Goal: Information Seeking & Learning: Learn about a topic

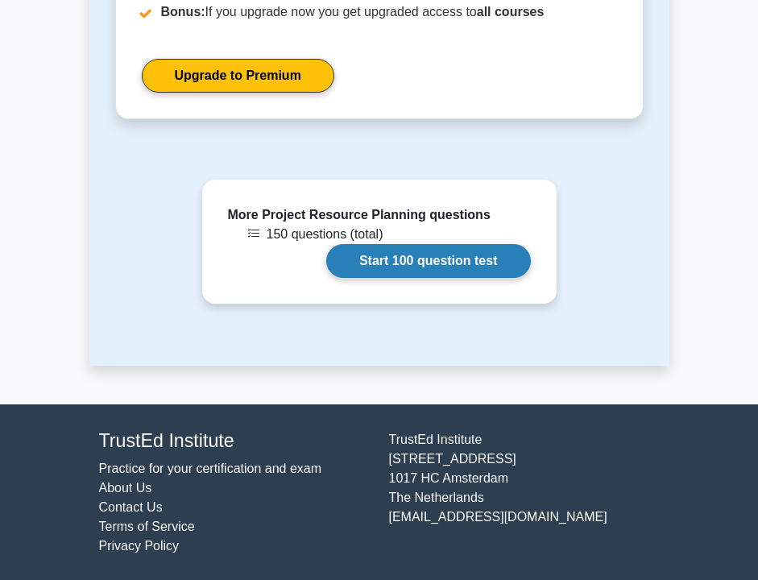
click at [482, 254] on link "Start 100 question test" at bounding box center [428, 261] width 204 height 34
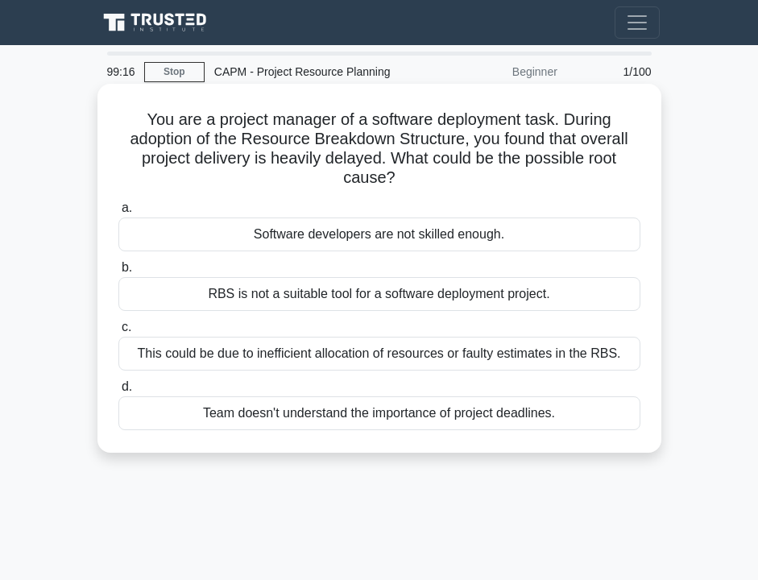
click at [394, 353] on div "This could be due to inefficient allocation of resources or faulty estimates in…" at bounding box center [379, 354] width 522 height 34
click at [118, 333] on input "c. This could be due to inefficient allocation of resources or faulty estimates…" at bounding box center [118, 327] width 0 height 10
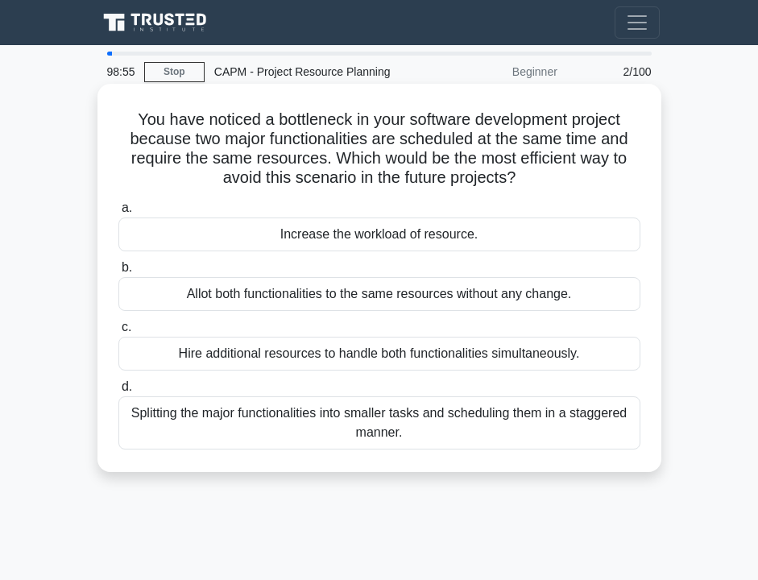
click at [355, 423] on div "Splitting the major functionalities into smaller tasks and scheduling them in a…" at bounding box center [379, 422] width 522 height 53
click at [118, 392] on input "d. Splitting the major functionalities into smaller tasks and scheduling them i…" at bounding box center [118, 387] width 0 height 10
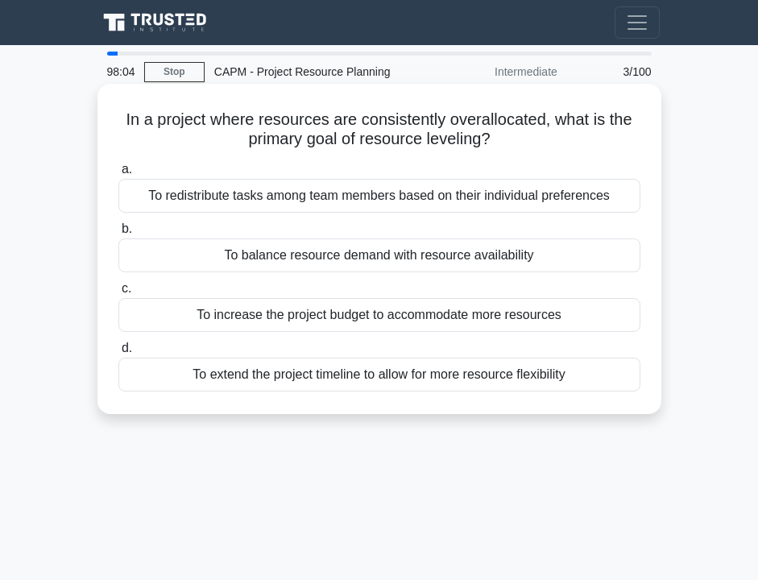
click at [373, 265] on div "To balance resource demand with resource availability" at bounding box center [379, 255] width 522 height 34
click at [118, 234] on input "b. To balance resource demand with resource availability" at bounding box center [118, 229] width 0 height 10
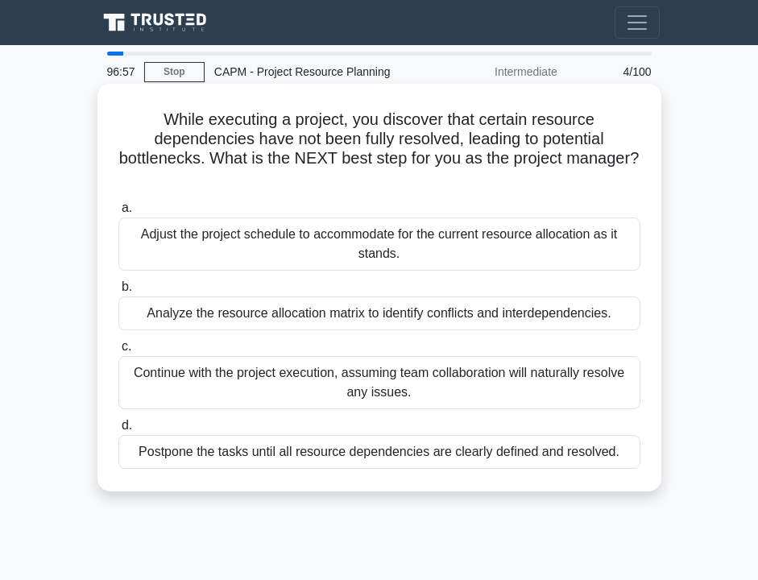
click at [337, 317] on div "Analyze the resource allocation matrix to identify conflicts and interdependenc…" at bounding box center [379, 313] width 522 height 34
click at [118, 292] on input "b. Analyze the resource allocation matrix to identify conflicts and interdepend…" at bounding box center [118, 287] width 0 height 10
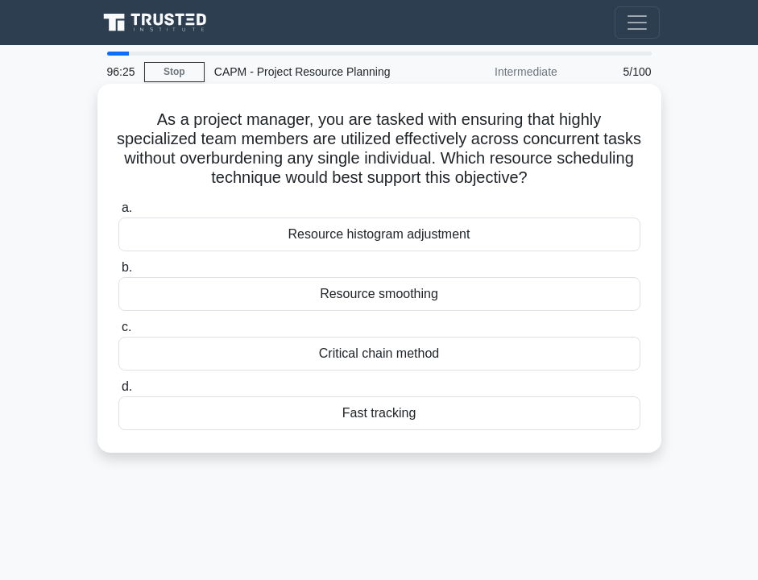
click at [456, 293] on div "Resource smoothing" at bounding box center [379, 294] width 522 height 34
click at [118, 273] on input "b. Resource smoothing" at bounding box center [118, 267] width 0 height 10
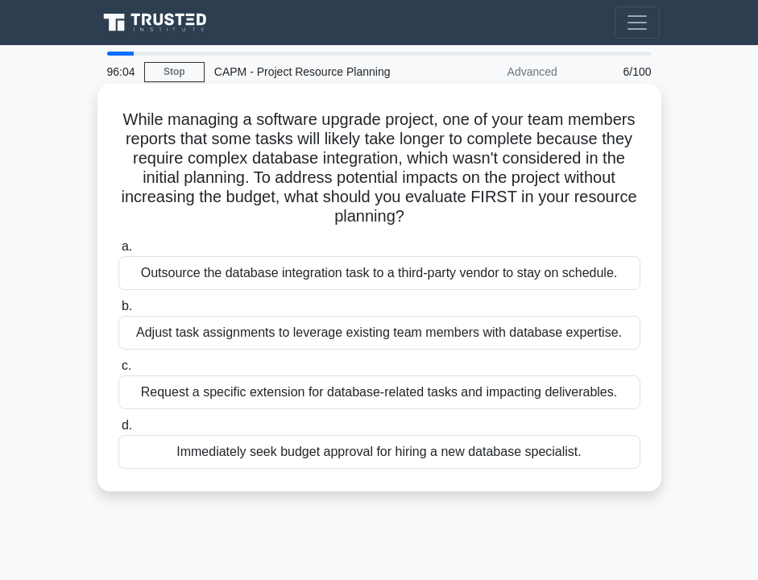
click at [369, 339] on div "Adjust task assignments to leverage existing team members with database experti…" at bounding box center [379, 333] width 522 height 34
click at [118, 312] on input "b. Adjust task assignments to leverage existing team members with database expe…" at bounding box center [118, 306] width 0 height 10
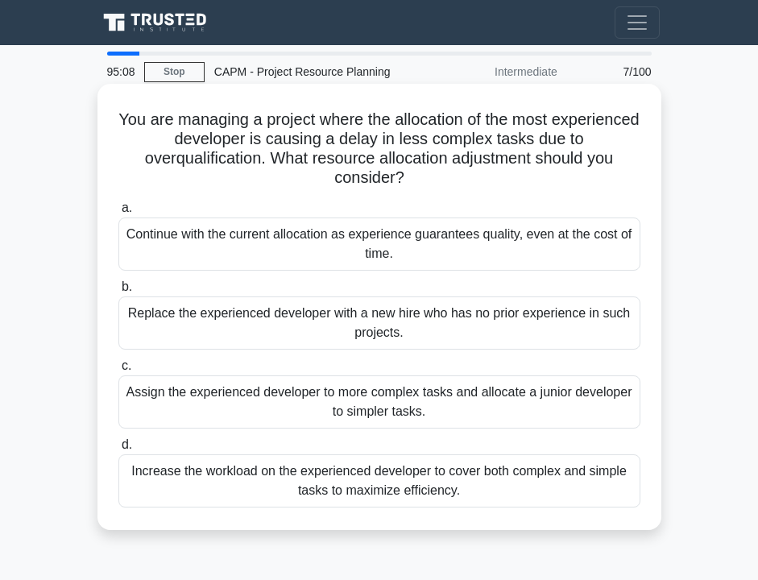
click at [328, 393] on div "Assign the experienced developer to more complex tasks and allocate a junior de…" at bounding box center [379, 401] width 522 height 53
click at [118, 371] on input "c. Assign the experienced developer to more complex tasks and allocate a junior…" at bounding box center [118, 366] width 0 height 10
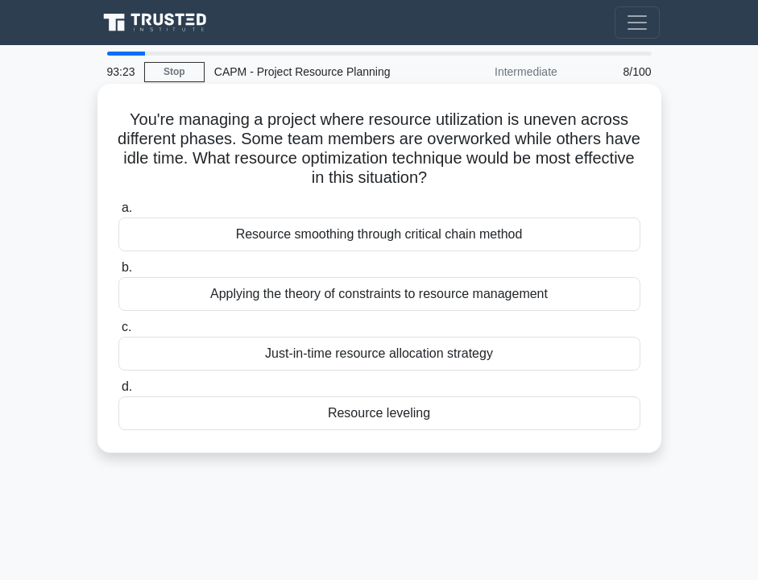
click at [496, 238] on div "Resource smoothing through critical chain method" at bounding box center [379, 234] width 522 height 34
click at [118, 213] on input "a. Resource smoothing through critical chain method" at bounding box center [118, 208] width 0 height 10
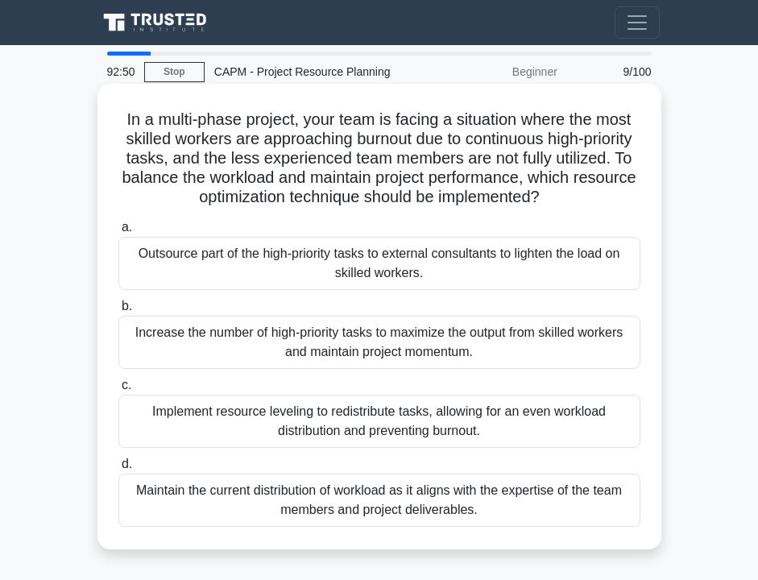
click at [395, 445] on div "Implement resource leveling to redistribute tasks, allowing for an even workloa…" at bounding box center [379, 421] width 522 height 53
click at [118, 390] on input "c. Implement resource leveling to redistribute tasks, allowing for an even work…" at bounding box center [118, 385] width 0 height 10
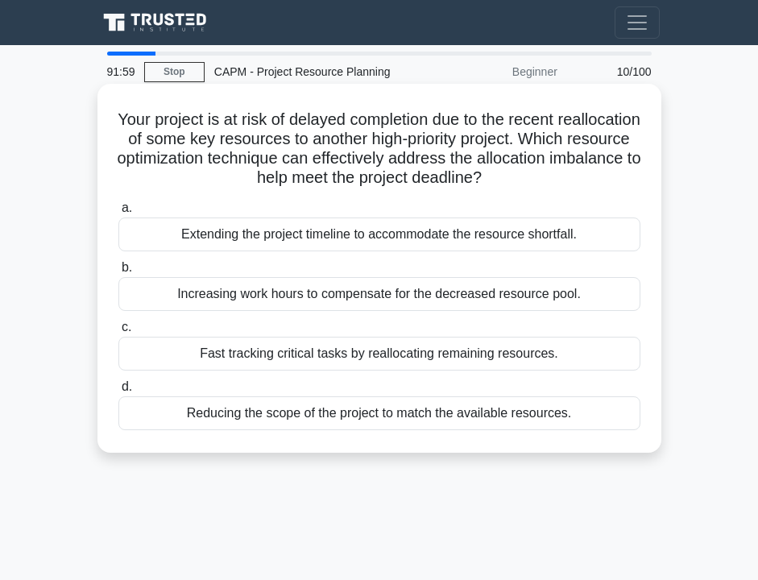
click at [327, 355] on div "Fast tracking critical tasks by reallocating remaining resources." at bounding box center [379, 354] width 522 height 34
click at [118, 333] on input "c. Fast tracking critical tasks by reallocating remaining resources." at bounding box center [118, 327] width 0 height 10
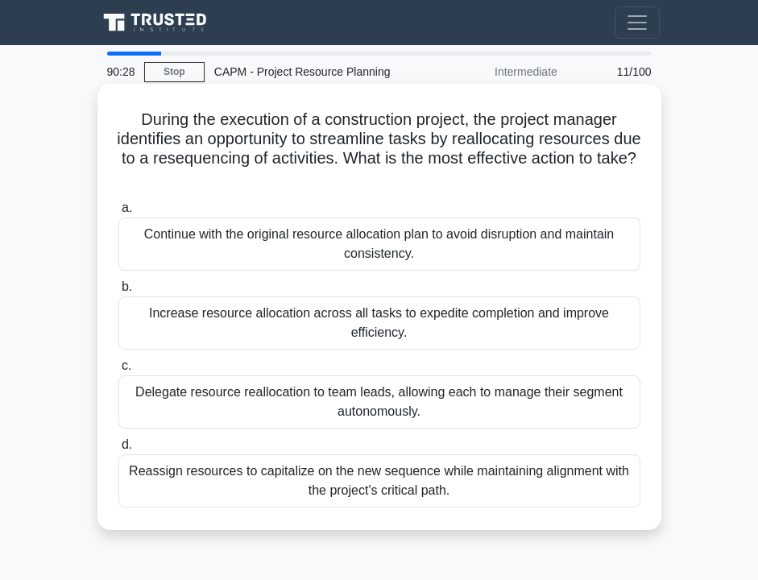
click at [268, 489] on div "Reassign resources to capitalize on the new sequence while maintaining alignmen…" at bounding box center [379, 480] width 522 height 53
click at [118, 450] on input "d. Reassign resources to capitalize on the new sequence while maintaining align…" at bounding box center [118, 445] width 0 height 10
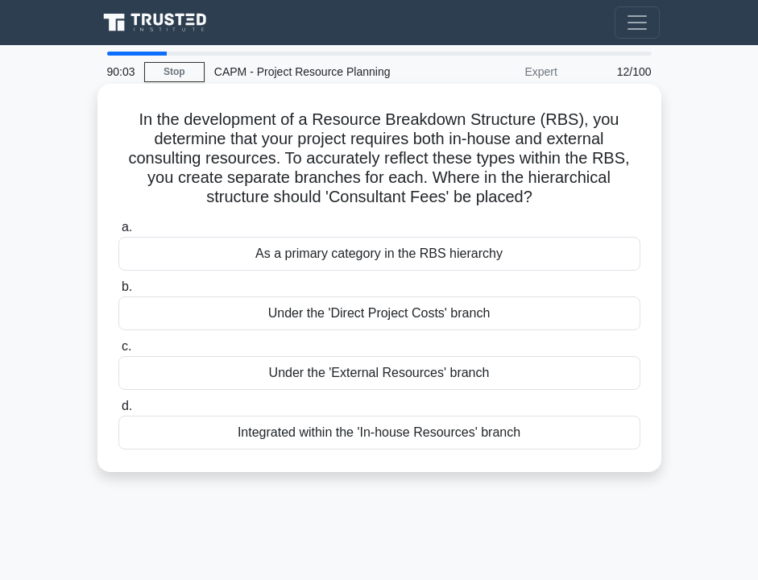
click at [253, 374] on div "Under the 'External Resources' branch" at bounding box center [379, 373] width 522 height 34
click at [118, 352] on input "c. Under the 'External Resources' branch" at bounding box center [118, 346] width 0 height 10
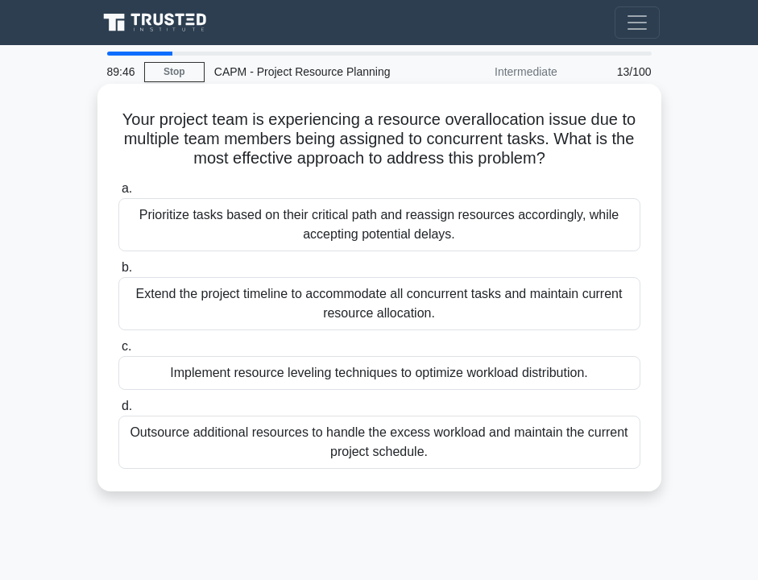
click at [226, 375] on div "Implement resource leveling techniques to optimize workload distribution." at bounding box center [379, 373] width 522 height 34
click at [118, 352] on input "c. Implement resource leveling techniques to optimize workload distribution." at bounding box center [118, 346] width 0 height 10
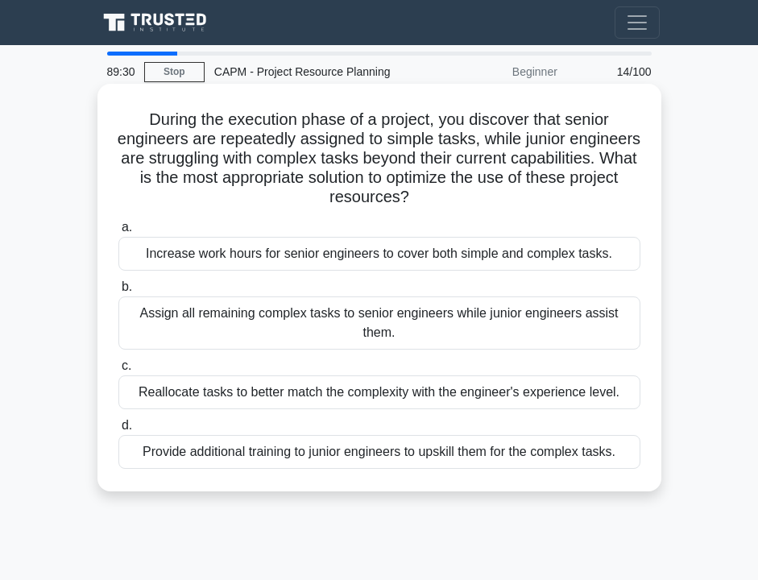
click at [221, 390] on div "Reallocate tasks to better match the complexity with the engineer's experience …" at bounding box center [379, 392] width 522 height 34
click at [118, 371] on input "c. Reallocate tasks to better match the complexity with the engineer's experien…" at bounding box center [118, 366] width 0 height 10
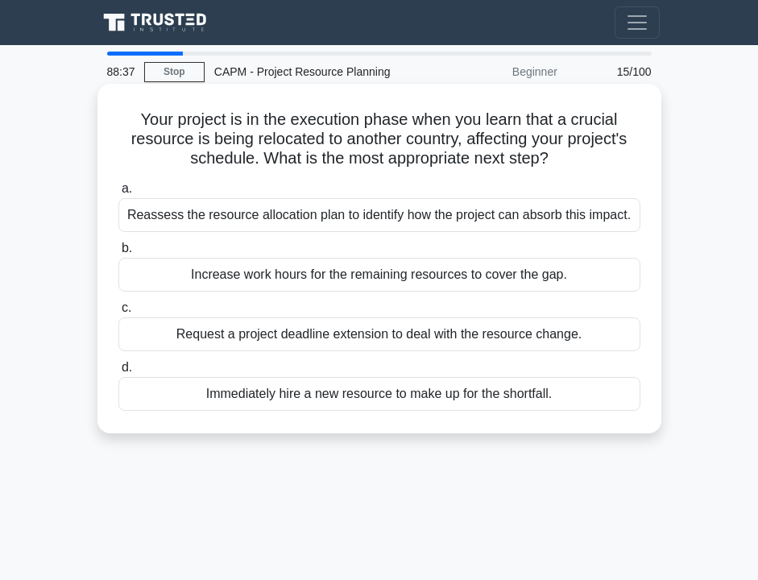
click at [228, 218] on div "Reassess the resource allocation plan to identify how the project can absorb th…" at bounding box center [379, 215] width 522 height 34
click at [118, 194] on input "a. Reassess the resource allocation plan to identify how the project can absorb…" at bounding box center [118, 189] width 0 height 10
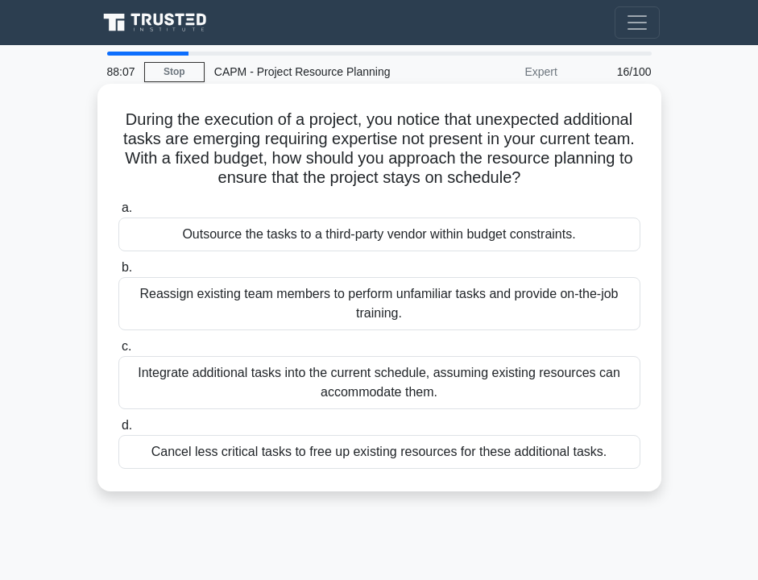
click at [218, 286] on div "Reassign existing team members to perform unfamiliar tasks and provide on-the-j…" at bounding box center [379, 303] width 522 height 53
click at [118, 273] on input "b. Reassign existing team members to perform unfamiliar tasks and provide on-th…" at bounding box center [118, 267] width 0 height 10
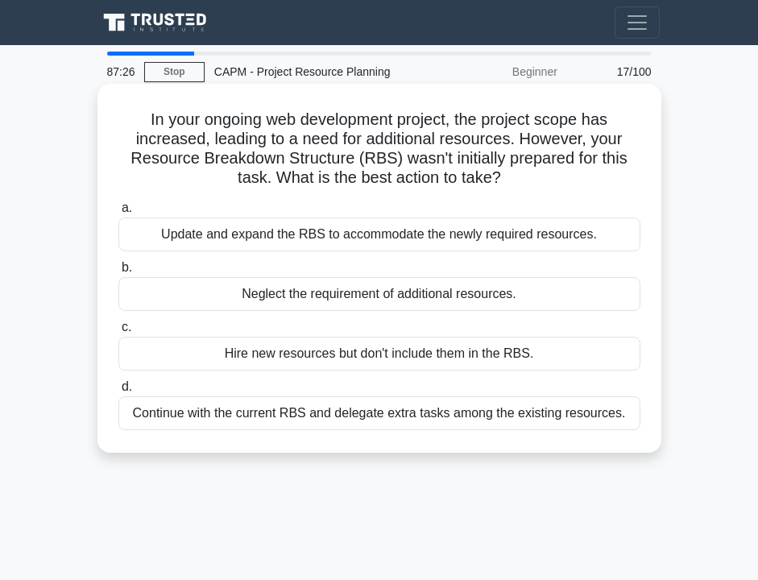
click at [204, 231] on div "Update and expand the RBS to accommodate the newly required resources." at bounding box center [379, 234] width 522 height 34
click at [118, 213] on input "a. Update and expand the RBS to accommodate the newly required resources." at bounding box center [118, 208] width 0 height 10
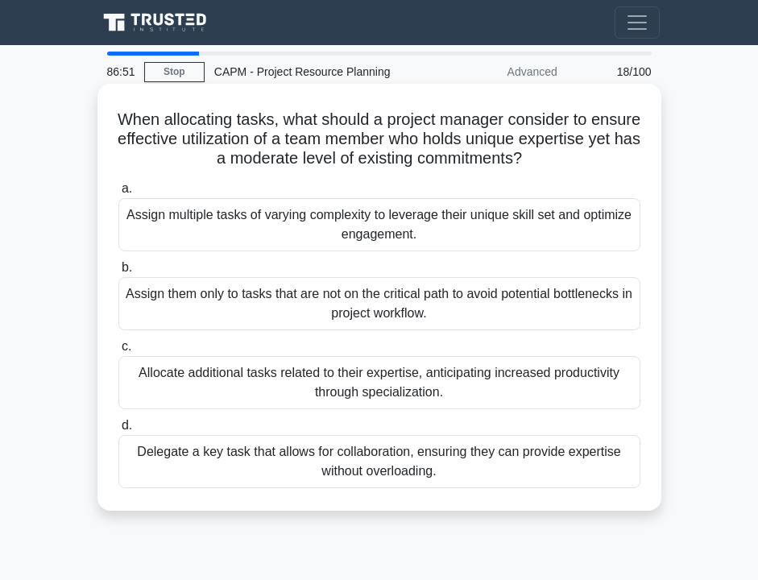
click at [242, 467] on div "Delegate a key task that allows for collaboration, ensuring they can provide ex…" at bounding box center [379, 461] width 522 height 53
click at [118, 431] on input "d. Delegate a key task that allows for collaboration, ensuring they can provide…" at bounding box center [118, 425] width 0 height 10
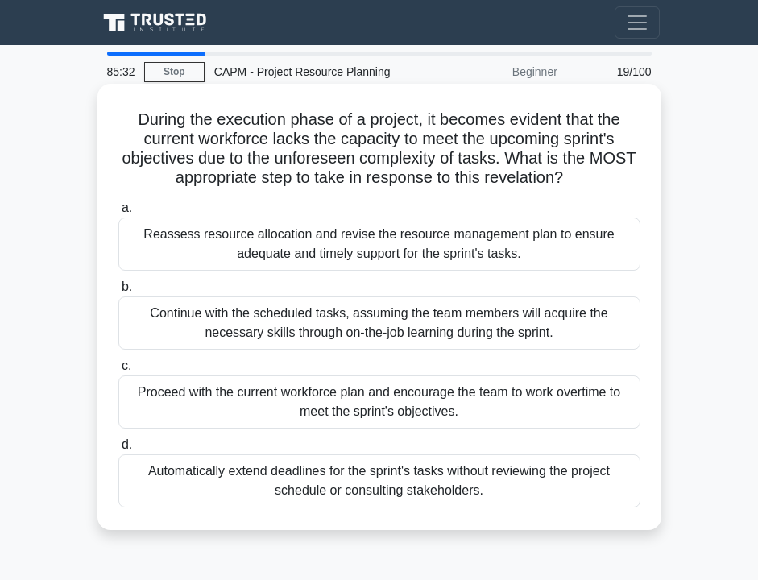
click at [224, 263] on div "Reassess resource allocation and revise the resource management plan to ensure …" at bounding box center [379, 243] width 522 height 53
click at [118, 213] on input "a. Reassess resource allocation and revise the resource management plan to ensu…" at bounding box center [118, 208] width 0 height 10
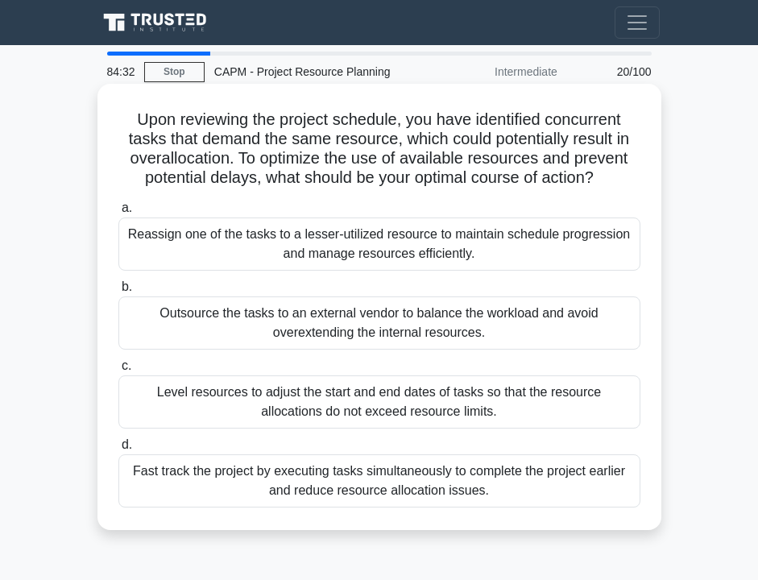
click at [255, 237] on div "Reassign one of the tasks to a lesser-utilized resource to maintain schedule pr…" at bounding box center [379, 243] width 522 height 53
click at [118, 213] on input "a. Reassign one of the tasks to a lesser-utilized resource to maintain schedule…" at bounding box center [118, 208] width 0 height 10
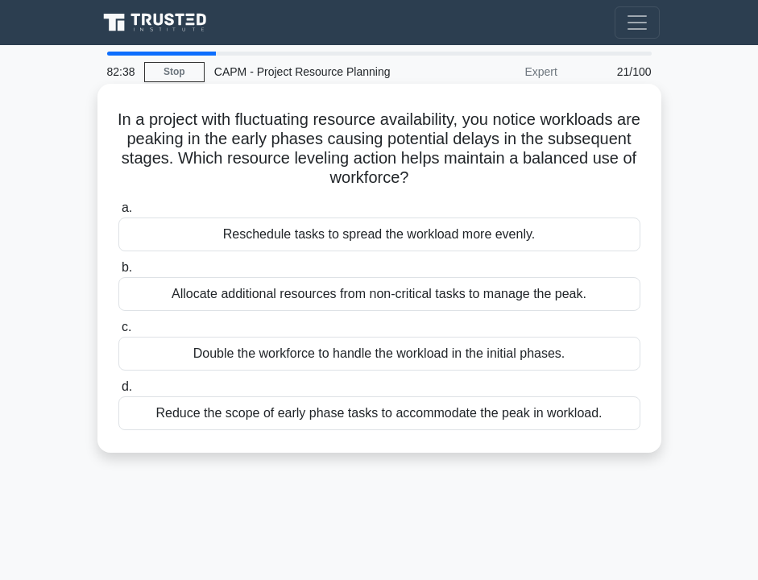
click at [258, 236] on div "Reschedule tasks to spread the workload more evenly." at bounding box center [379, 234] width 522 height 34
click at [118, 213] on input "a. Reschedule tasks to spread the workload more evenly." at bounding box center [118, 208] width 0 height 10
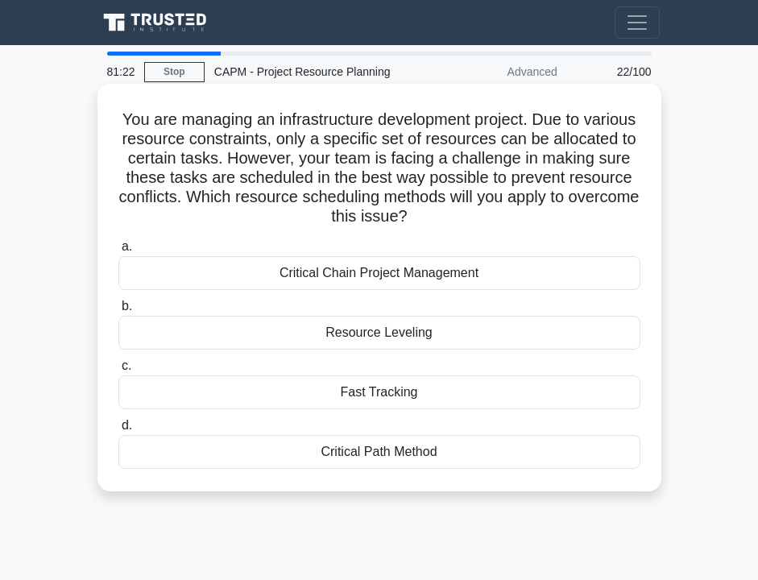
click at [419, 330] on div "Resource Leveling" at bounding box center [379, 333] width 522 height 34
click at [118, 312] on input "b. Resource Leveling" at bounding box center [118, 306] width 0 height 10
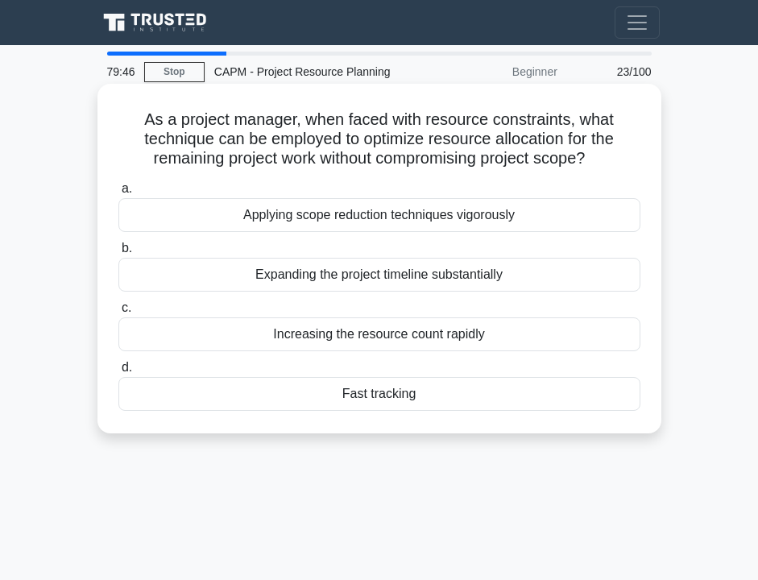
click at [390, 399] on div "Fast tracking" at bounding box center [379, 394] width 522 height 34
click at [118, 373] on input "d. Fast tracking" at bounding box center [118, 367] width 0 height 10
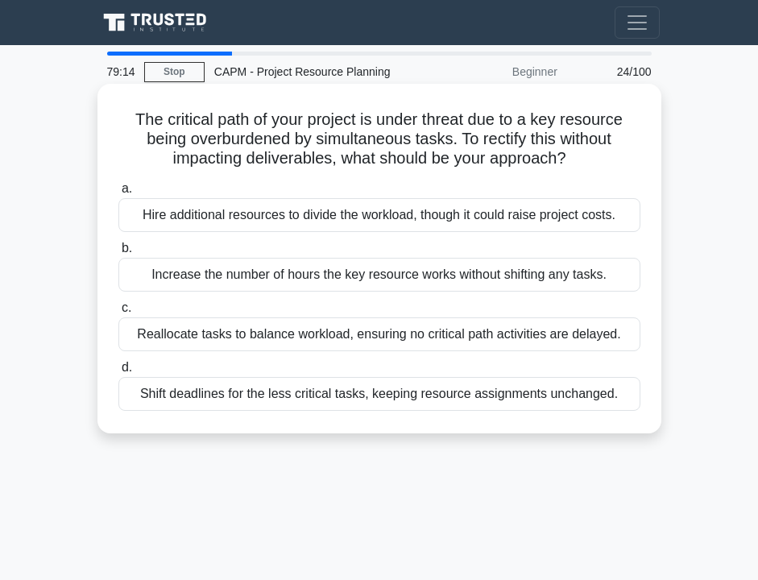
click at [351, 337] on div "Reallocate tasks to balance workload, ensuring no critical path activities are …" at bounding box center [379, 334] width 522 height 34
click at [118, 313] on input "c. Reallocate tasks to balance workload, ensuring no critical path activities a…" at bounding box center [118, 308] width 0 height 10
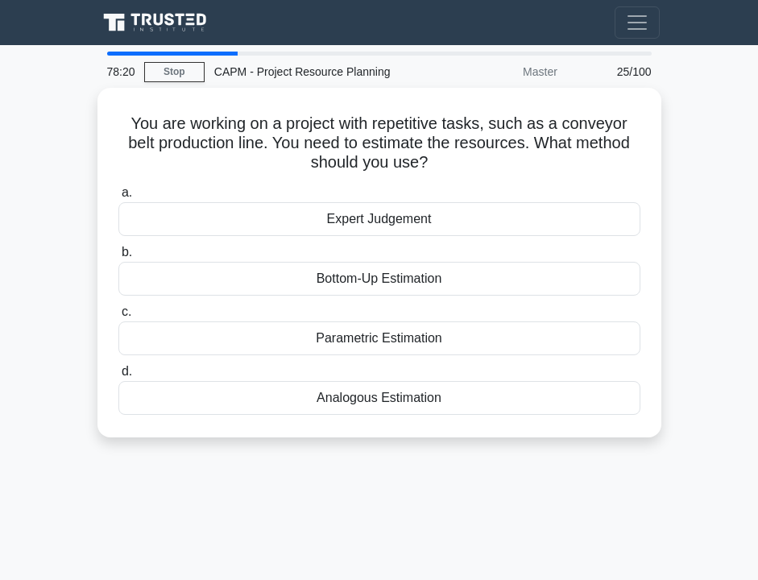
click at [432, 399] on div "Analogous Estimation" at bounding box center [379, 398] width 522 height 34
click at [118, 377] on input "d. Analogous Estimation" at bounding box center [118, 371] width 0 height 10
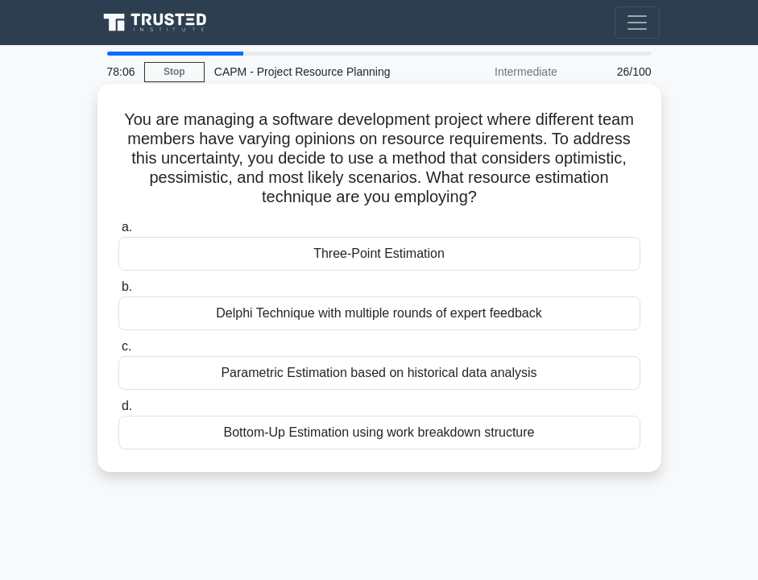
click at [371, 258] on div "Three-Point Estimation" at bounding box center [379, 254] width 522 height 34
click at [118, 233] on input "a. Three-Point Estimation" at bounding box center [118, 227] width 0 height 10
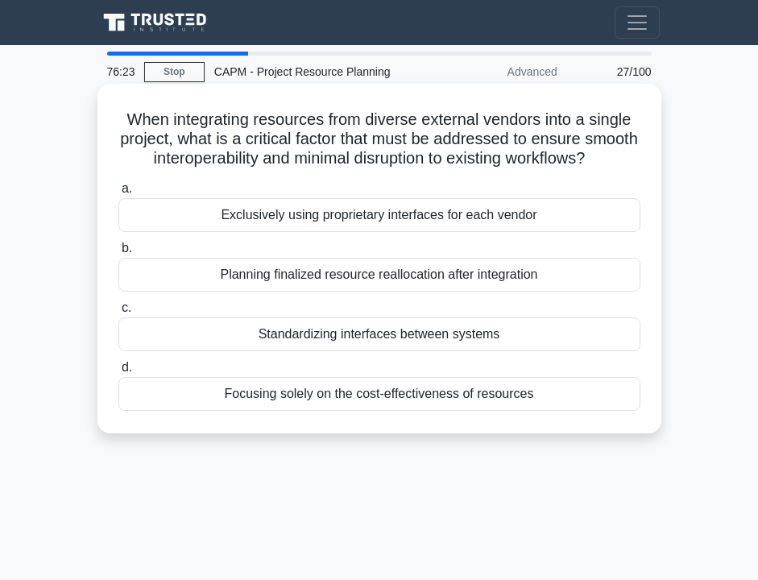
click at [354, 280] on div "Planning finalized resource reallocation after integration" at bounding box center [379, 275] width 522 height 34
click at [118, 254] on input "b. Planning finalized resource reallocation after integration" at bounding box center [118, 248] width 0 height 10
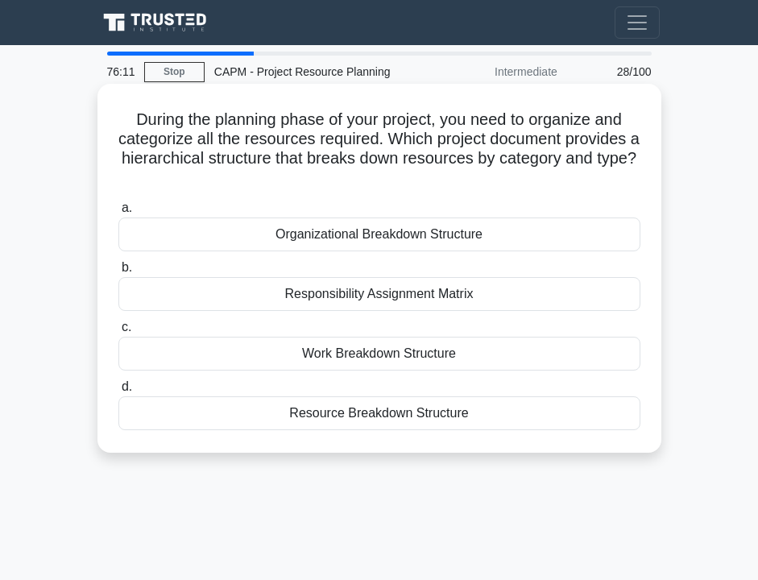
click at [340, 414] on div "Resource Breakdown Structure" at bounding box center [379, 413] width 522 height 34
click at [118, 392] on input "d. Resource Breakdown Structure" at bounding box center [118, 387] width 0 height 10
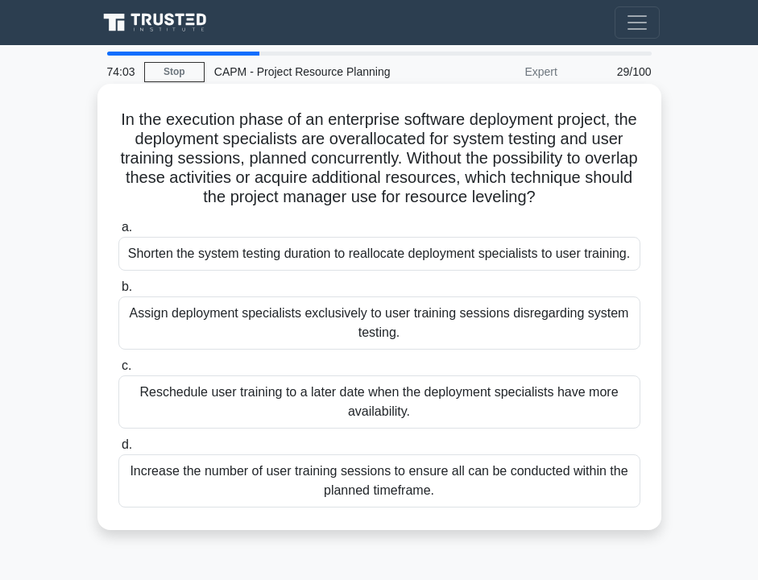
click at [347, 250] on div "Shorten the system testing duration to reallocate deployment specialists to use…" at bounding box center [379, 254] width 522 height 34
click at [118, 233] on input "a. Shorten the system testing duration to reallocate deployment specialists to …" at bounding box center [118, 227] width 0 height 10
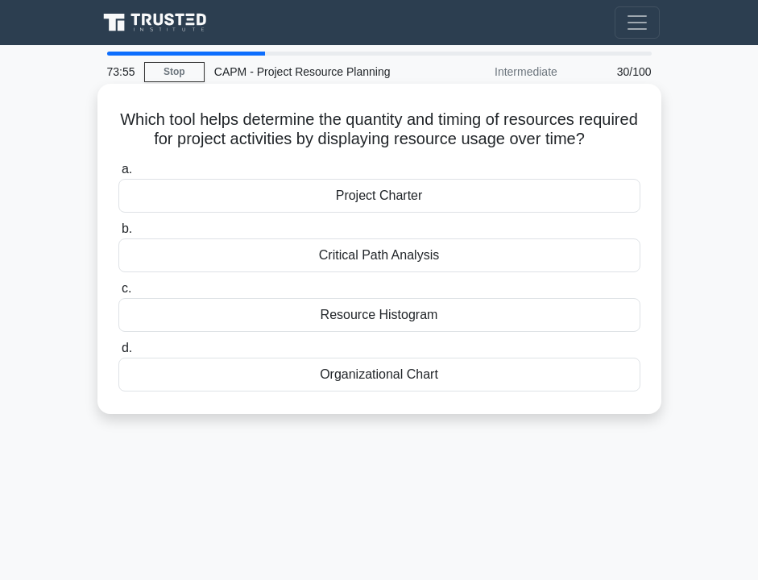
click at [324, 313] on div "Resource Histogram" at bounding box center [379, 315] width 522 height 34
click at [118, 294] on input "c. Resource Histogram" at bounding box center [118, 288] width 0 height 10
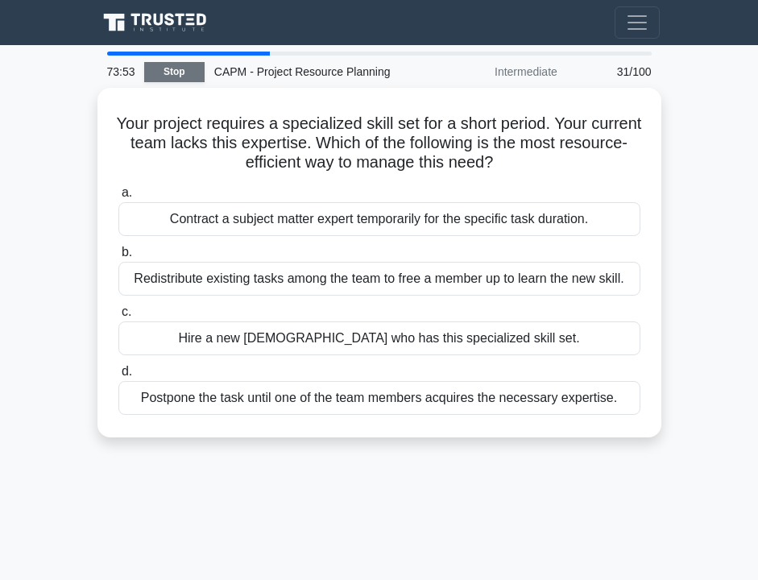
click at [183, 69] on link "Stop" at bounding box center [174, 72] width 60 height 20
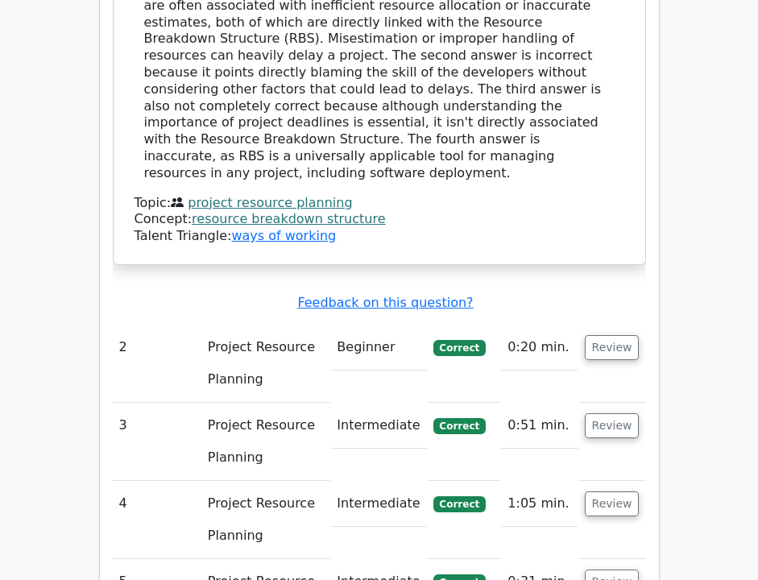
scroll to position [1910, 0]
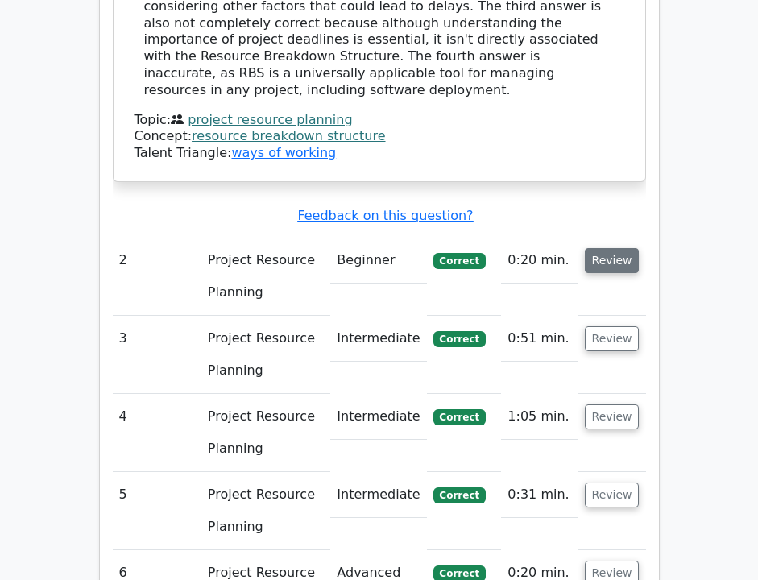
click at [609, 248] on button "Review" at bounding box center [612, 260] width 55 height 25
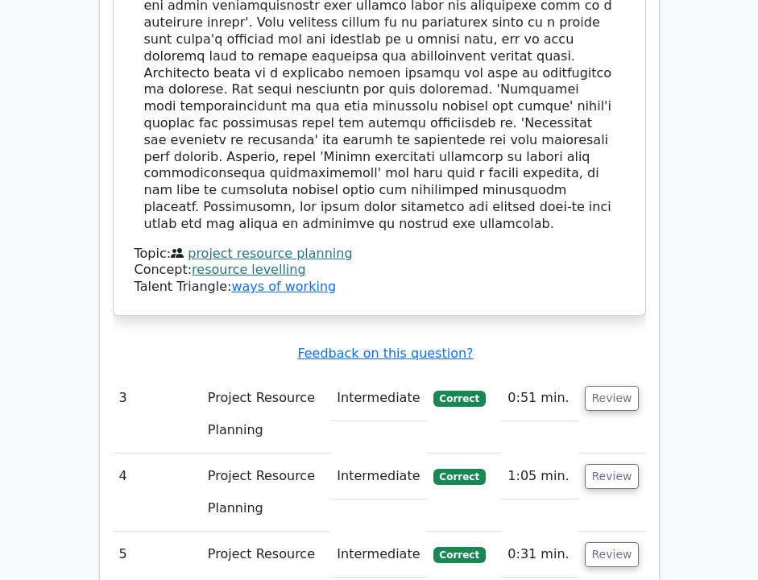
scroll to position [2730, 0]
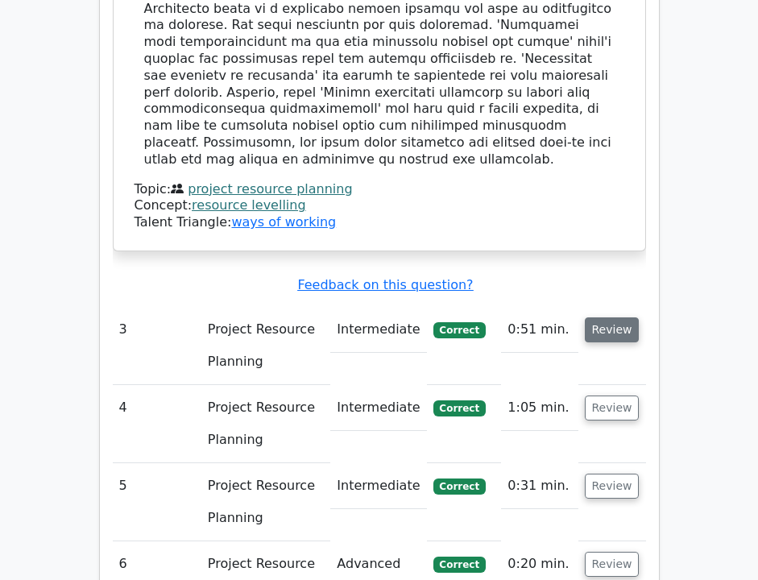
click at [615, 317] on button "Review" at bounding box center [612, 329] width 55 height 25
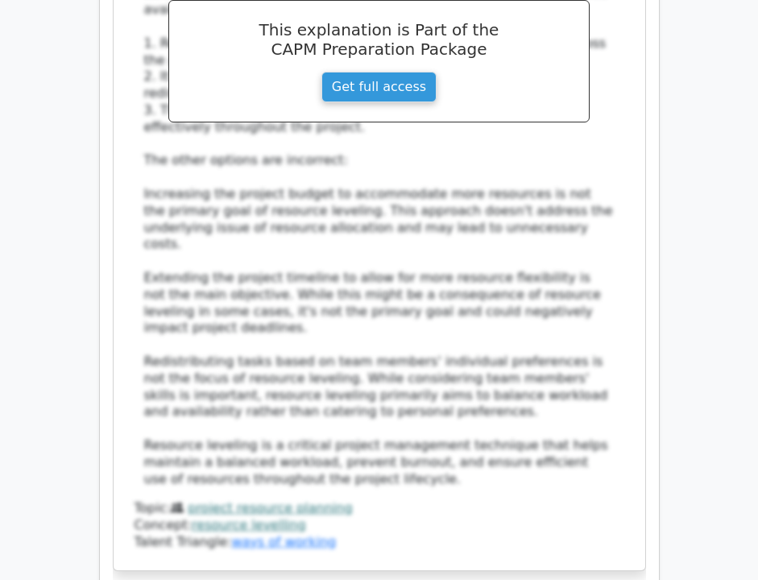
scroll to position [3526, 0]
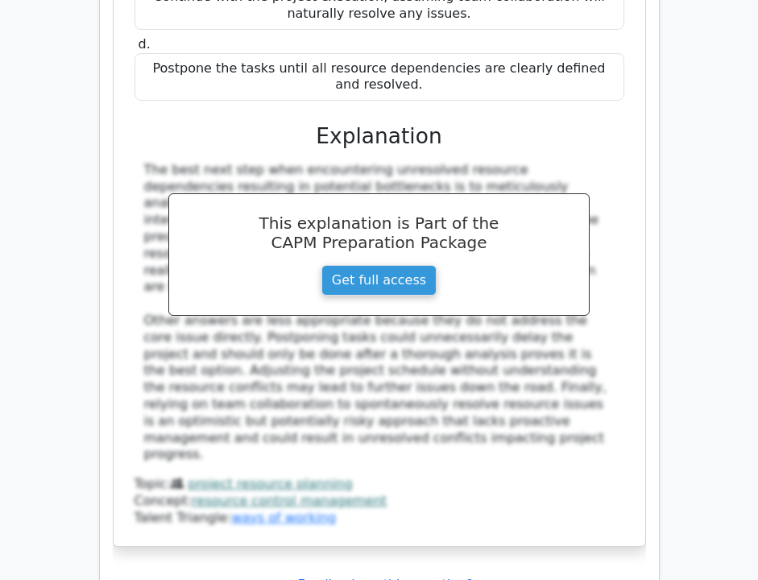
scroll to position [4542, 0]
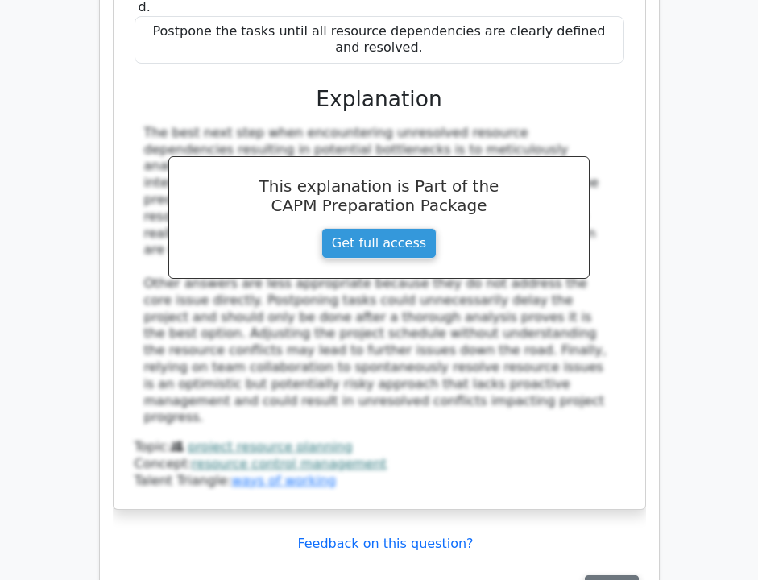
click at [609, 575] on button "Review" at bounding box center [612, 587] width 55 height 25
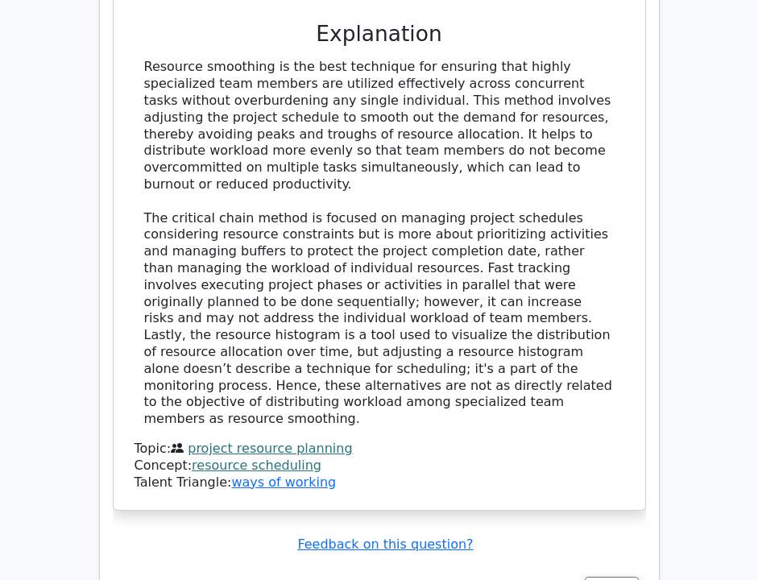
scroll to position [5540, 0]
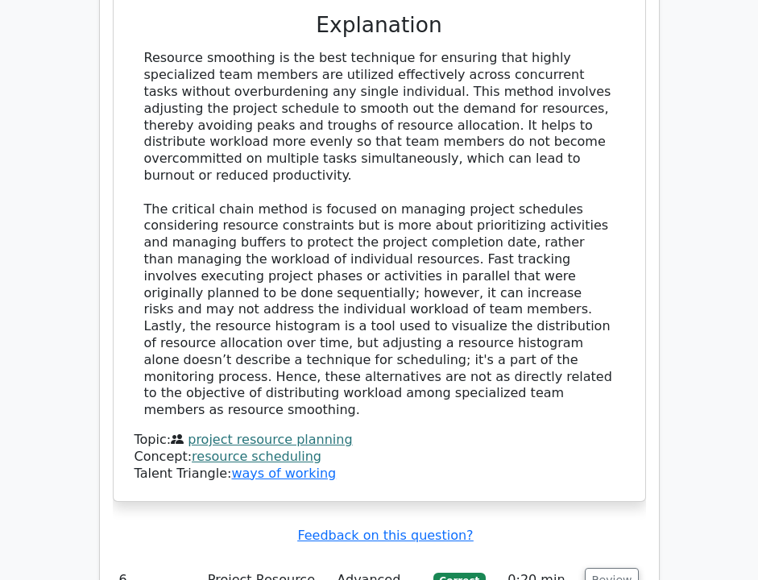
click at [610, 568] on button "Review" at bounding box center [612, 580] width 55 height 25
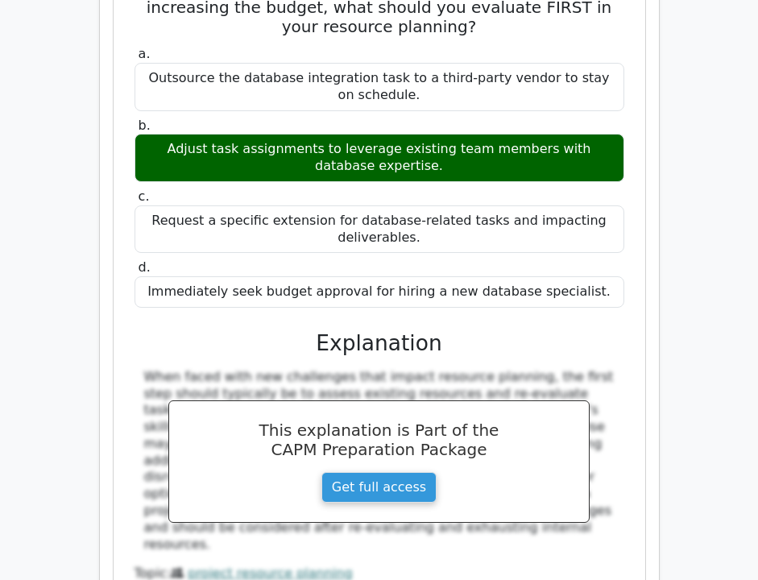
scroll to position [0, 0]
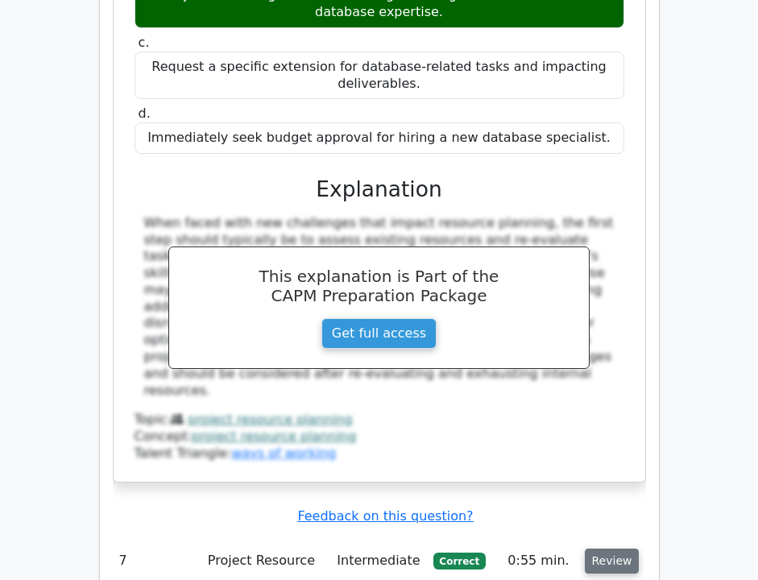
click at [615, 548] on button "Review" at bounding box center [612, 560] width 55 height 25
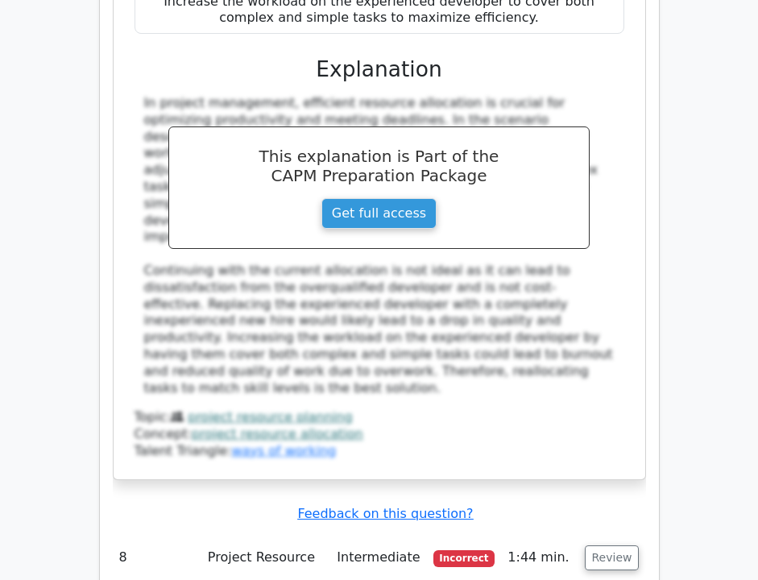
scroll to position [7392, 0]
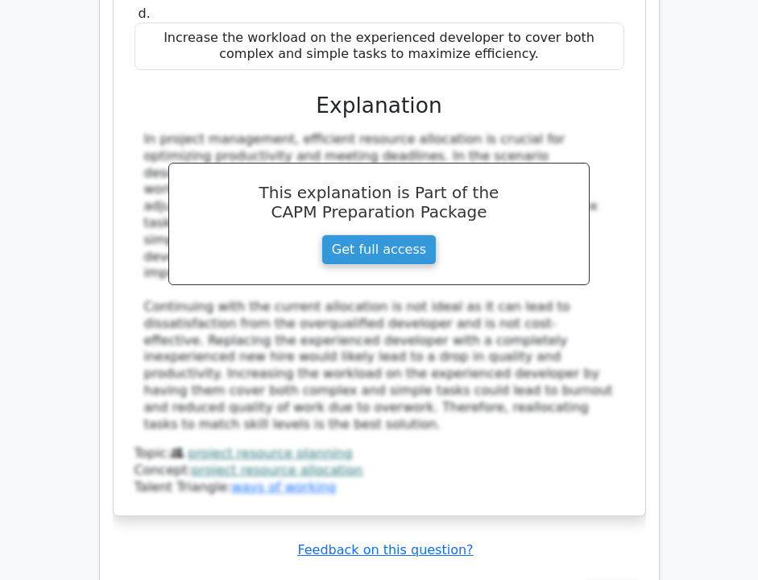
copy div "You're managing a project where resource utilization is uneven across different…"
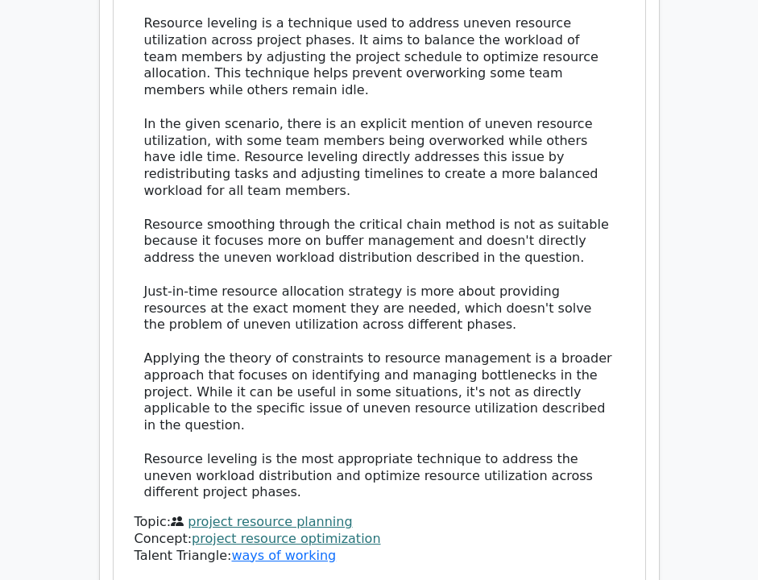
scroll to position [8486, 0]
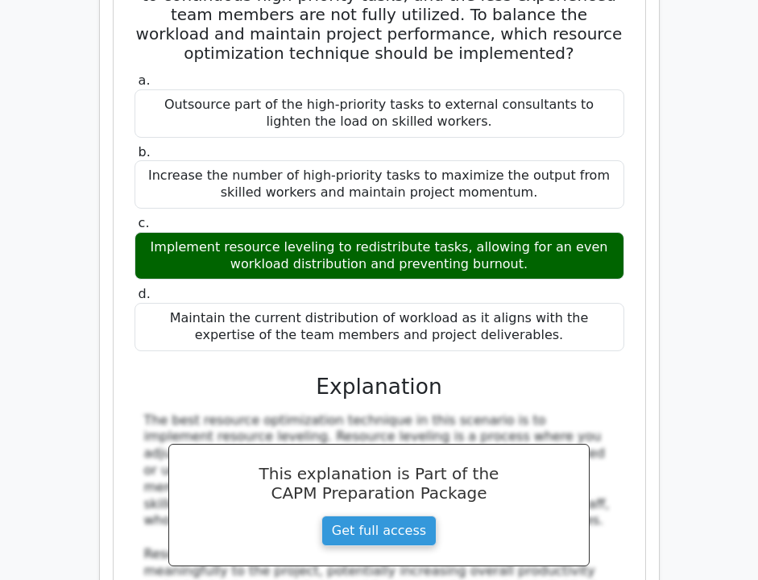
scroll to position [9337, 0]
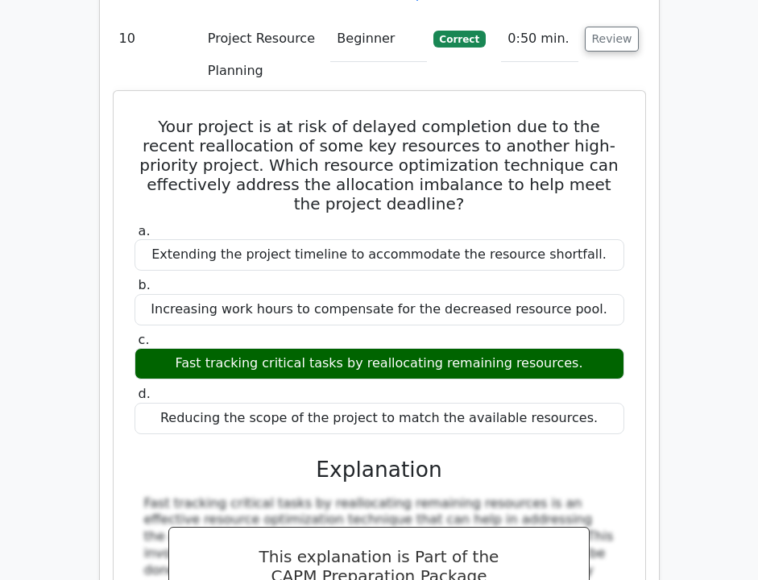
scroll to position [10168, 0]
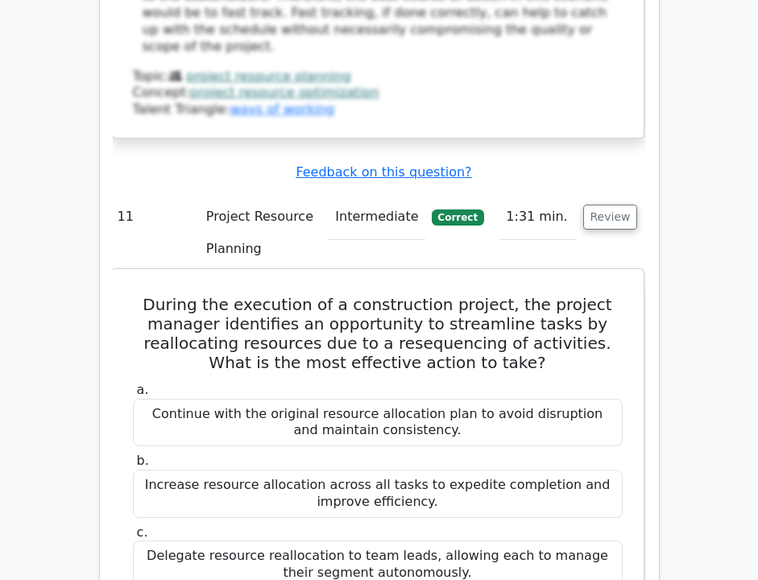
scroll to position [10861, 0]
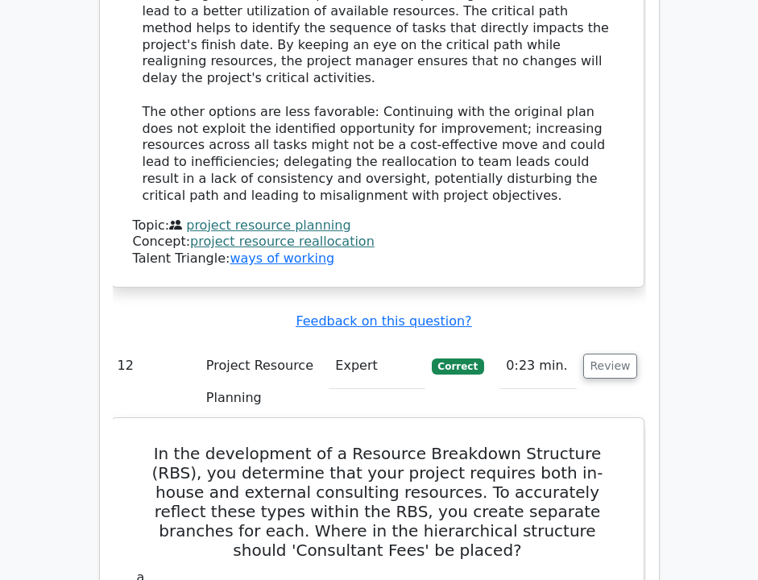
scroll to position [11818, 0]
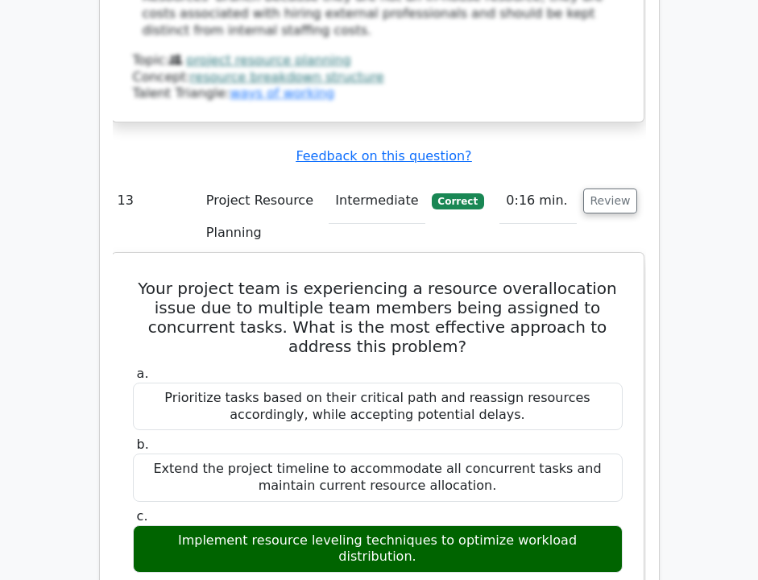
scroll to position [12982, 0]
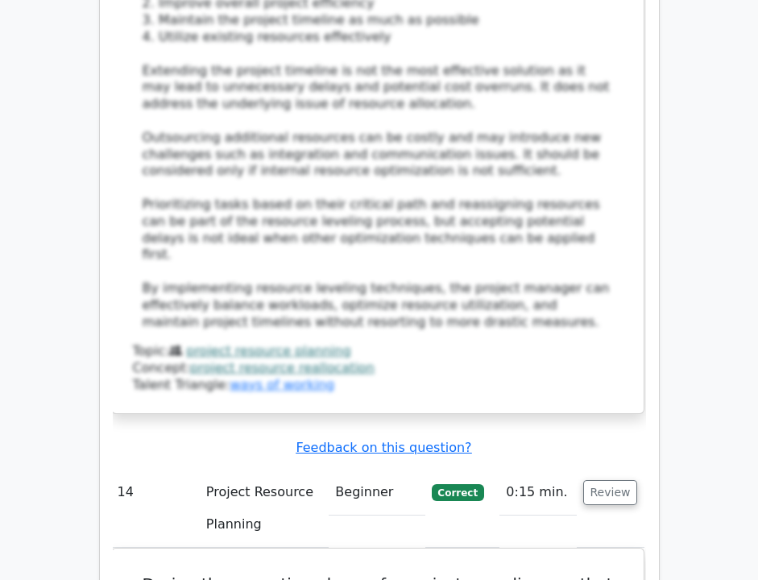
scroll to position [13842, 0]
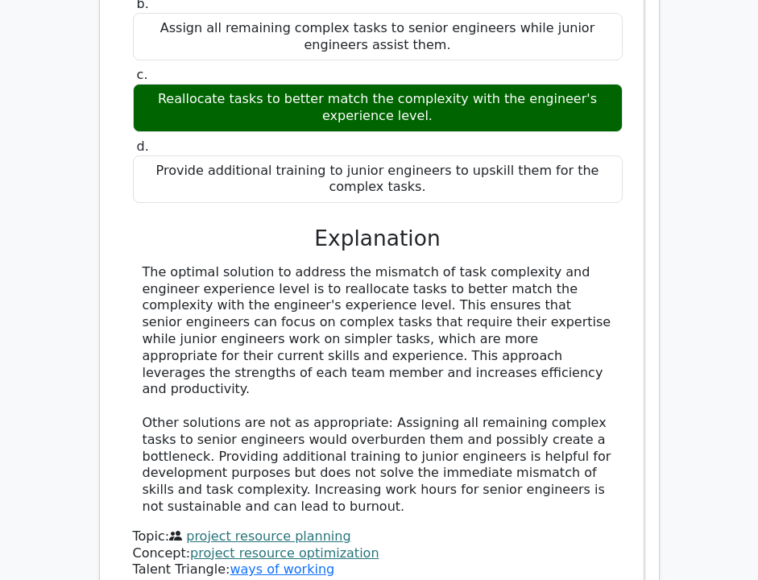
scroll to position [14725, 0]
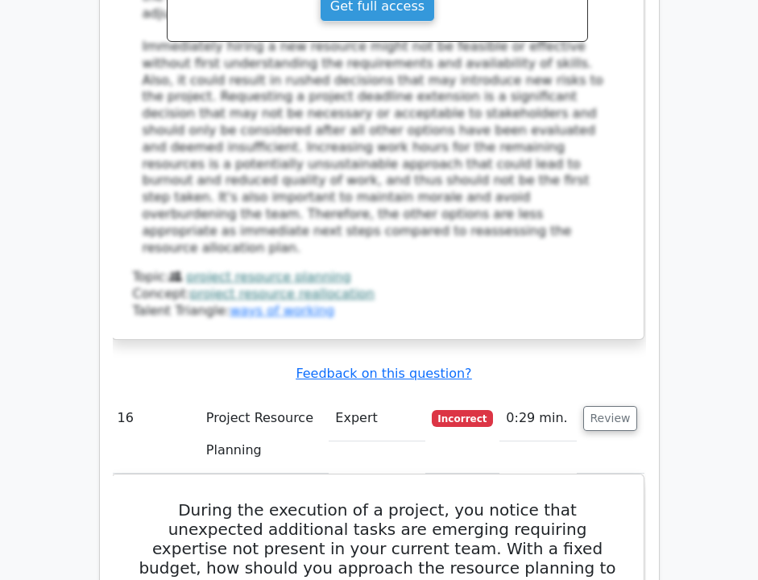
scroll to position [15868, 0]
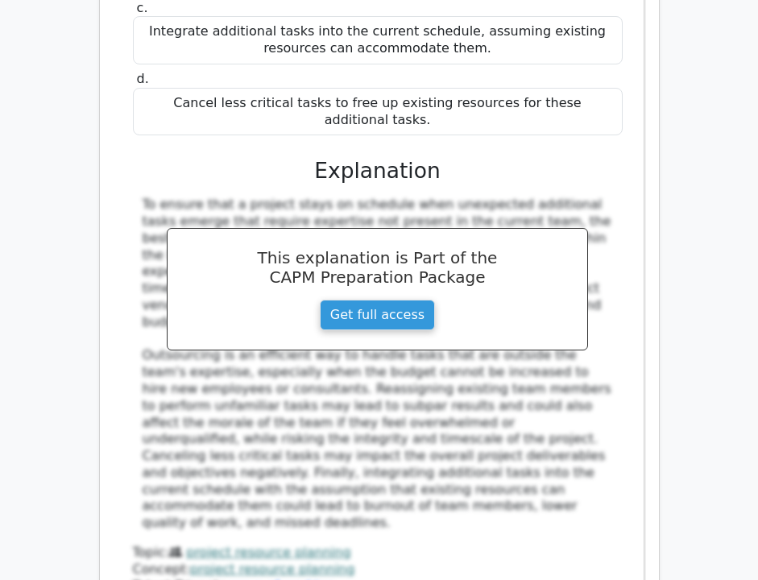
scroll to position [16592, 0]
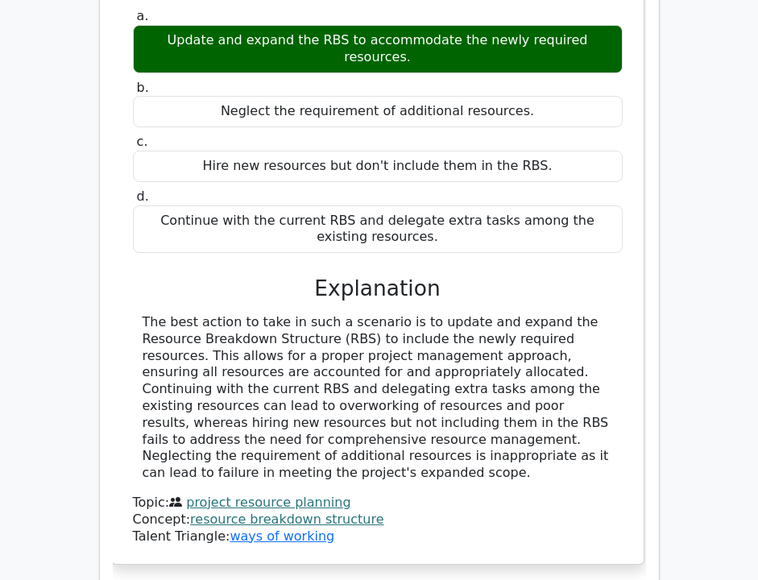
scroll to position [17465, 0]
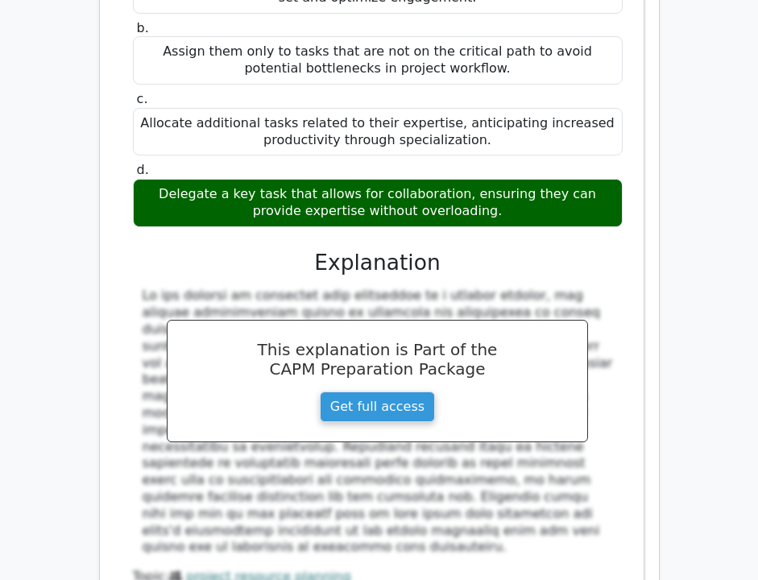
scroll to position [18376, 0]
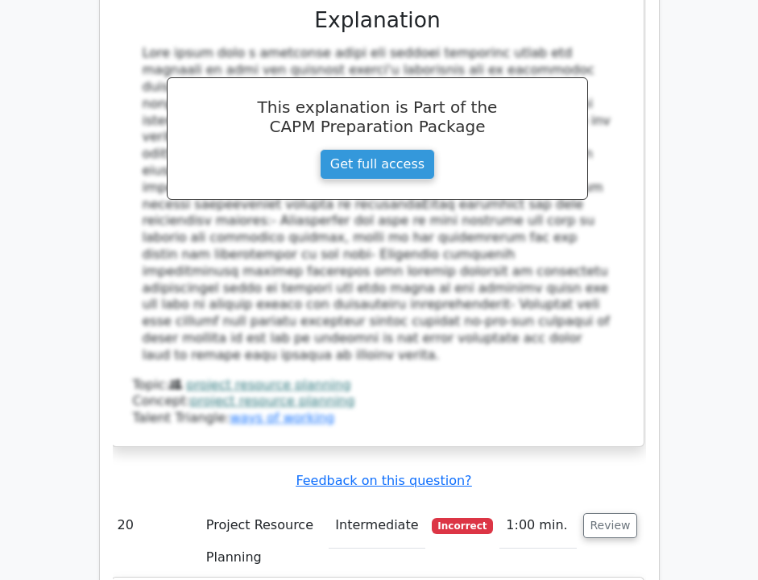
scroll to position [19517, 0]
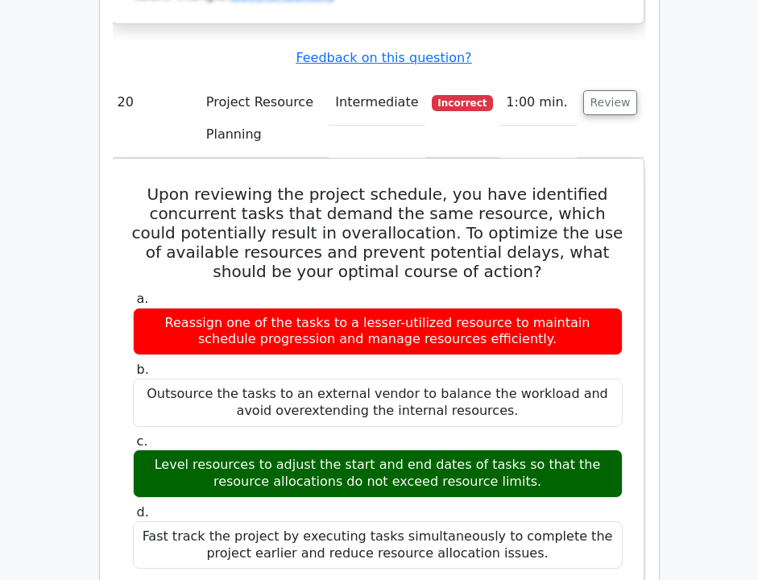
scroll to position [20018, 0]
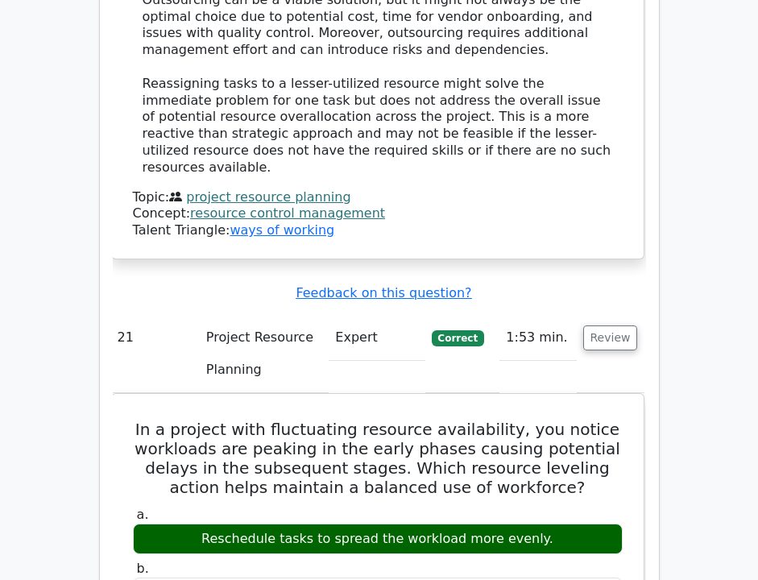
scroll to position [21095, 0]
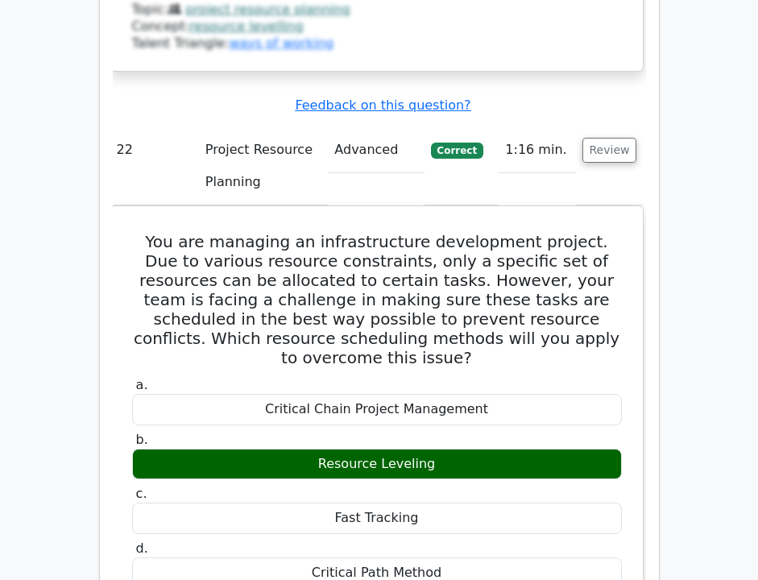
scroll to position [21901, 0]
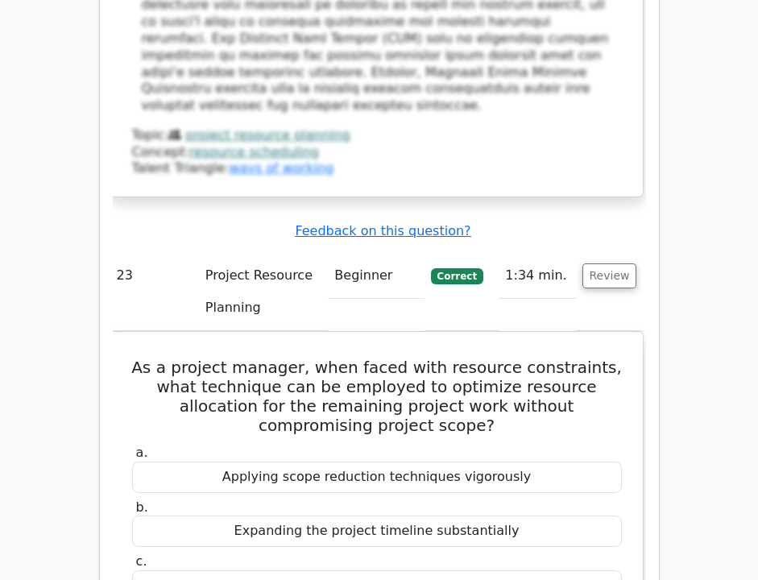
scroll to position [22714, 0]
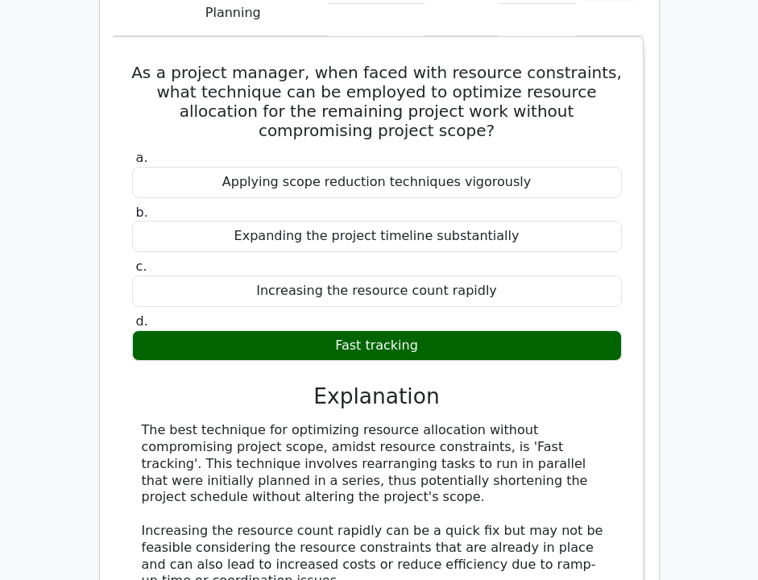
scroll to position [23006, 0]
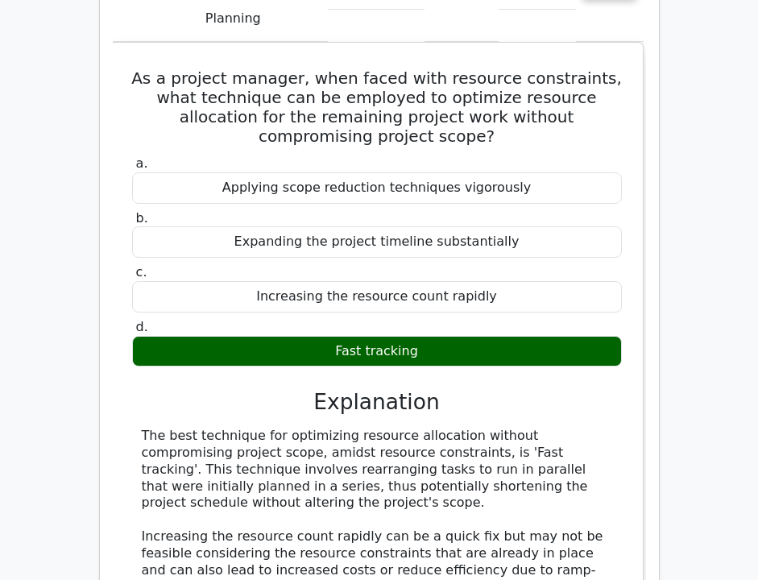
copy div "You are working on a project with repetitive tasks, such as a conveyor belt pro…"
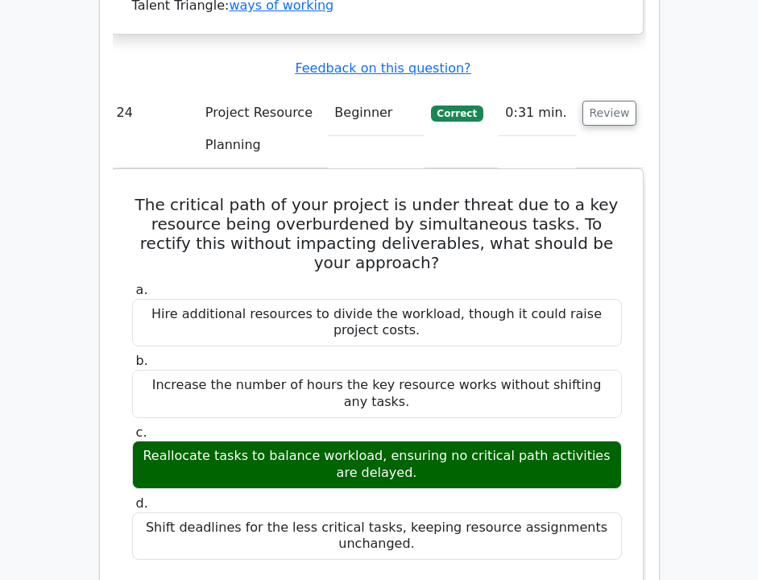
scroll to position [23777, 0]
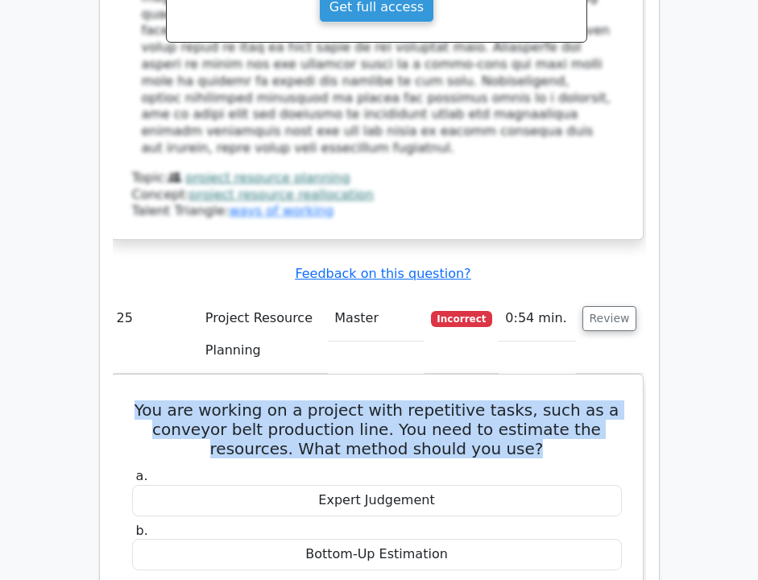
scroll to position [24547, 0]
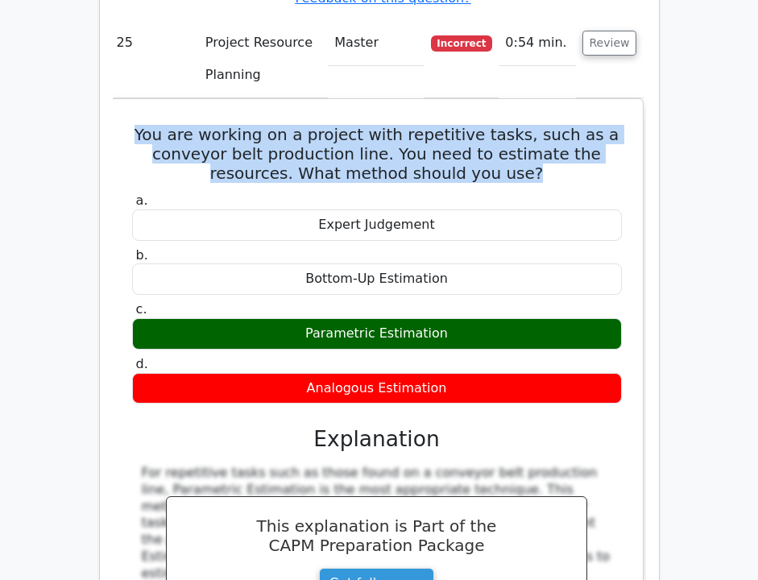
scroll to position [24812, 0]
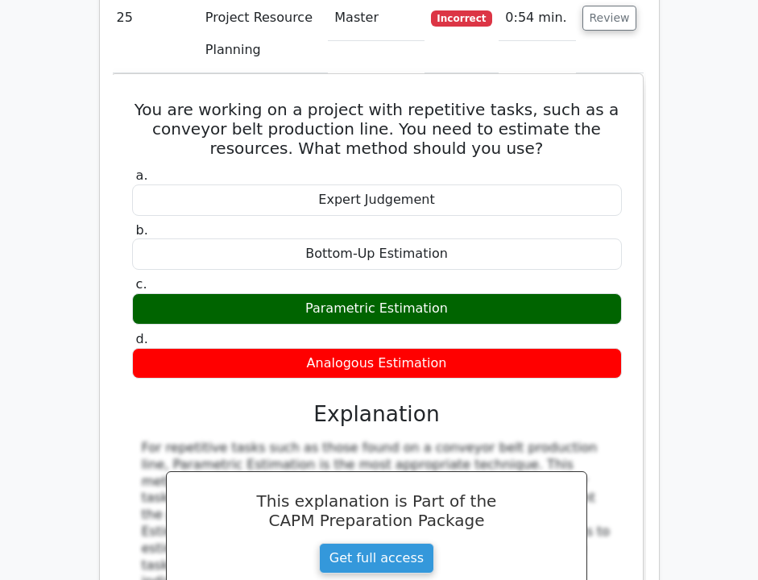
copy div "When integrating resources from diverse external vendors into a single project,…"
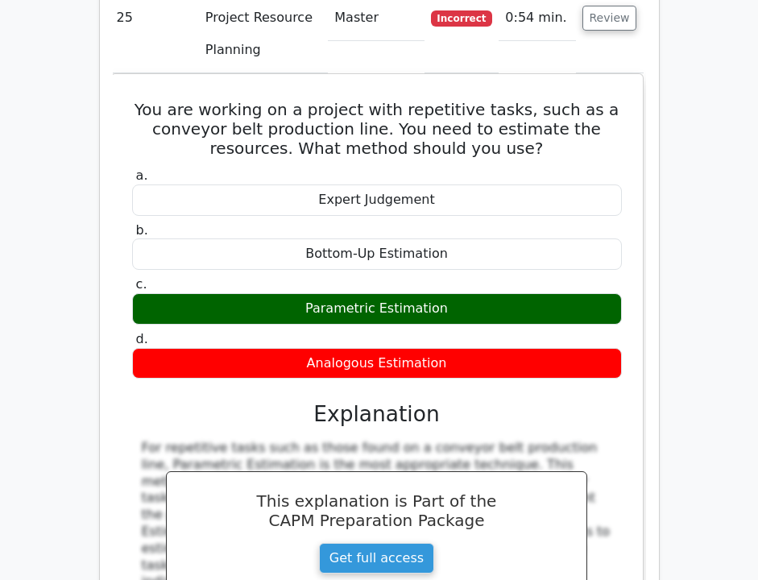
copy div "Standardizing interfaces between systems"
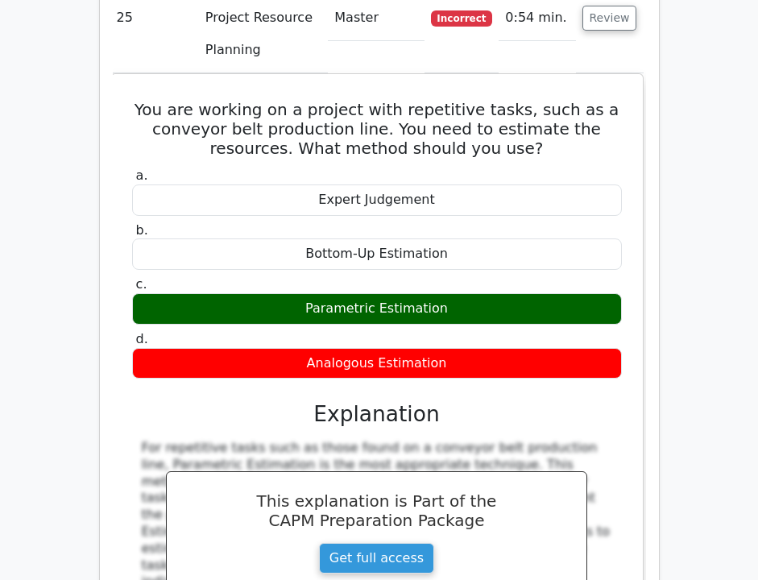
copy div "Planning finalized resource reallocation after integration"
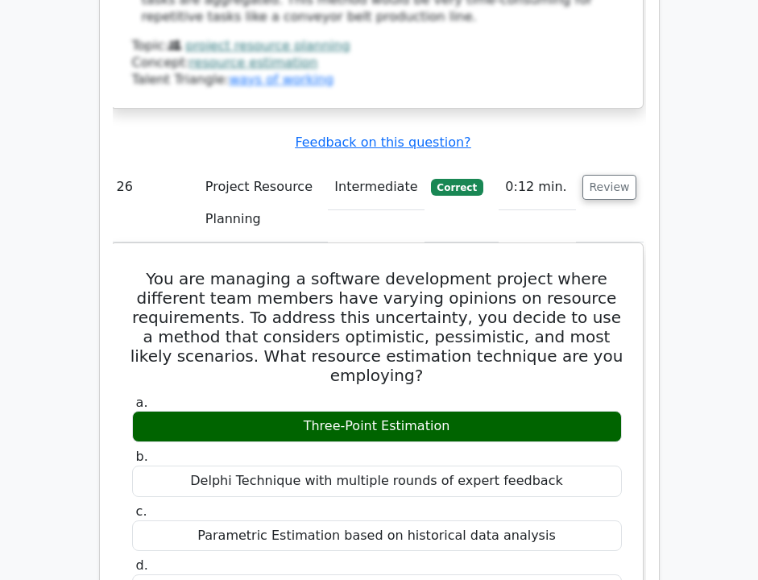
scroll to position [25446, 0]
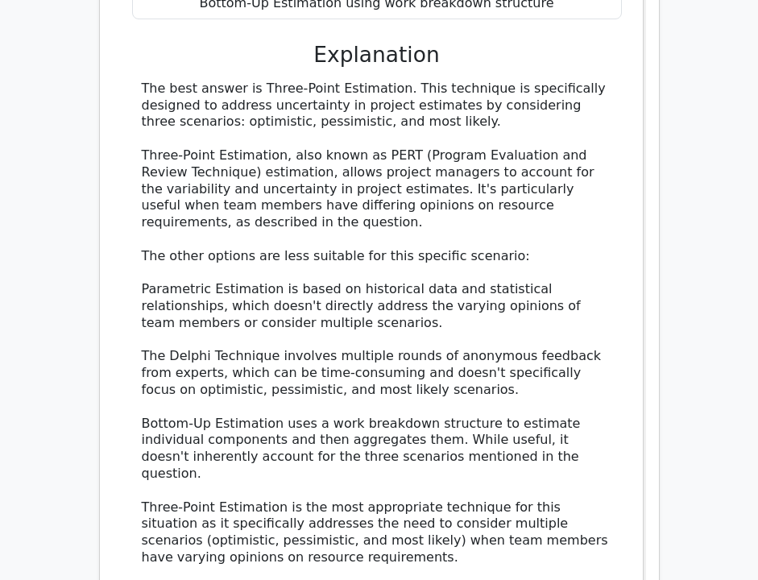
scroll to position [26289, 0]
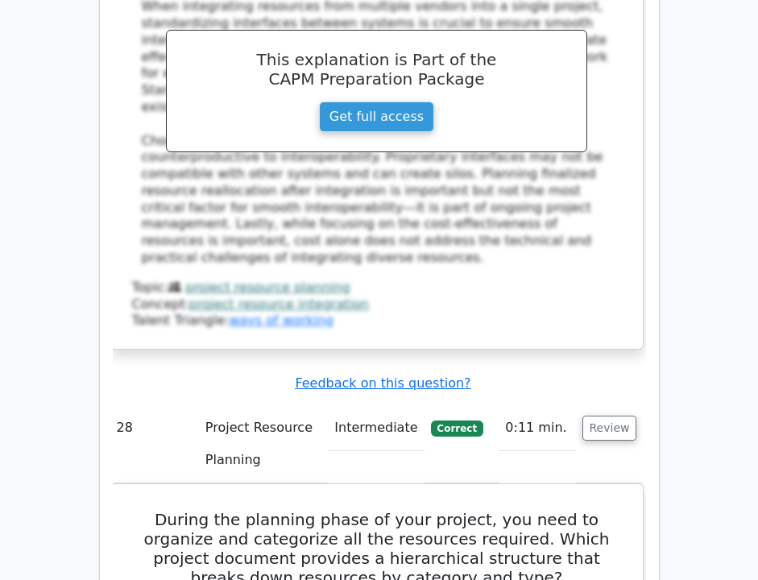
scroll to position [27250, 0]
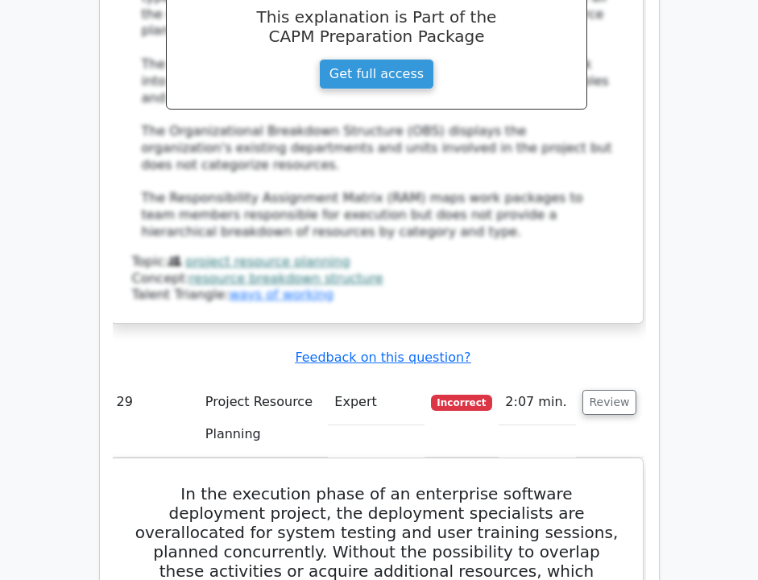
scroll to position [28554, 0]
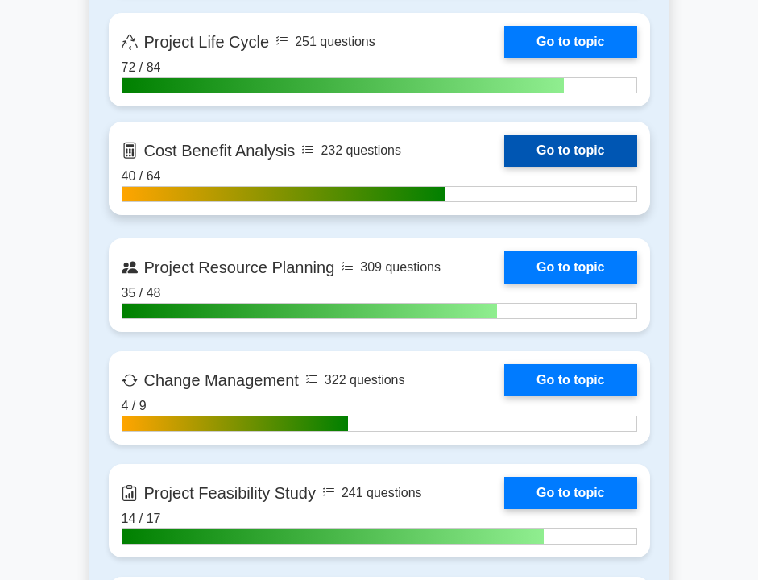
scroll to position [2328, 0]
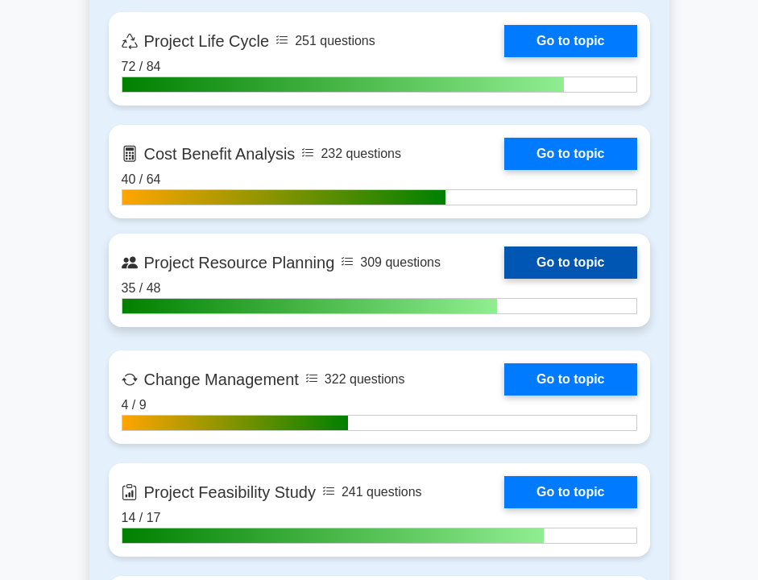
click at [535, 262] on link "Go to topic" at bounding box center [570, 262] width 132 height 32
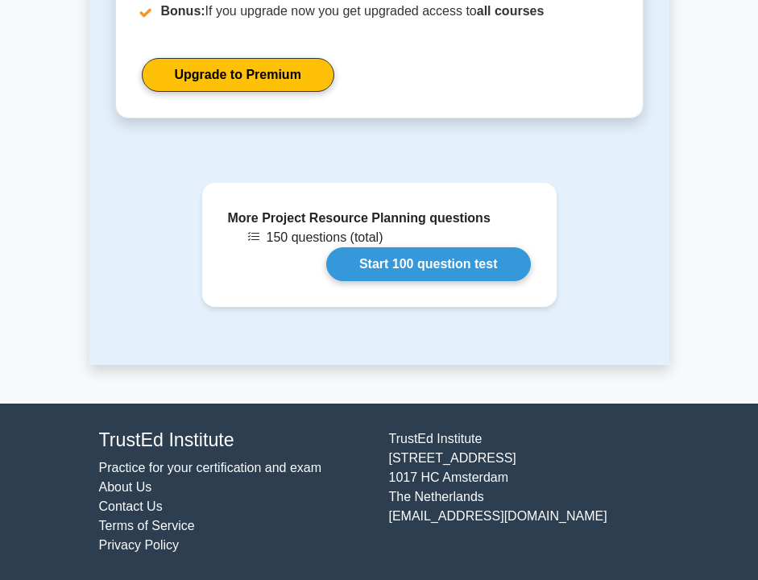
scroll to position [1451, 0]
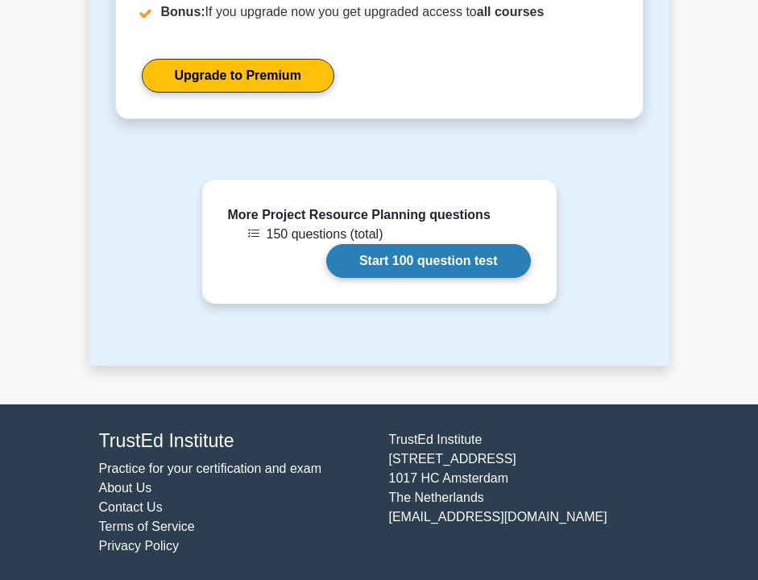
click at [473, 267] on link "Start 100 question test" at bounding box center [428, 261] width 204 height 34
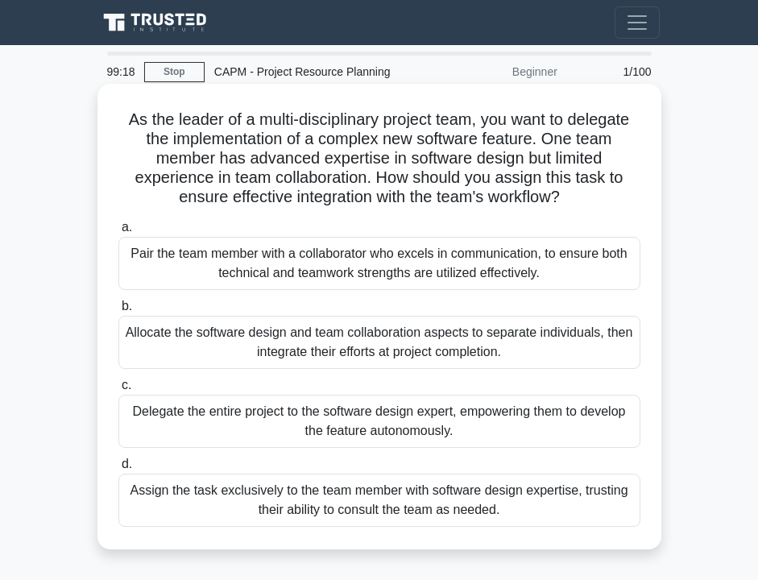
click at [339, 266] on div "Pair the team member with a collaborator who excels in communication, to ensure…" at bounding box center [379, 263] width 522 height 53
click at [118, 233] on input "a. Pair the team member with a collaborator who excels in communication, to ens…" at bounding box center [118, 227] width 0 height 10
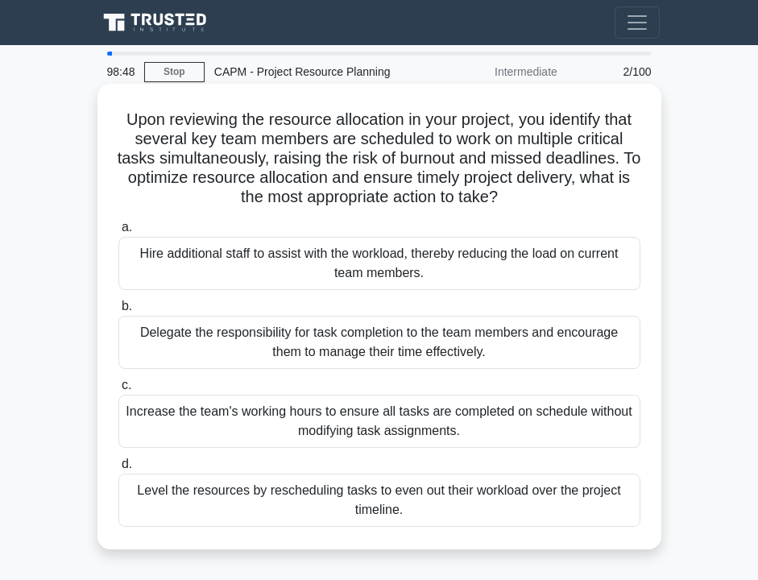
click at [310, 507] on div "Level the resources by rescheduling tasks to even out their workload over the p…" at bounding box center [379, 499] width 522 height 53
click at [118, 469] on input "d. Level the resources by rescheduling tasks to even out their workload over th…" at bounding box center [118, 464] width 0 height 10
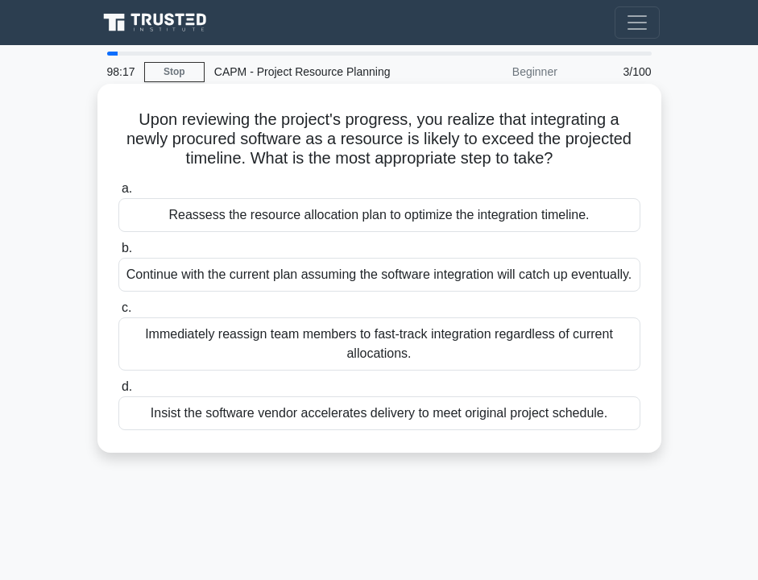
click at [320, 228] on div "Reassess the resource allocation plan to optimize the integration timeline." at bounding box center [379, 215] width 522 height 34
click at [118, 194] on input "a. Reassess the resource allocation plan to optimize the integration timeline." at bounding box center [118, 189] width 0 height 10
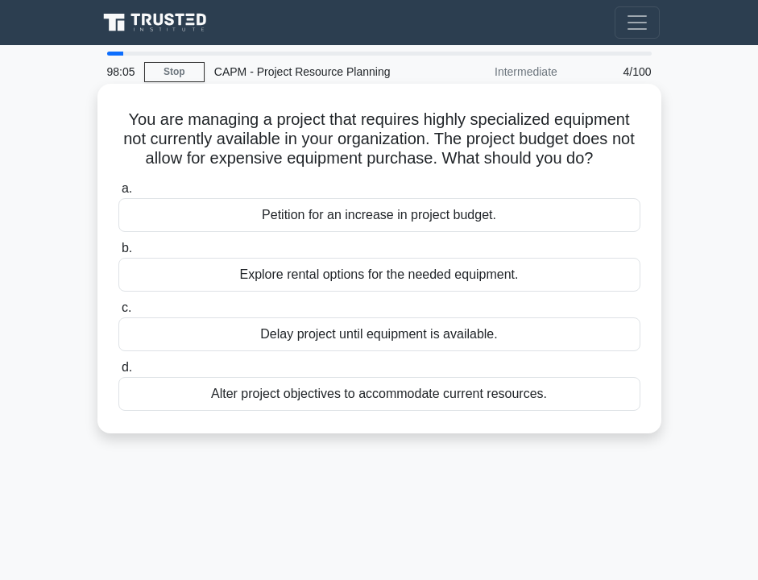
click at [287, 275] on div "Explore rental options for the needed equipment." at bounding box center [379, 275] width 522 height 34
click at [118, 254] on input "b. Explore rental options for the needed equipment." at bounding box center [118, 248] width 0 height 10
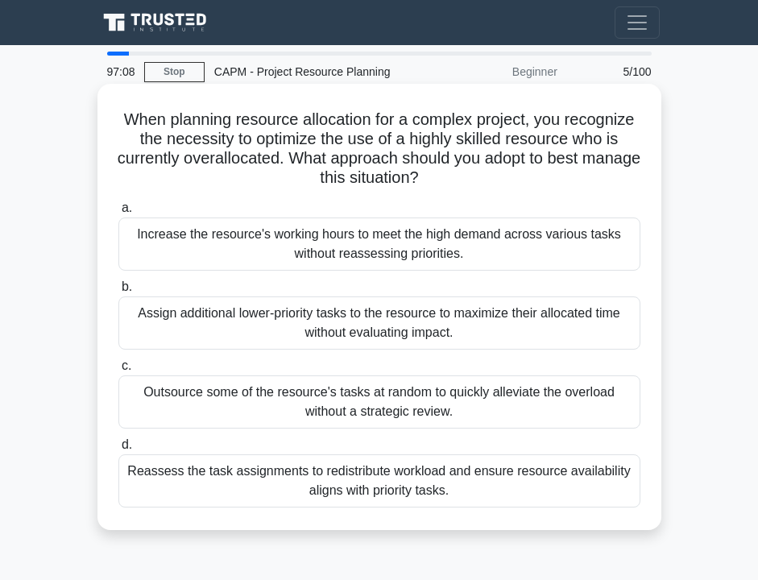
click at [262, 481] on div "Reassess the task assignments to redistribute workload and ensure resource avai…" at bounding box center [379, 480] width 522 height 53
click at [118, 450] on input "d. Reassess the task assignments to redistribute workload and ensure resource a…" at bounding box center [118, 445] width 0 height 10
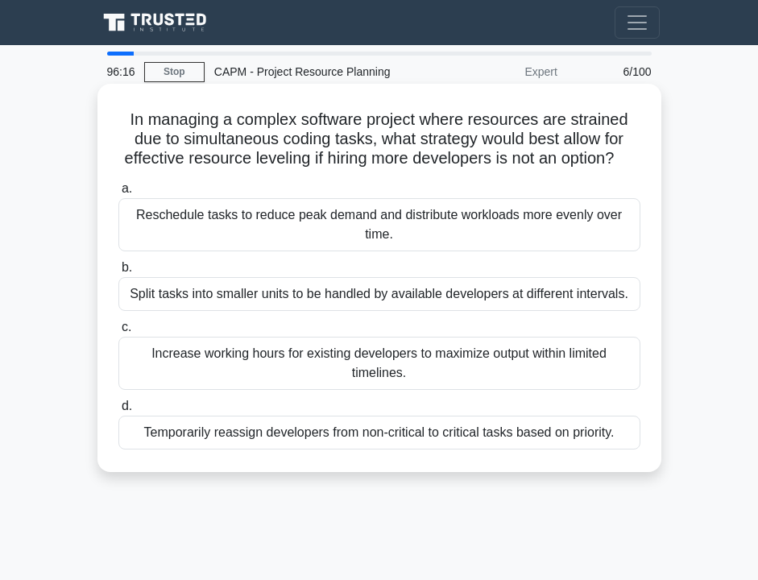
click at [257, 299] on div "Split tasks into smaller units to be handled by available developers at differe…" at bounding box center [379, 294] width 522 height 34
click at [118, 273] on input "b. Split tasks into smaller units to be handled by available developers at diff…" at bounding box center [118, 267] width 0 height 10
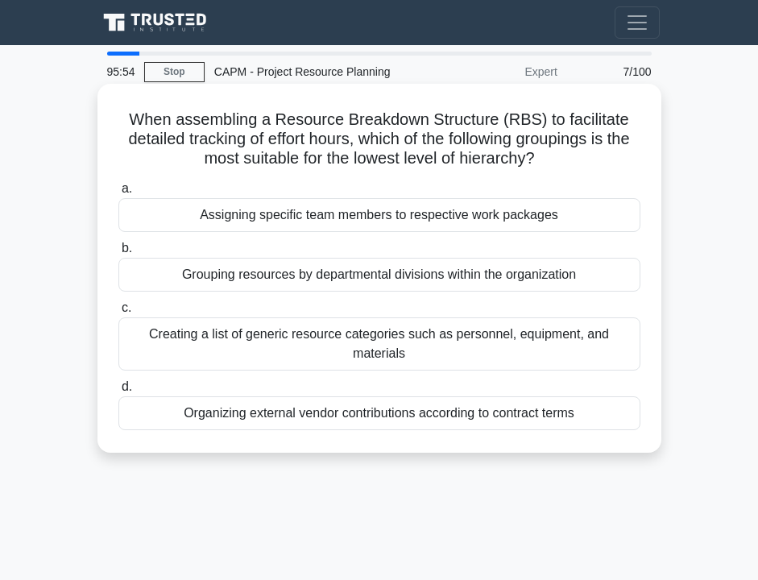
click at [252, 214] on div "Assigning specific team members to respective work packages" at bounding box center [379, 215] width 522 height 34
click at [118, 194] on input "a. Assigning specific team members to respective work packages" at bounding box center [118, 189] width 0 height 10
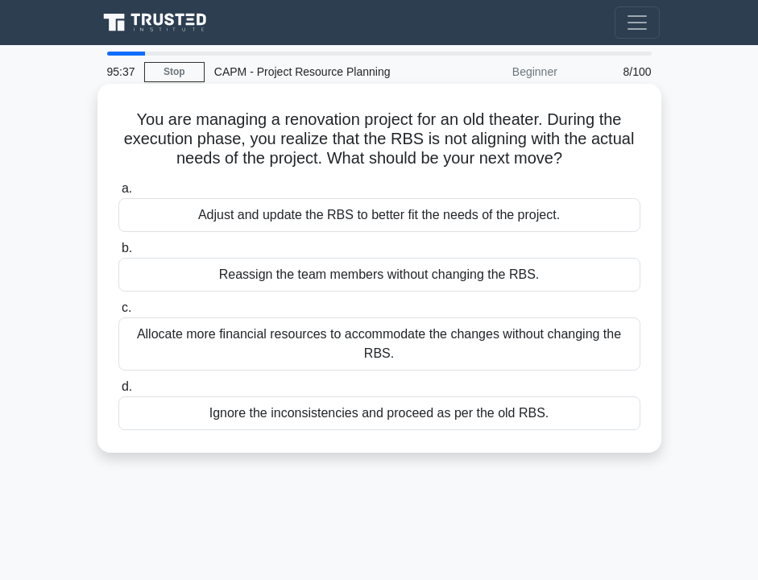
click at [314, 218] on div "Adjust and update the RBS to better fit the needs of the project." at bounding box center [379, 215] width 522 height 34
click at [118, 194] on input "a. Adjust and update the RBS to better fit the needs of the project." at bounding box center [118, 189] width 0 height 10
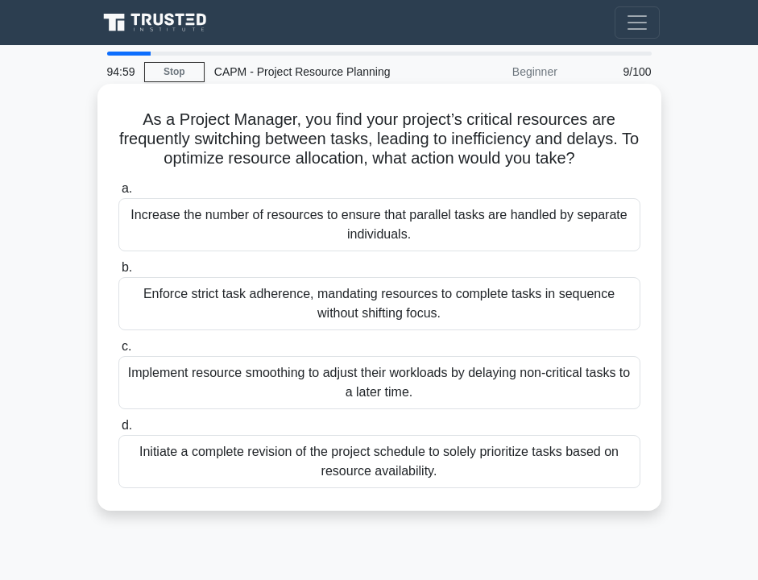
click at [324, 392] on div "Implement resource smoothing to adjust their workloads by delaying non-critical…" at bounding box center [379, 382] width 522 height 53
click at [118, 352] on input "c. Implement resource smoothing to adjust their workloads by delaying non-criti…" at bounding box center [118, 346] width 0 height 10
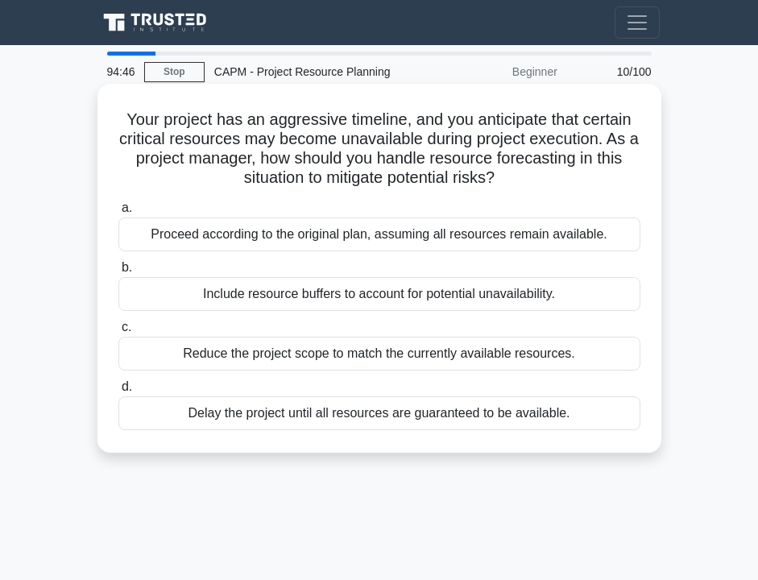
click at [290, 301] on div "Include resource buffers to account for potential unavailability." at bounding box center [379, 294] width 522 height 34
click at [118, 273] on input "b. Include resource buffers to account for potential unavailability." at bounding box center [118, 267] width 0 height 10
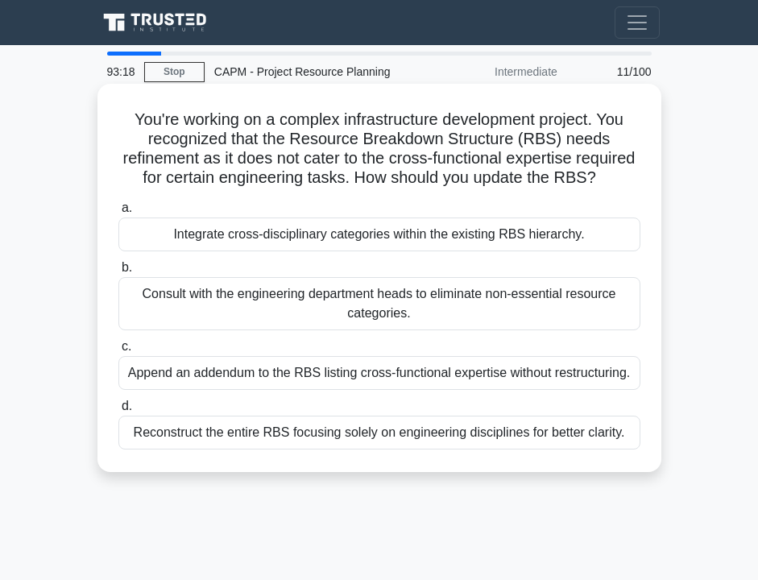
click at [329, 385] on div "Append an addendum to the RBS listing cross-functional expertise without restru…" at bounding box center [379, 373] width 522 height 34
click at [118, 352] on input "c. Append an addendum to the RBS listing cross-functional expertise without res…" at bounding box center [118, 346] width 0 height 10
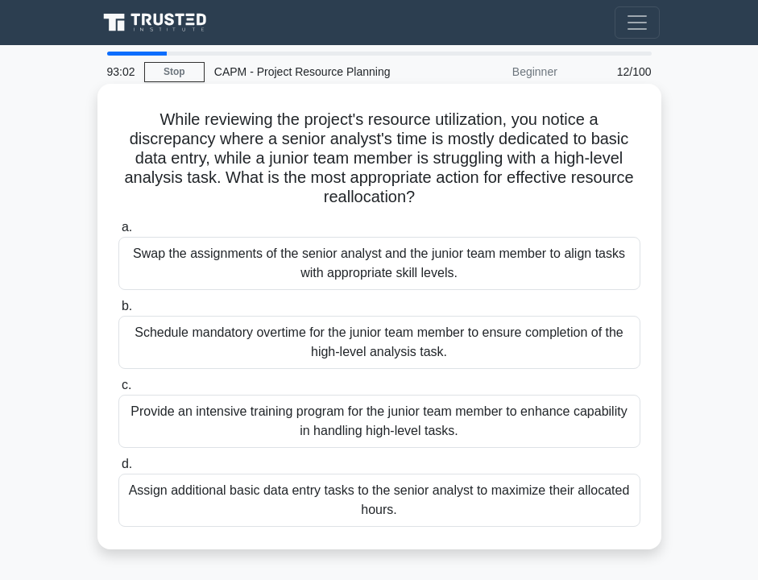
click at [271, 287] on div "Swap the assignments of the senior analyst and the junior team member to align …" at bounding box center [379, 263] width 522 height 53
click at [118, 233] on input "a. Swap the assignments of the senior analyst and the junior team member to ali…" at bounding box center [118, 227] width 0 height 10
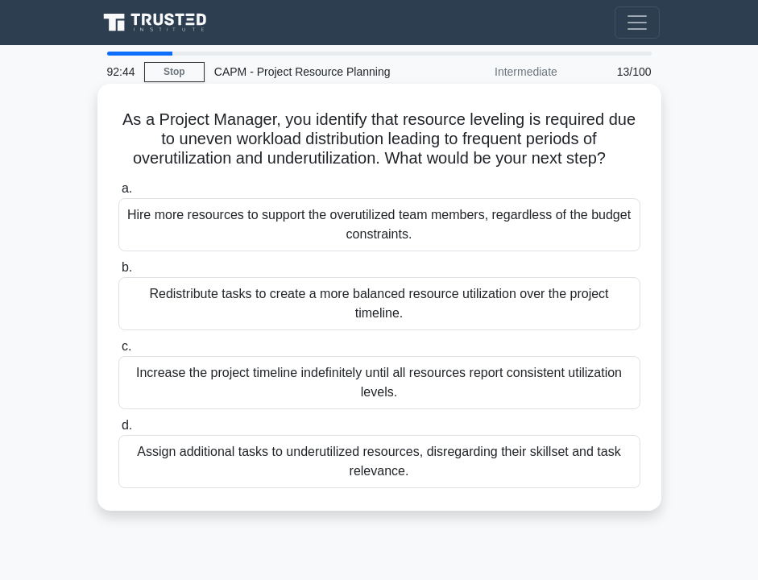
click at [262, 307] on div "Redistribute tasks to create a more balanced resource utilization over the proj…" at bounding box center [379, 303] width 522 height 53
click at [118, 273] on input "b. Redistribute tasks to create a more balanced resource utilization over the p…" at bounding box center [118, 267] width 0 height 10
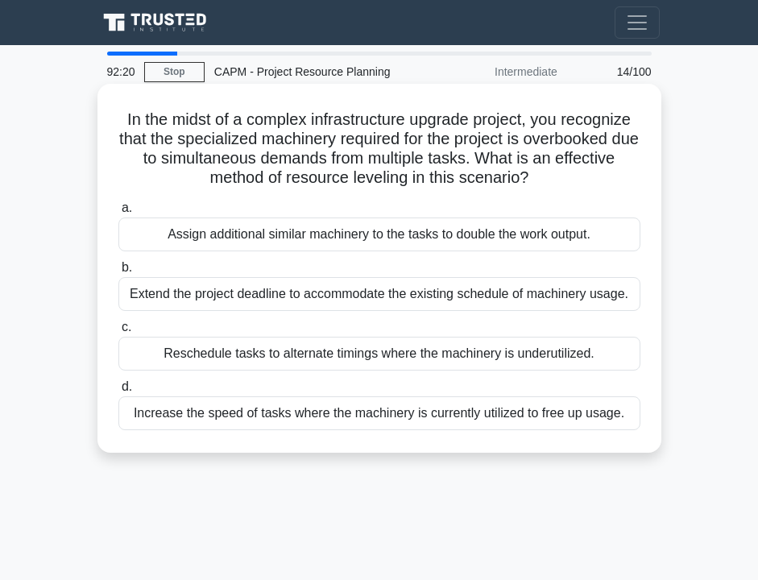
click at [257, 361] on div "Reschedule tasks to alternate timings where the machinery is underutilized." at bounding box center [379, 354] width 522 height 34
click at [118, 333] on input "c. Reschedule tasks to alternate timings where the machinery is underutilized." at bounding box center [118, 327] width 0 height 10
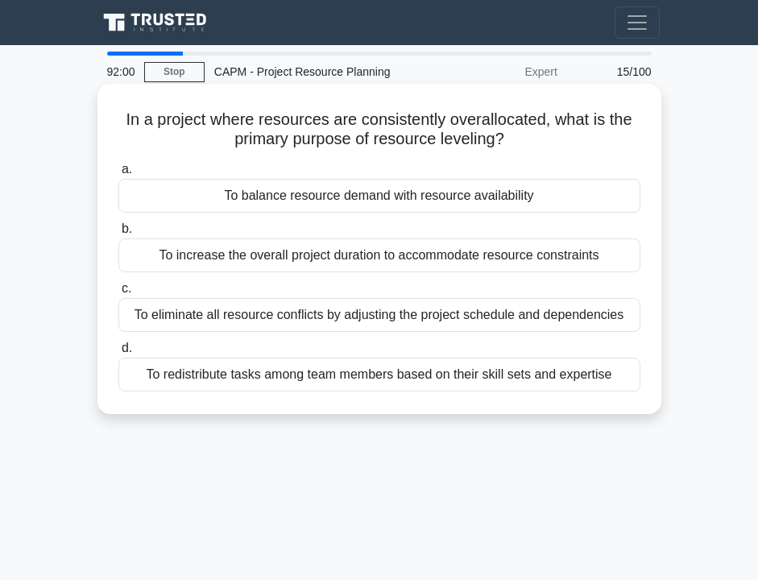
click at [247, 200] on div "To balance resource demand with resource availability" at bounding box center [379, 196] width 522 height 34
click at [118, 175] on input "a. To balance resource demand with resource availability" at bounding box center [118, 169] width 0 height 10
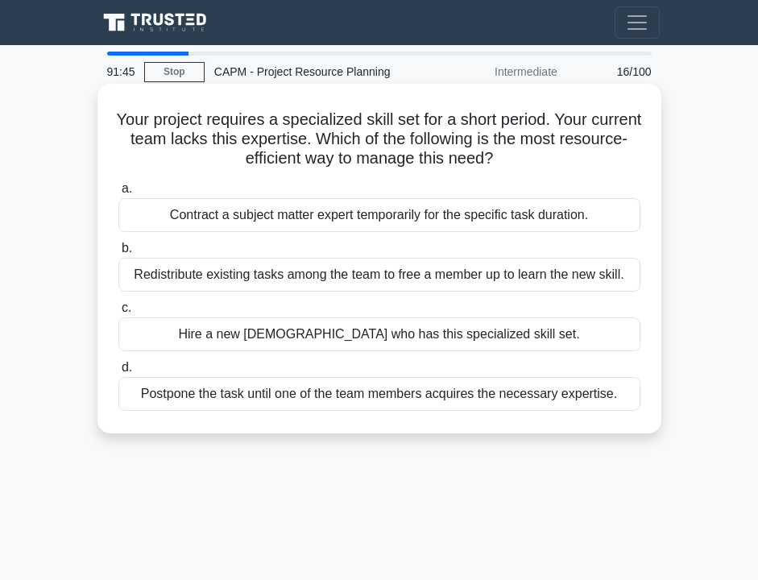
click at [227, 215] on div "Contract a subject matter expert temporarily for the specific task duration." at bounding box center [379, 215] width 522 height 34
click at [118, 194] on input "a. Contract a subject matter expert temporarily for the specific task duration." at bounding box center [118, 189] width 0 height 10
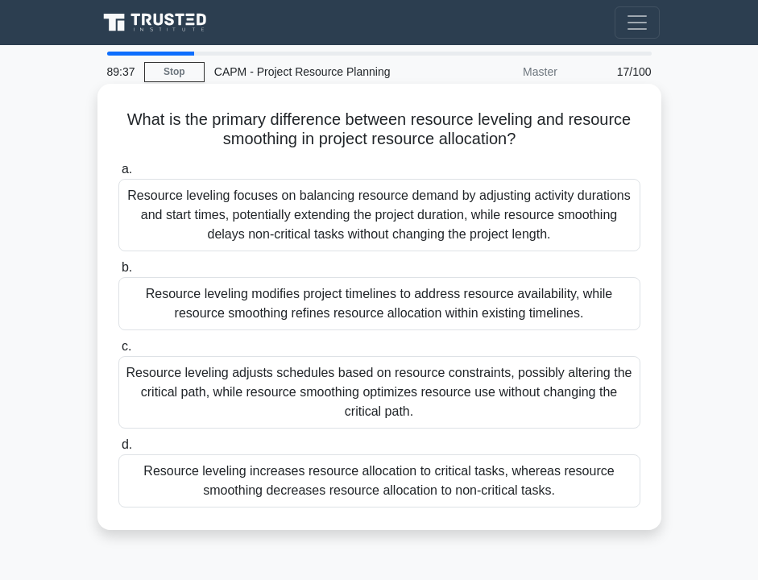
click at [551, 209] on div "Resource leveling focuses on balancing resource demand by adjusting activity du…" at bounding box center [379, 215] width 522 height 72
click at [118, 175] on input "a. Resource leveling focuses on balancing resource demand by adjusting activity…" at bounding box center [118, 169] width 0 height 10
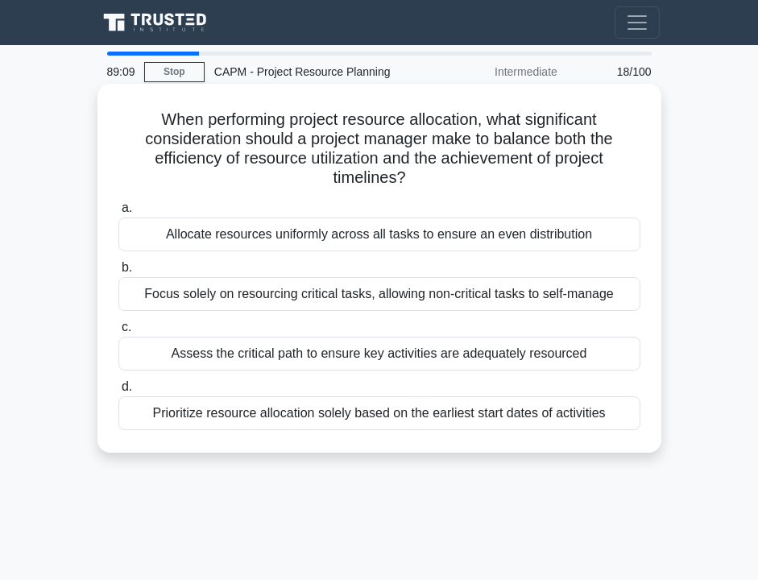
click at [503, 242] on div "Allocate resources uniformly across all tasks to ensure an even distribution" at bounding box center [379, 234] width 522 height 34
click at [118, 213] on input "a. Allocate resources uniformly across all tasks to ensure an even distribution" at bounding box center [118, 208] width 0 height 10
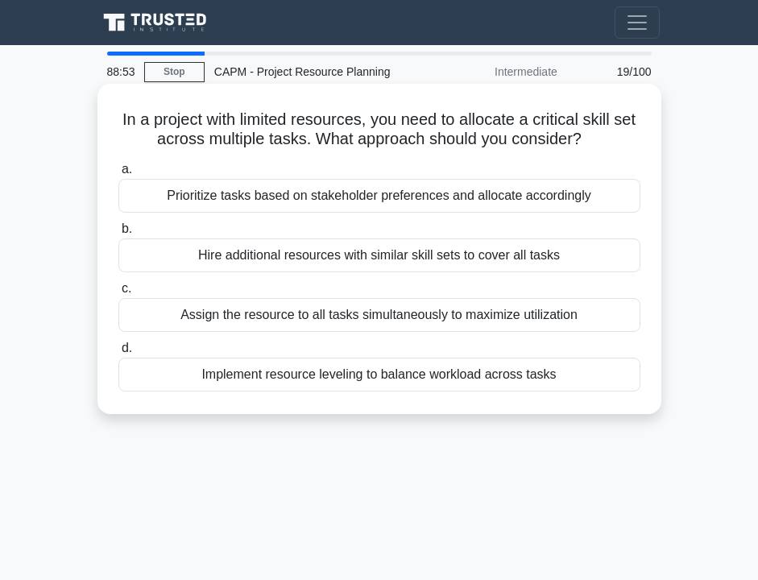
click at [485, 382] on div "Implement resource leveling to balance workload across tasks" at bounding box center [379, 374] width 522 height 34
click at [118, 353] on input "d. Implement resource leveling to balance workload across tasks" at bounding box center [118, 348] width 0 height 10
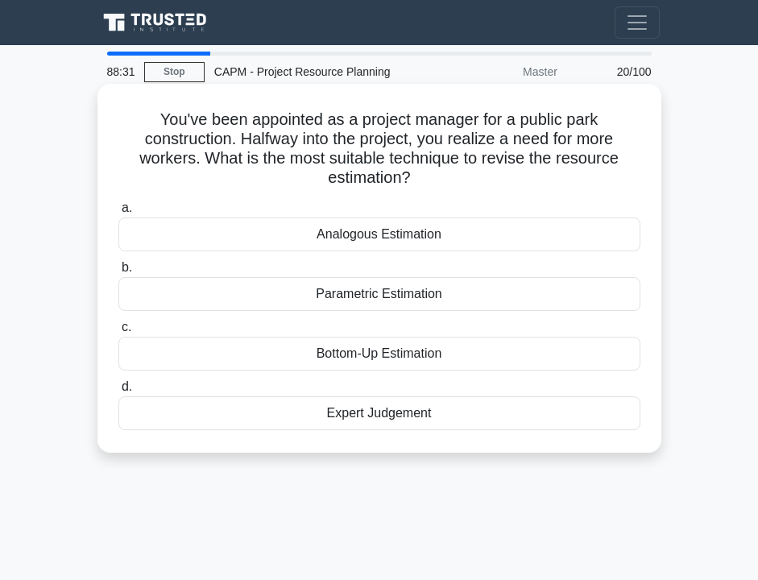
click at [438, 297] on div "Parametric Estimation" at bounding box center [379, 294] width 522 height 34
click at [118, 273] on input "b. Parametric Estimation" at bounding box center [118, 267] width 0 height 10
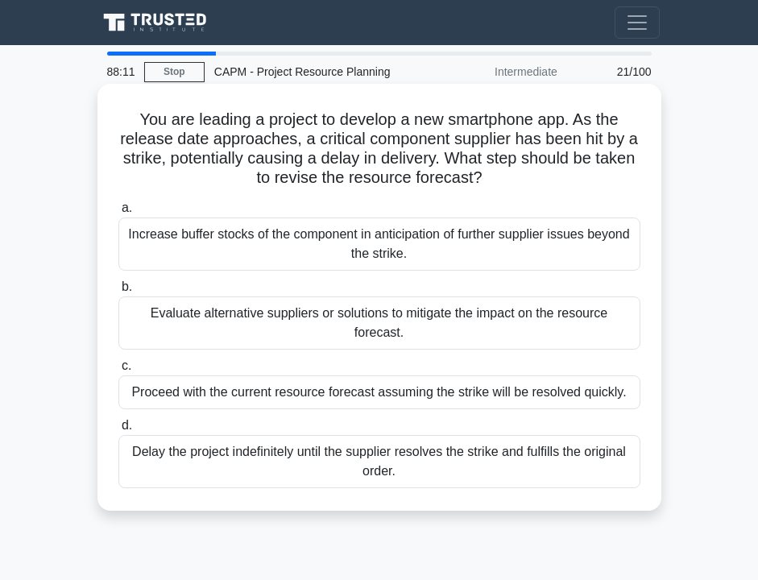
click at [440, 325] on div "Evaluate alternative suppliers or solutions to mitigate the impact on the resou…" at bounding box center [379, 322] width 522 height 53
click at [118, 292] on input "b. Evaluate alternative suppliers or solutions to mitigate the impact on the re…" at bounding box center [118, 287] width 0 height 10
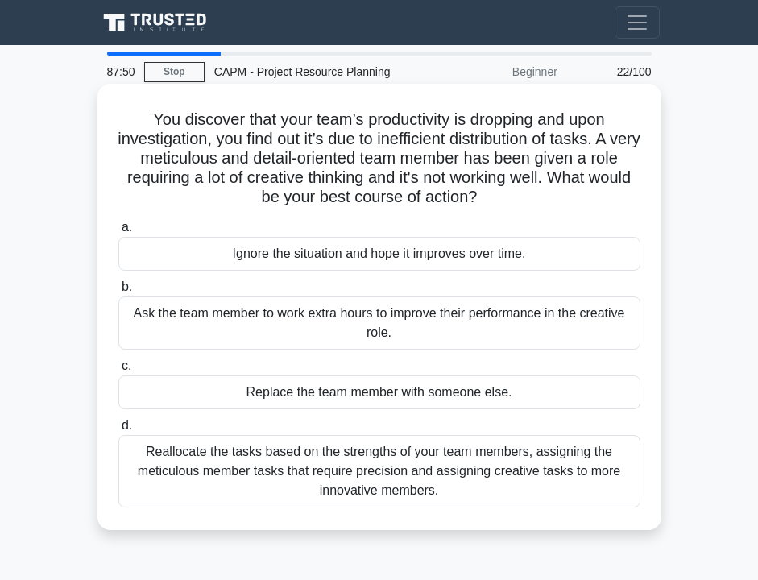
click at [279, 458] on div "Reallocate the tasks based on the strengths of your team members, assigning the…" at bounding box center [379, 471] width 522 height 72
click at [118, 431] on input "d. Reallocate the tasks based on the strengths of your team members, assigning …" at bounding box center [118, 425] width 0 height 10
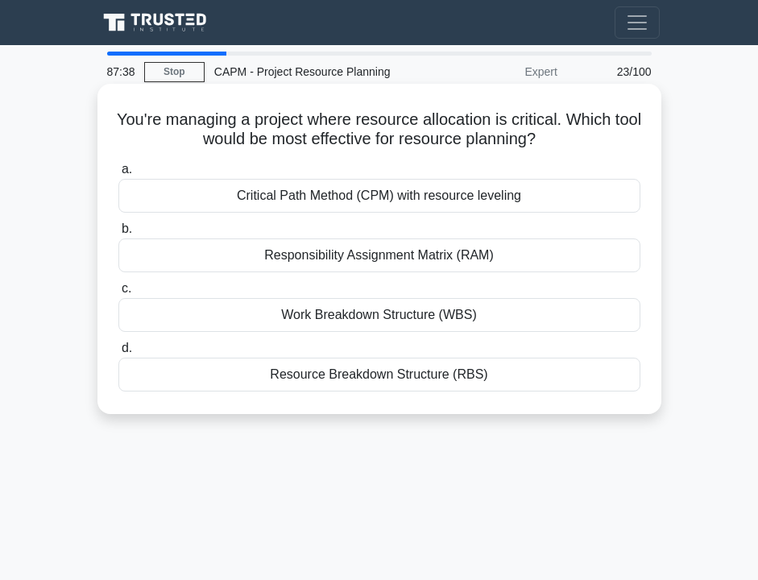
click at [266, 196] on div "Critical Path Method (CPM) with resource leveling" at bounding box center [379, 196] width 522 height 34
click at [118, 175] on input "a. Critical Path Method (CPM) with resource leveling" at bounding box center [118, 169] width 0 height 10
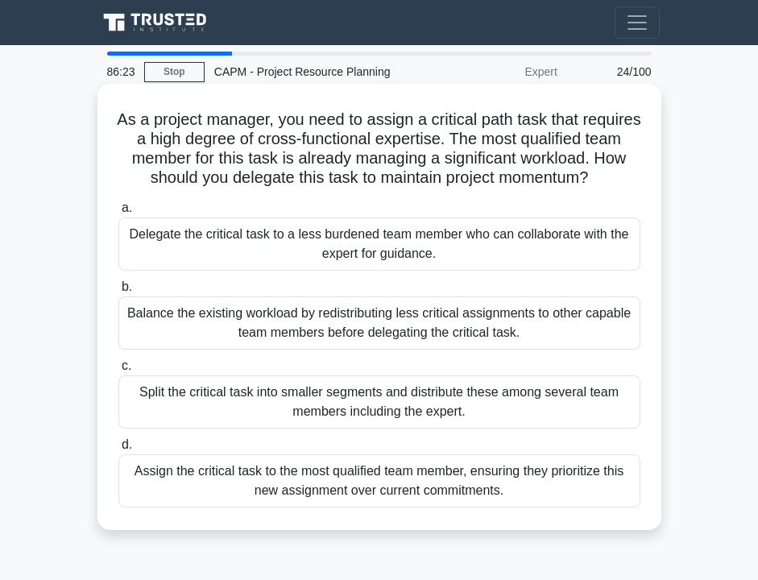
click at [371, 404] on div "Split the critical task into smaller segments and distribute these among severa…" at bounding box center [379, 401] width 522 height 53
click at [118, 371] on input "c. Split the critical task into smaller segments and distribute these among sev…" at bounding box center [118, 366] width 0 height 10
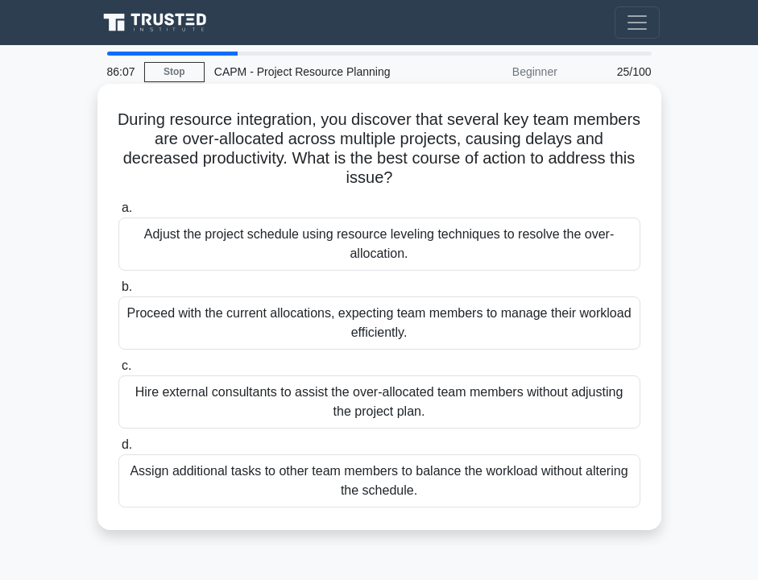
click at [271, 217] on div "Adjust the project schedule using resource leveling techniques to resolve the o…" at bounding box center [379, 243] width 522 height 53
click at [118, 213] on input "a. Adjust the project schedule using resource leveling techniques to resolve th…" at bounding box center [118, 208] width 0 height 10
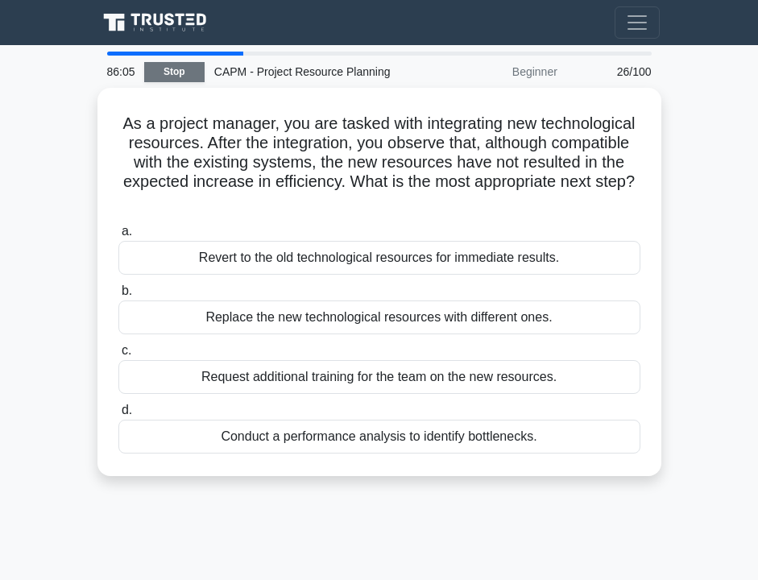
click at [186, 78] on link "Stop" at bounding box center [174, 72] width 60 height 20
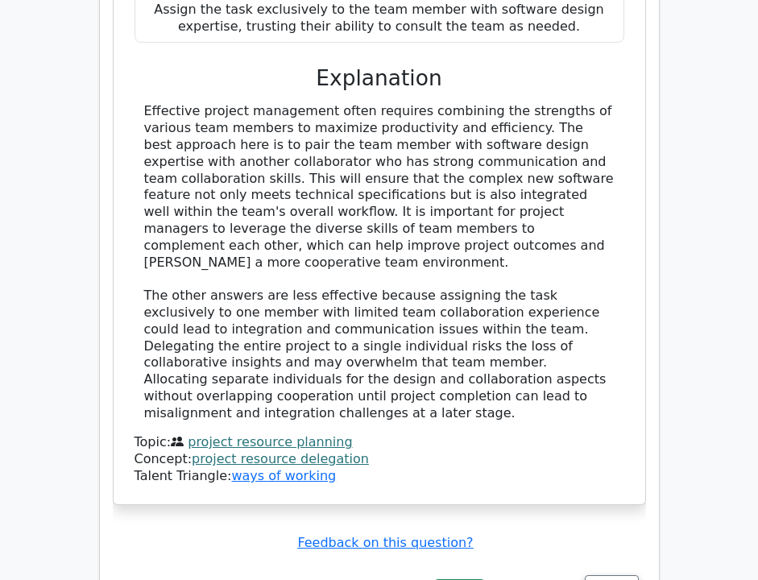
scroll to position [1825, 0]
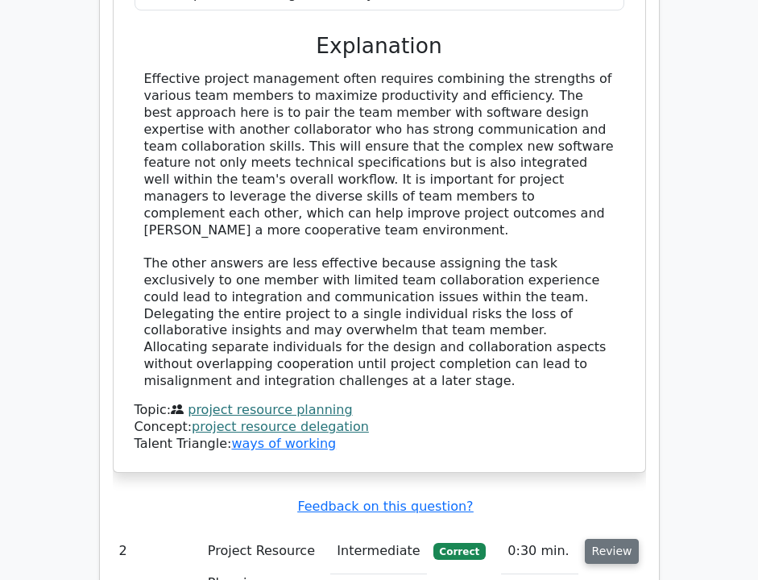
click at [608, 539] on button "Review" at bounding box center [612, 551] width 55 height 25
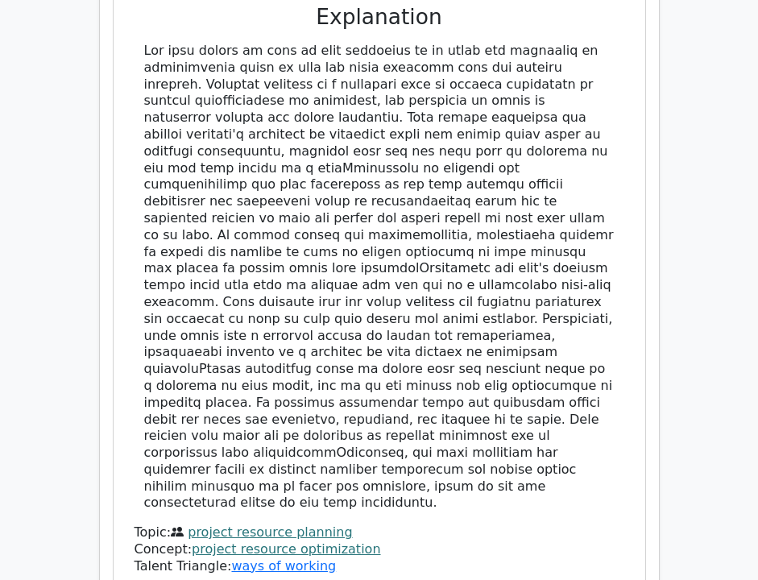
scroll to position [2881, 0]
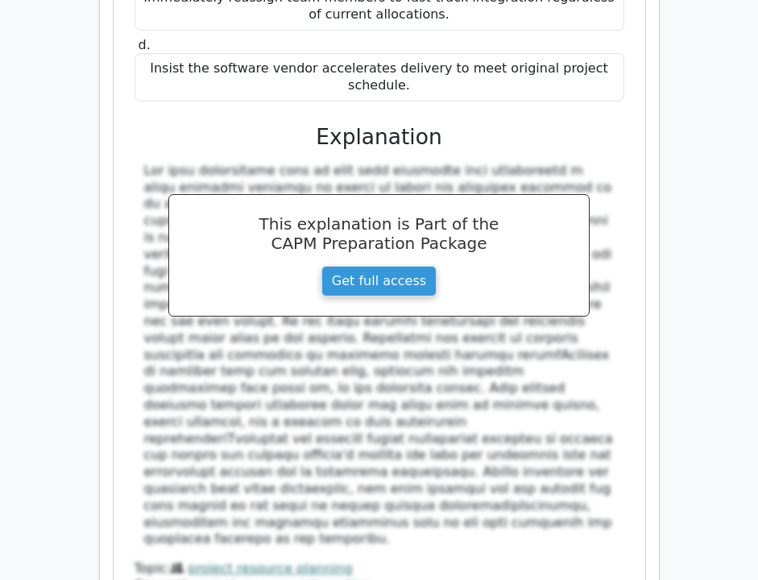
scroll to position [3939, 0]
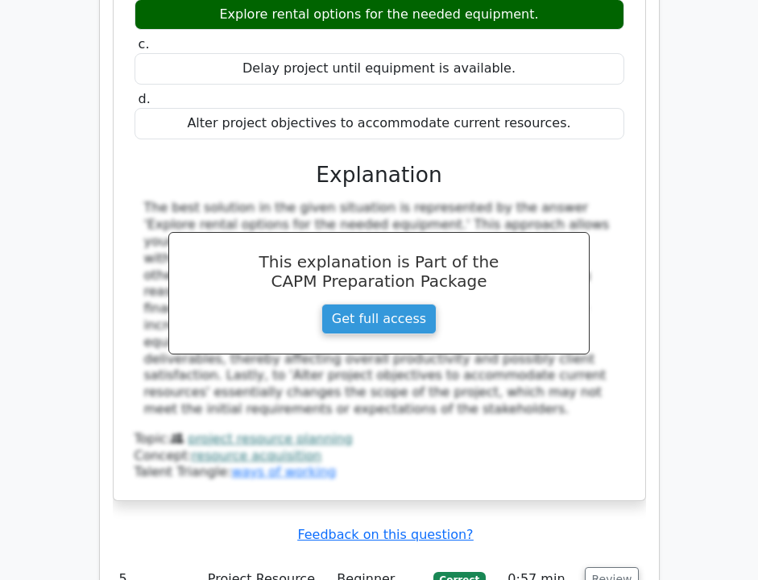
scroll to position [4901, 0]
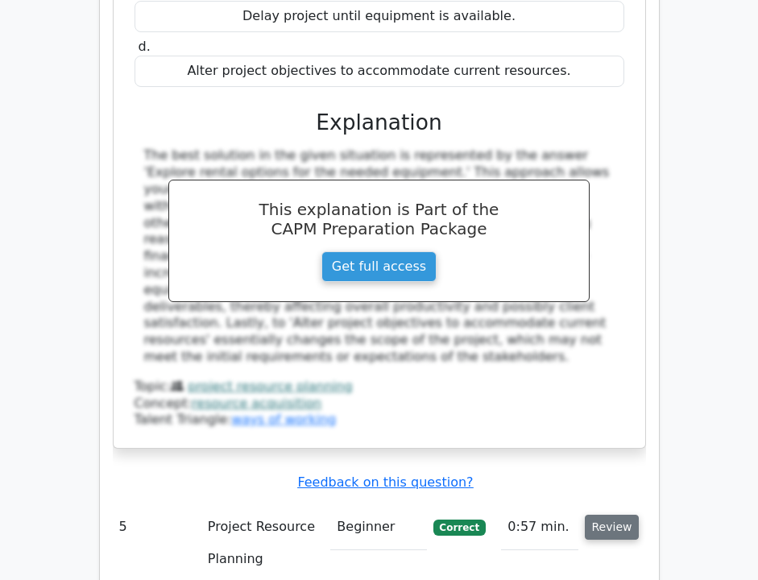
click at [607, 514] on button "Review" at bounding box center [612, 526] width 55 height 25
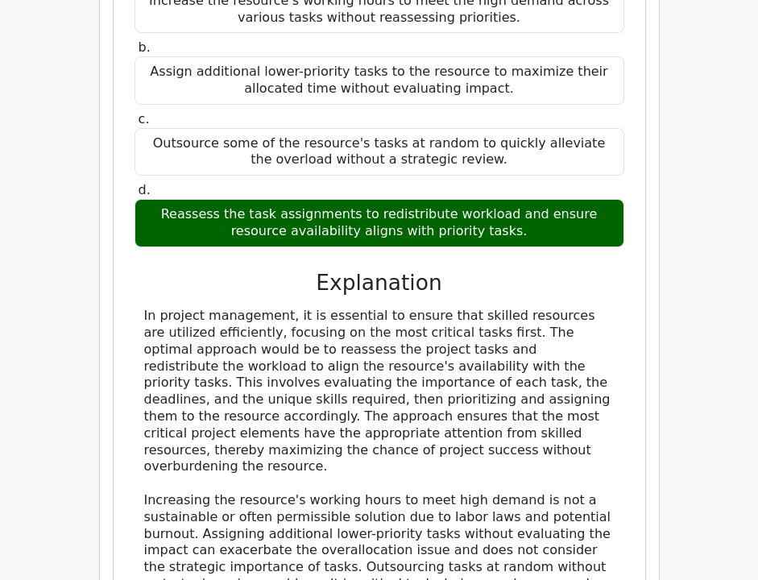
scroll to position [5682, 0]
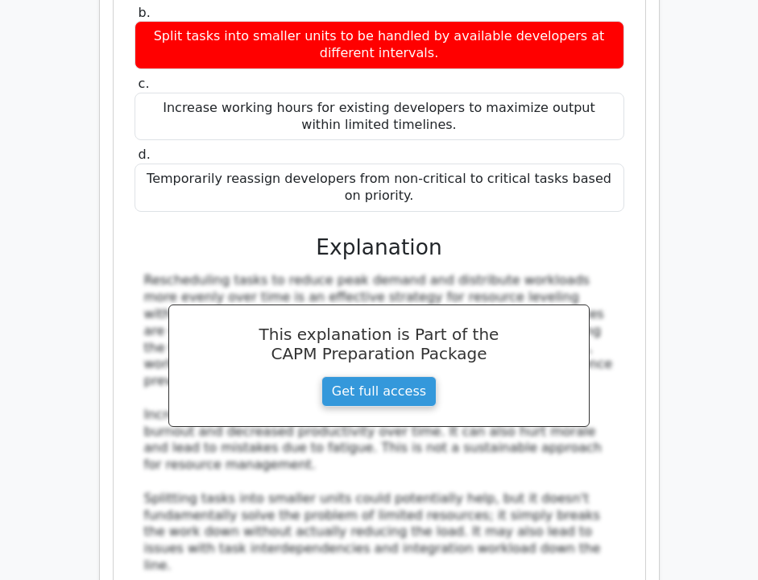
scroll to position [6773, 0]
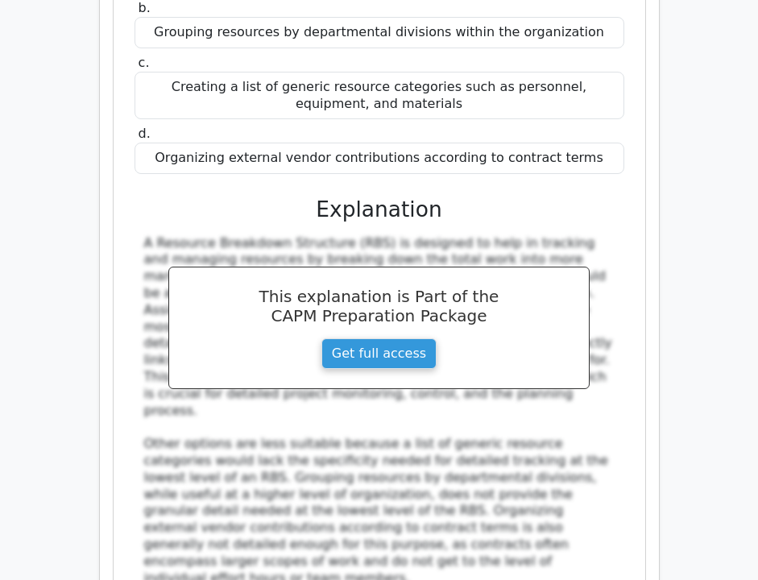
scroll to position [7800, 0]
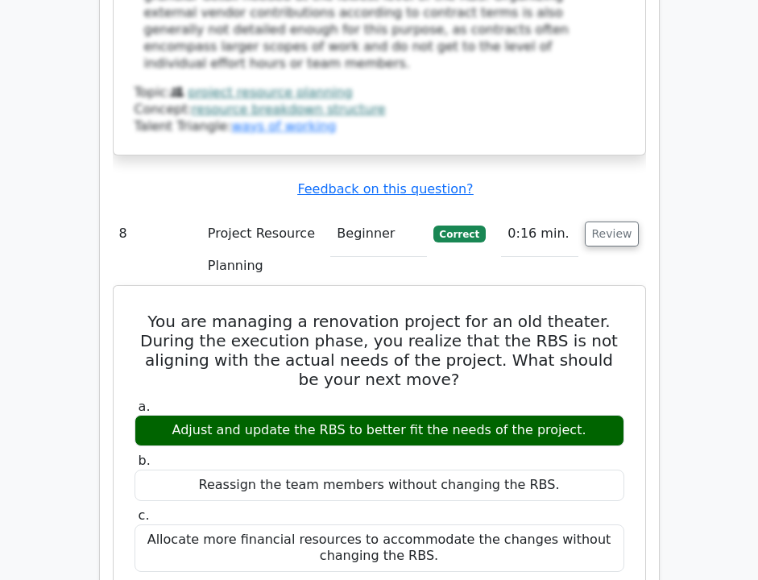
scroll to position [8408, 0]
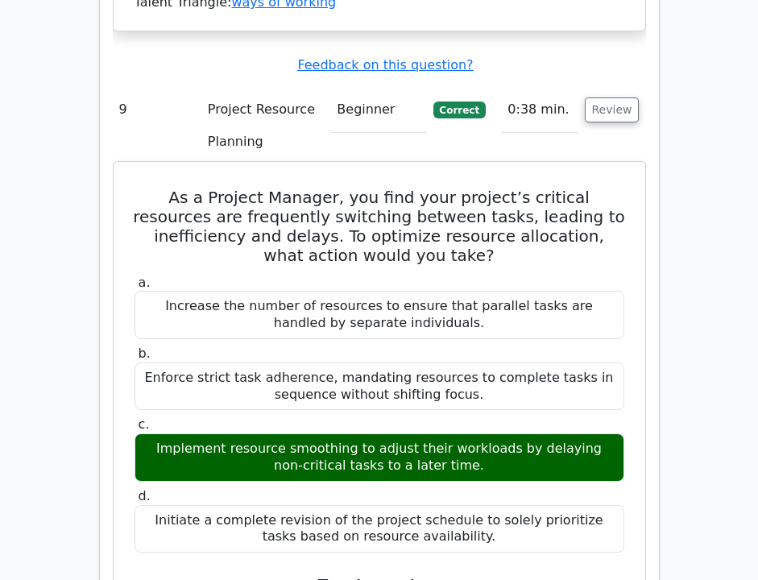
scroll to position [0, 0]
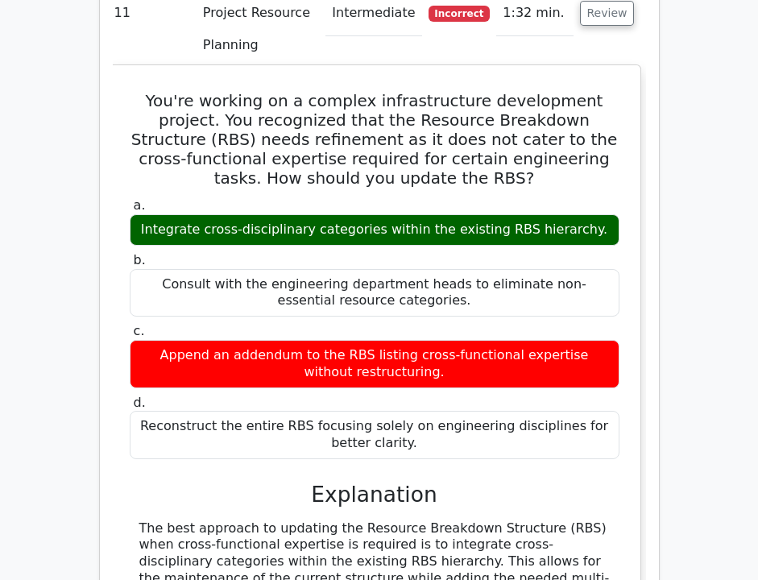
scroll to position [11102, 0]
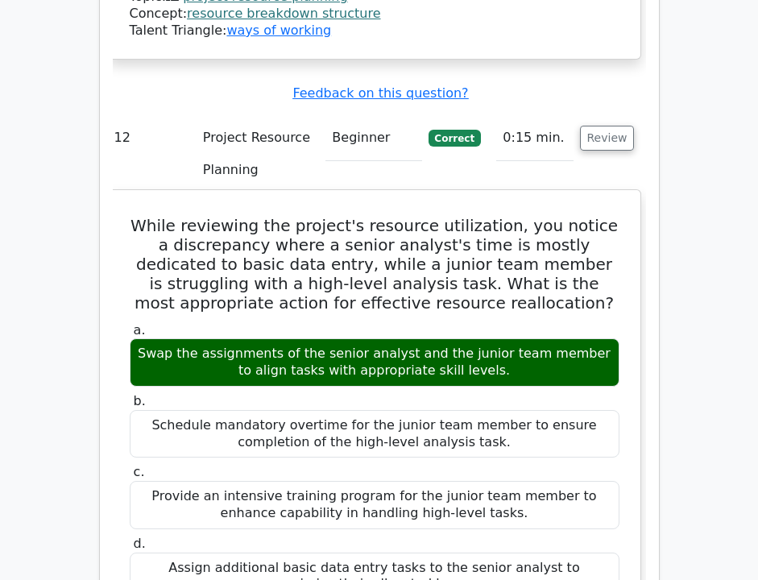
scroll to position [12114, 0]
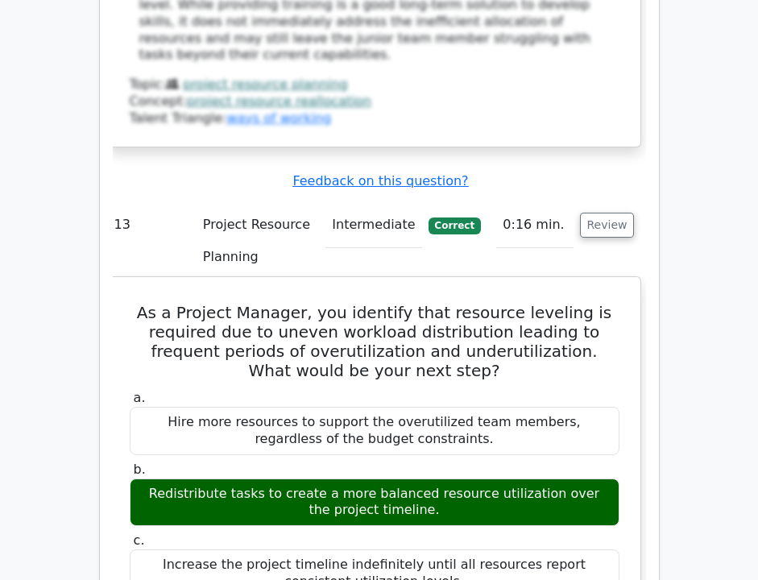
scroll to position [12796, 0]
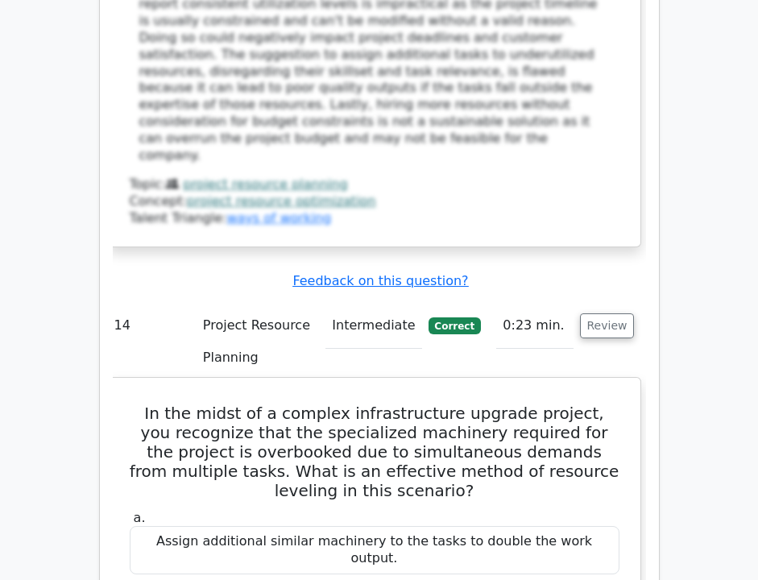
scroll to position [13798, 0]
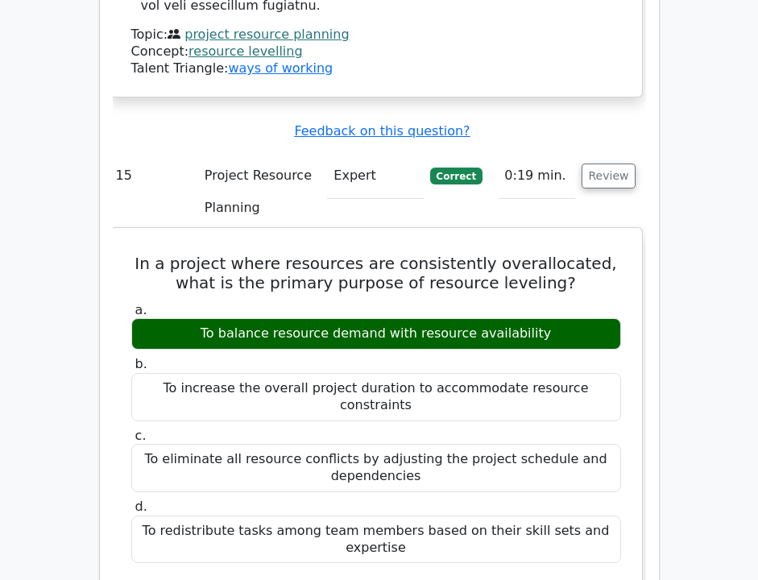
scroll to position [14868, 0]
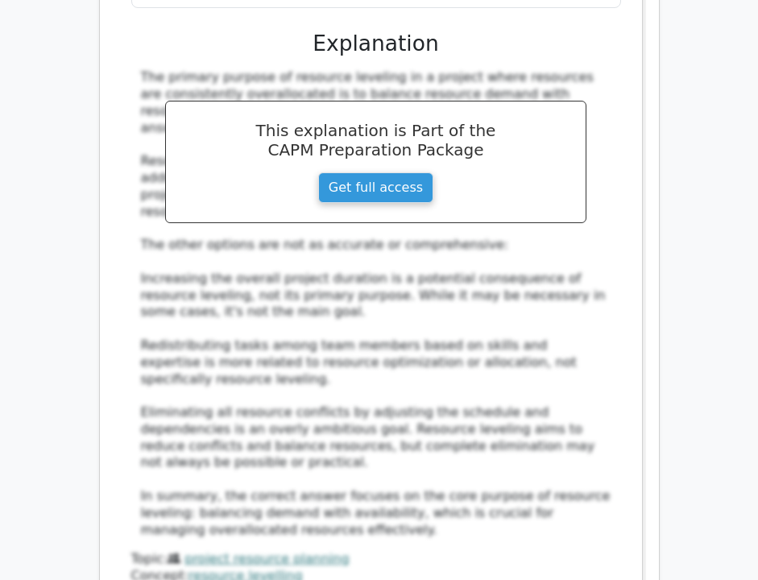
scroll to position [15398, 0]
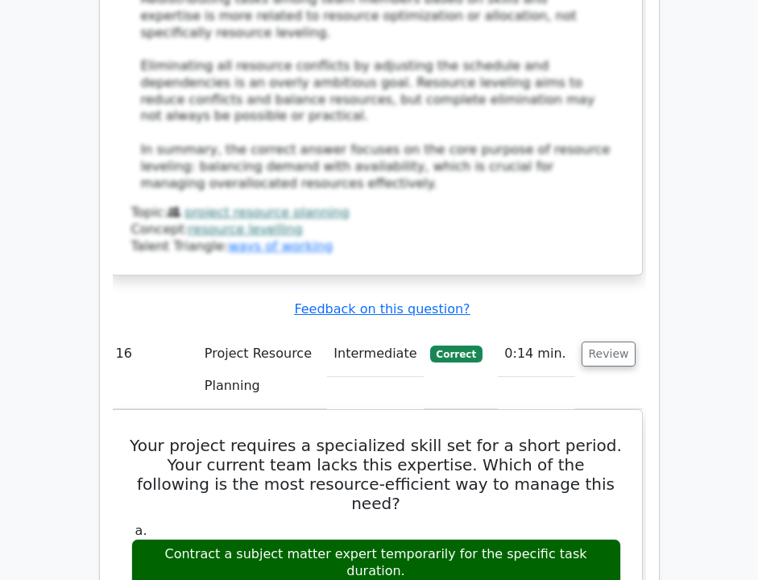
scroll to position [15736, 0]
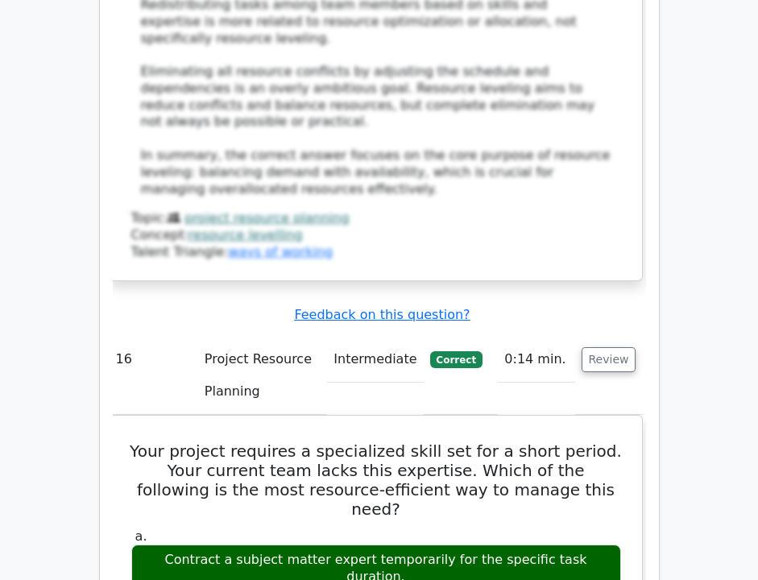
copy div "Resource leveling focuses on balancing resource demand by adjusting activity du…"
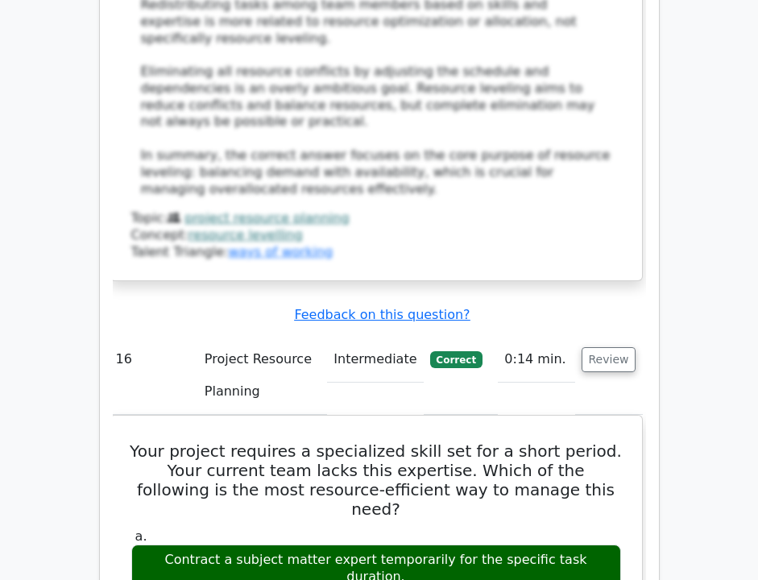
copy div "Resource leveling adjusts schedules based on resource constraints, possibly alt…"
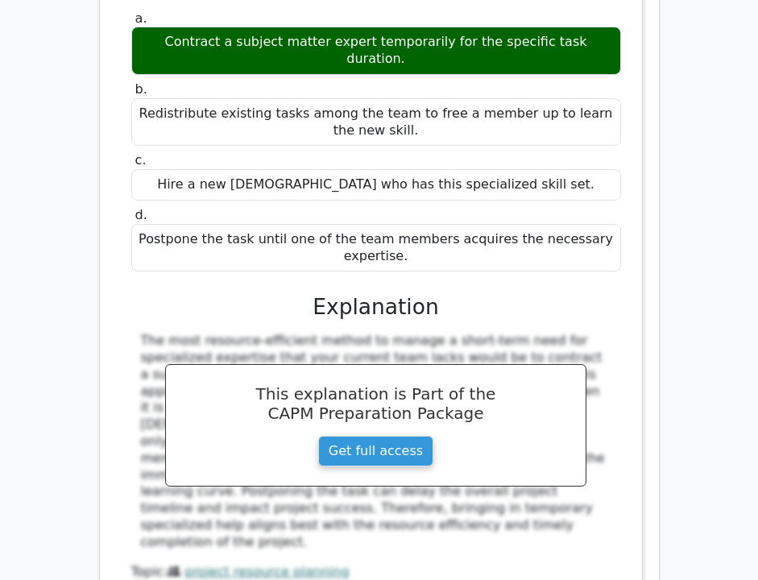
scroll to position [16352, 0]
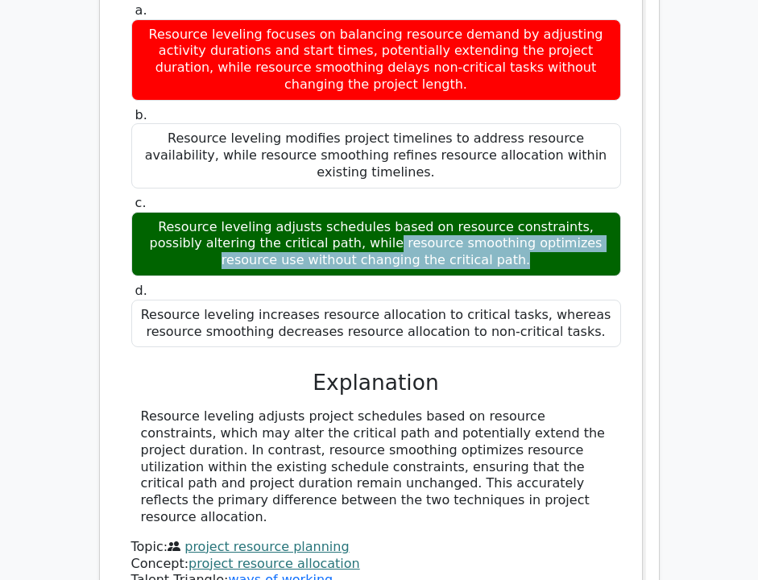
scroll to position [17105, 0]
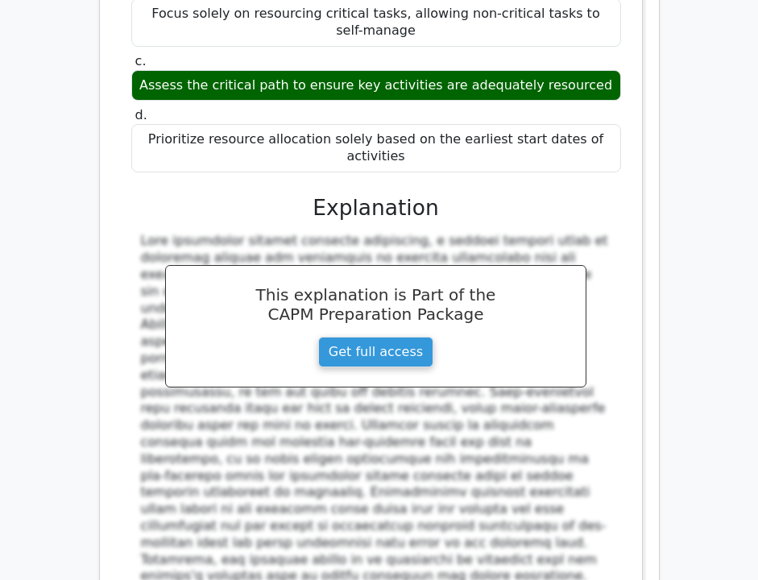
scroll to position [18046, 0]
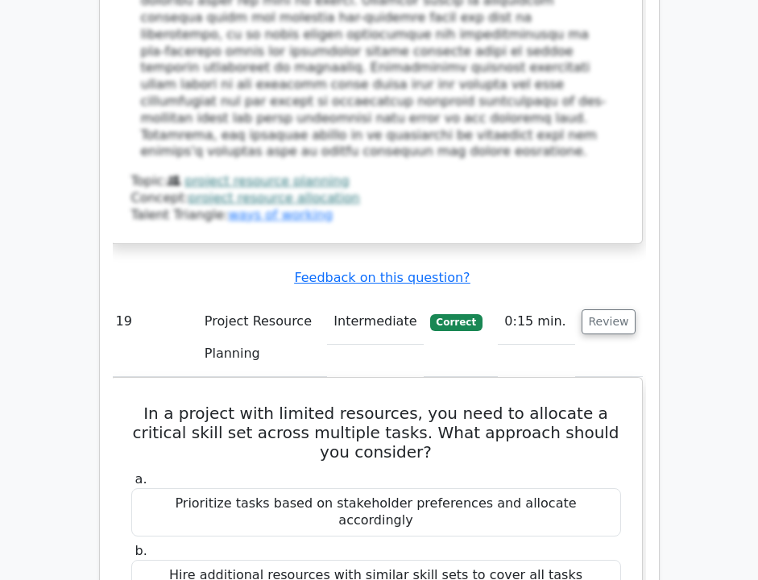
scroll to position [18461, 0]
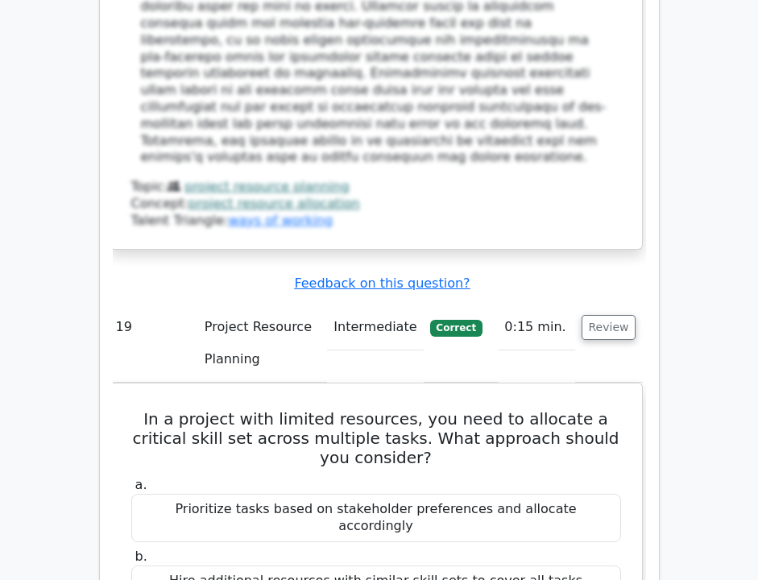
copy div "You've been appointed as a project manager for a public park construction. Half…"
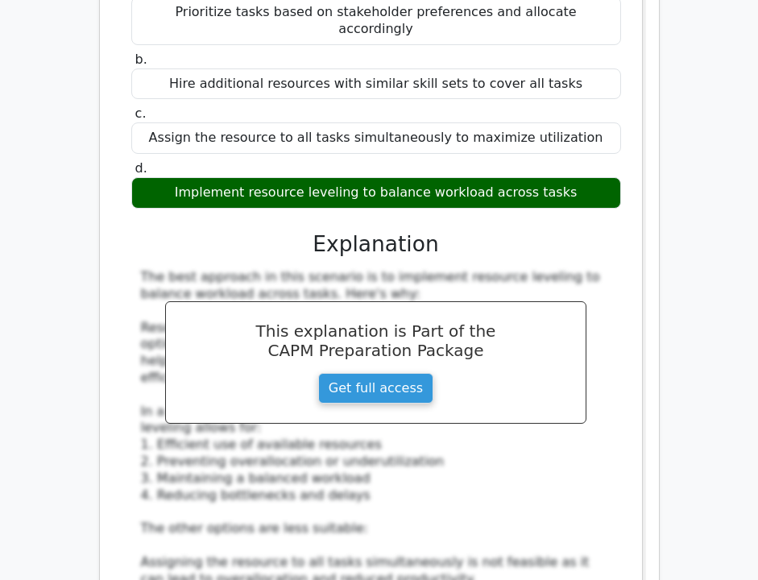
scroll to position [18965, 0]
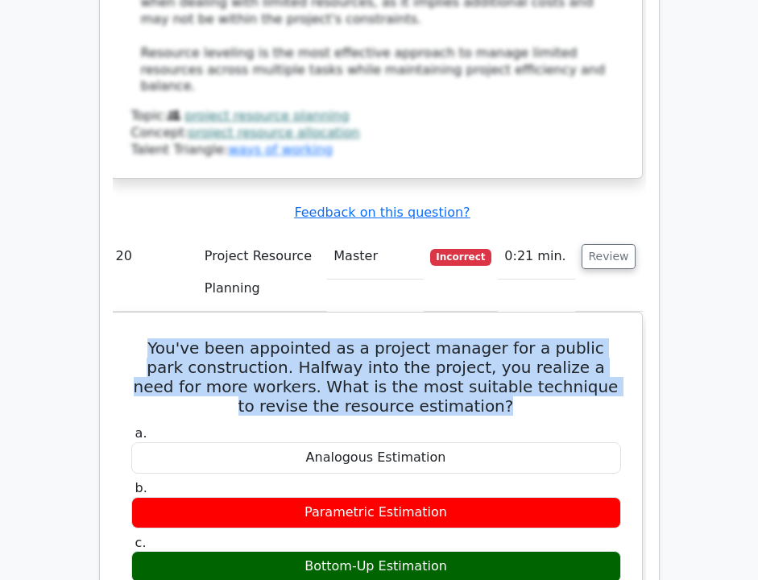
scroll to position [19847, 0]
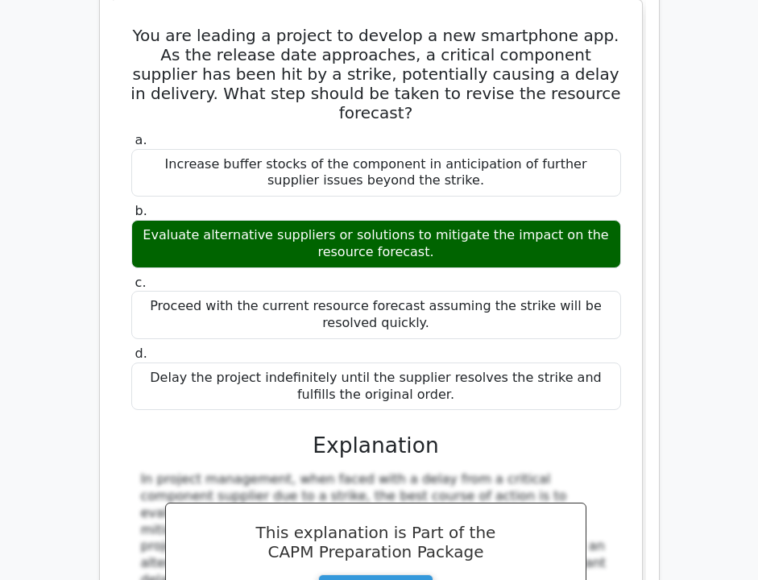
scroll to position [20786, 0]
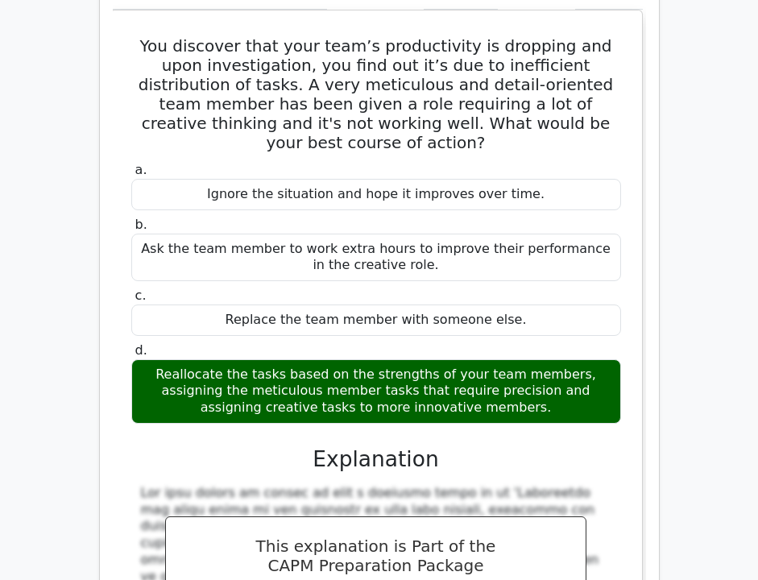
scroll to position [21891, 0]
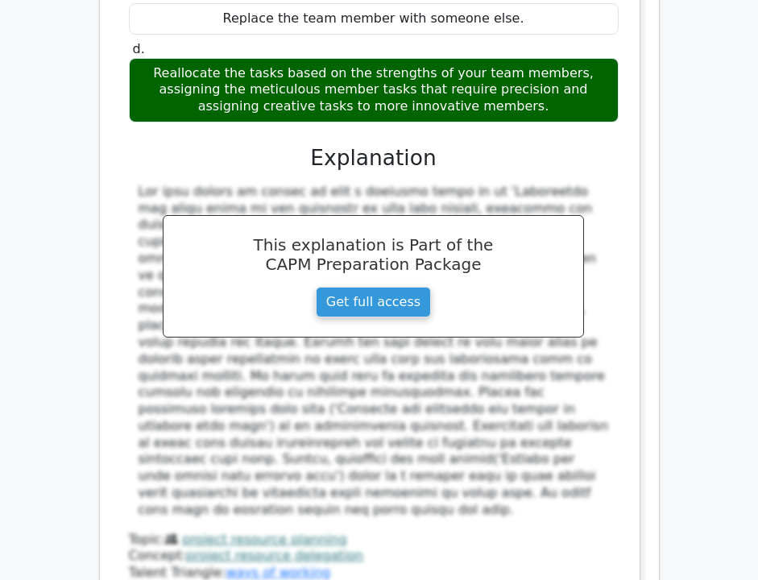
scroll to position [22177, 0]
copy div "As a project manager, you need to assign a critical path task that requires a h…"
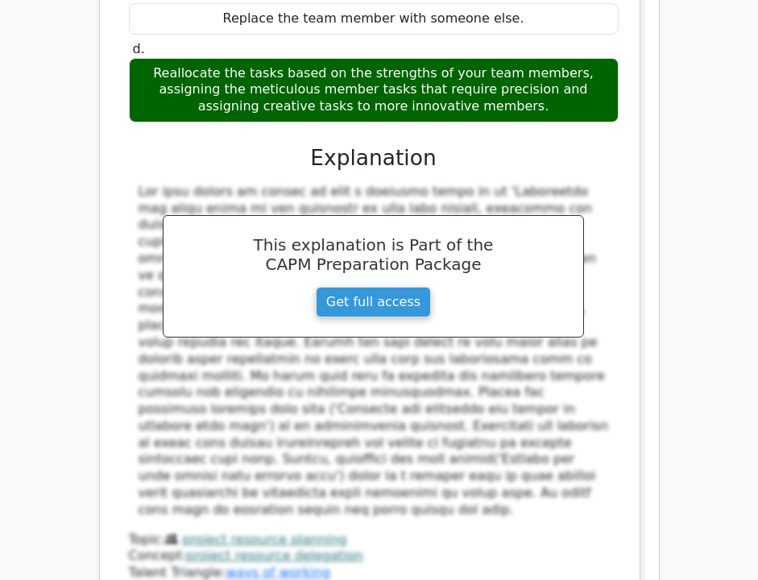
copy div "Balance the existing workload by redistributing less critical assignments to ot…"
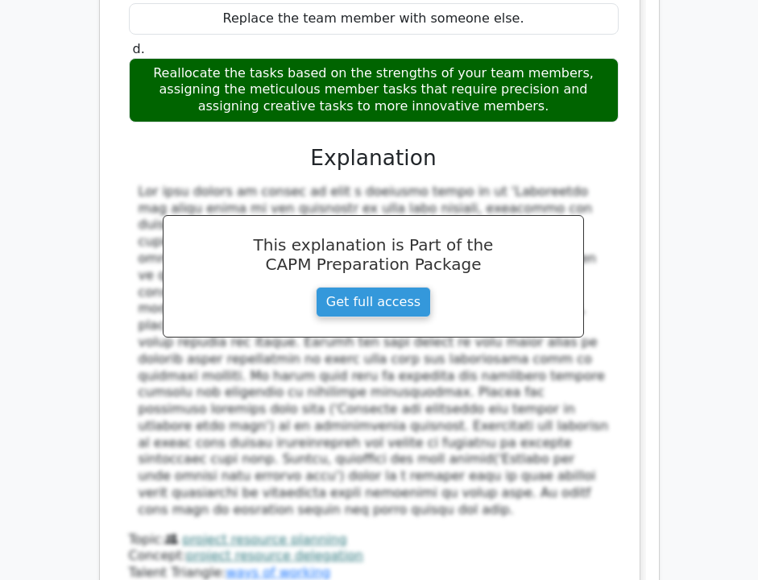
copy div "Split the critical task into smaller segments and distribute these among severa…"
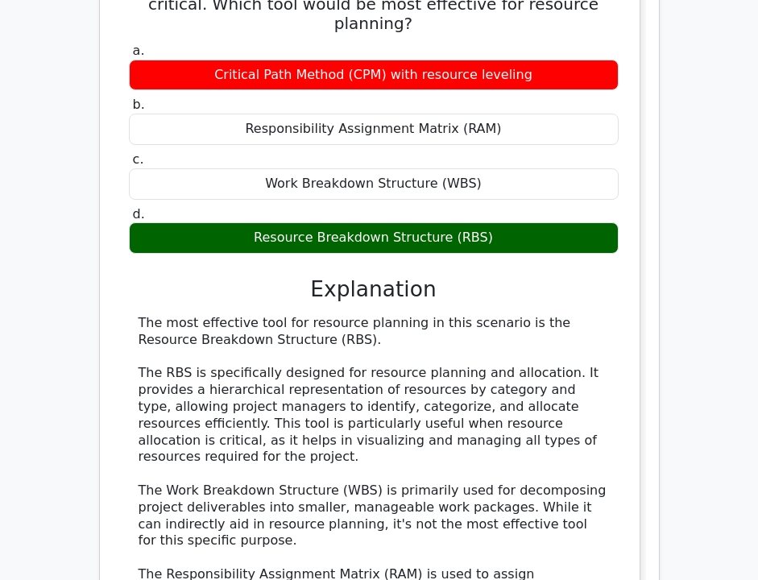
scroll to position [23028, 0]
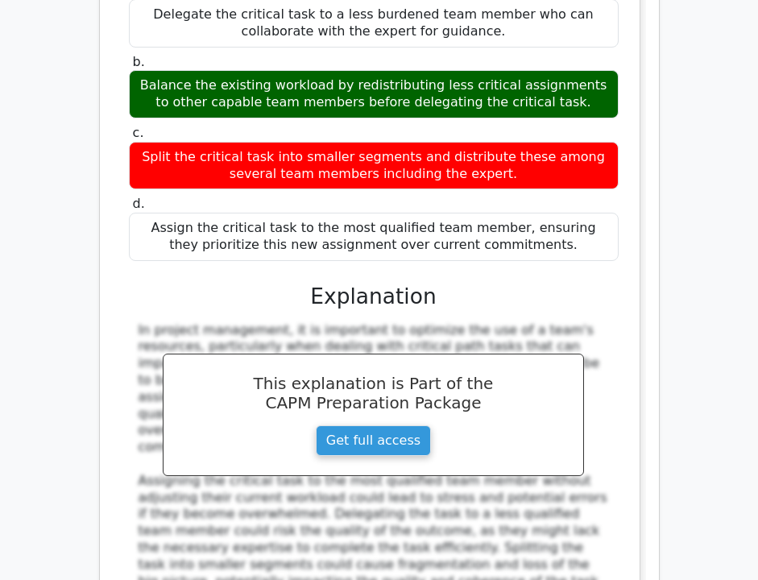
scroll to position [24134, 0]
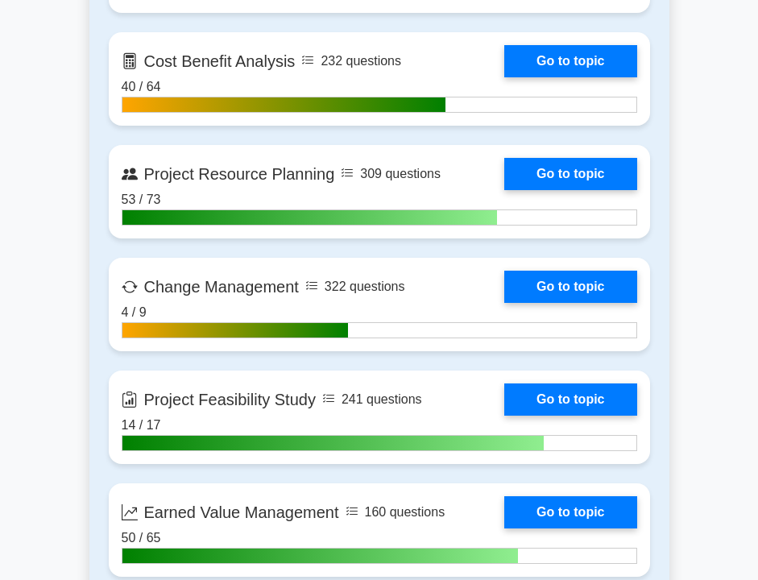
scroll to position [2416, 0]
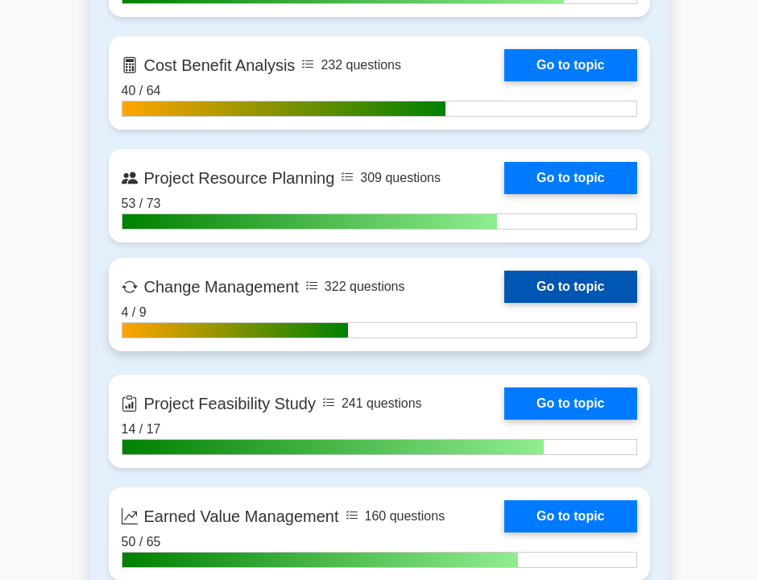
click at [578, 279] on link "Go to topic" at bounding box center [570, 287] width 132 height 32
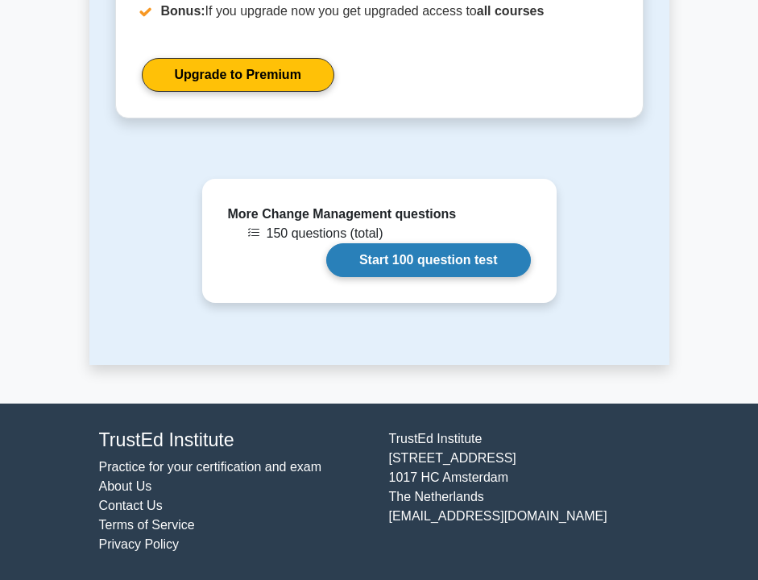
scroll to position [1378, 0]
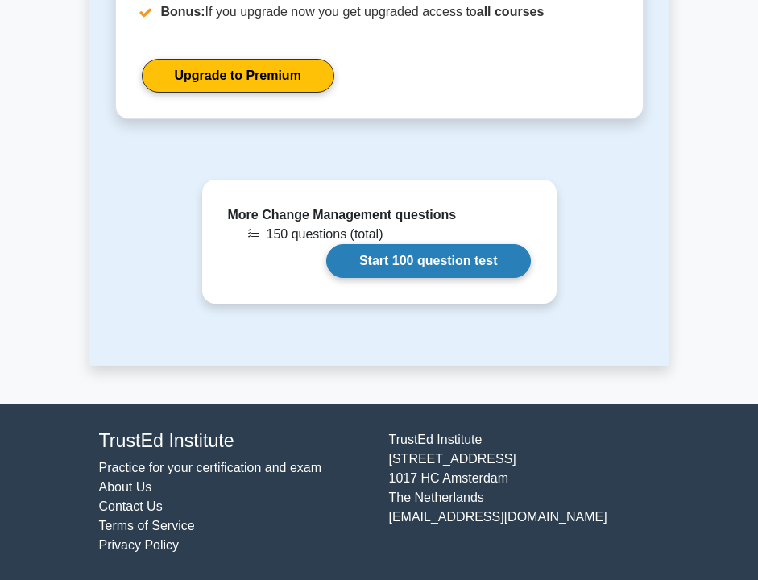
click at [365, 257] on link "Start 100 question test" at bounding box center [428, 261] width 204 height 34
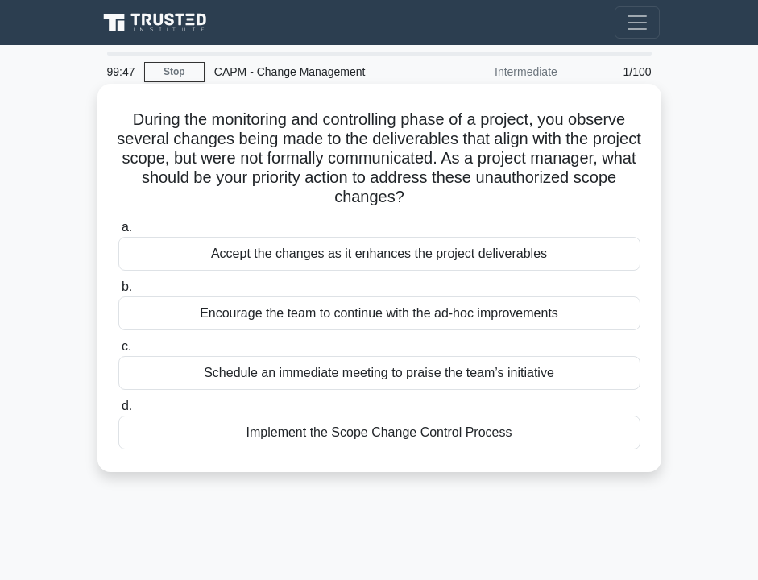
click at [295, 438] on div "Implement the Scope Change Control Process" at bounding box center [379, 432] width 522 height 34
click at [118, 411] on input "d. Implement the Scope Change Control Process" at bounding box center [118, 406] width 0 height 10
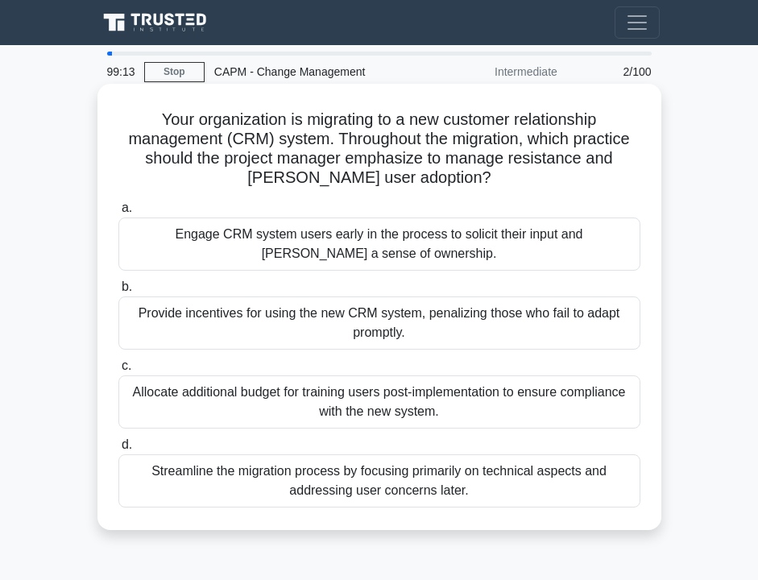
click at [277, 410] on div "Allocate additional budget for training users post-implementation to ensure com…" at bounding box center [379, 401] width 522 height 53
click at [118, 371] on input "c. Allocate additional budget for training users post-implementation to ensure …" at bounding box center [118, 366] width 0 height 10
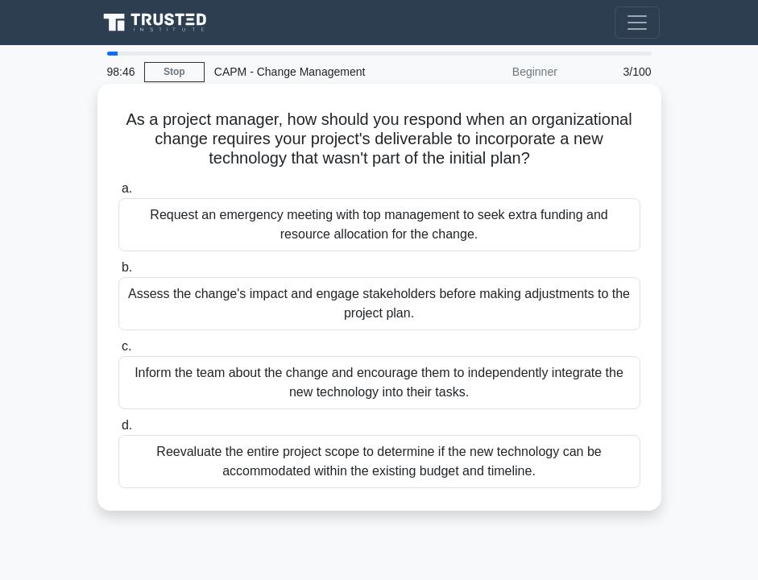
click at [295, 314] on div "Assess the change's impact and engage stakeholders before making adjustments to…" at bounding box center [379, 303] width 522 height 53
click at [118, 273] on input "b. Assess the change's impact and engage stakeholders before making adjustments…" at bounding box center [118, 267] width 0 height 10
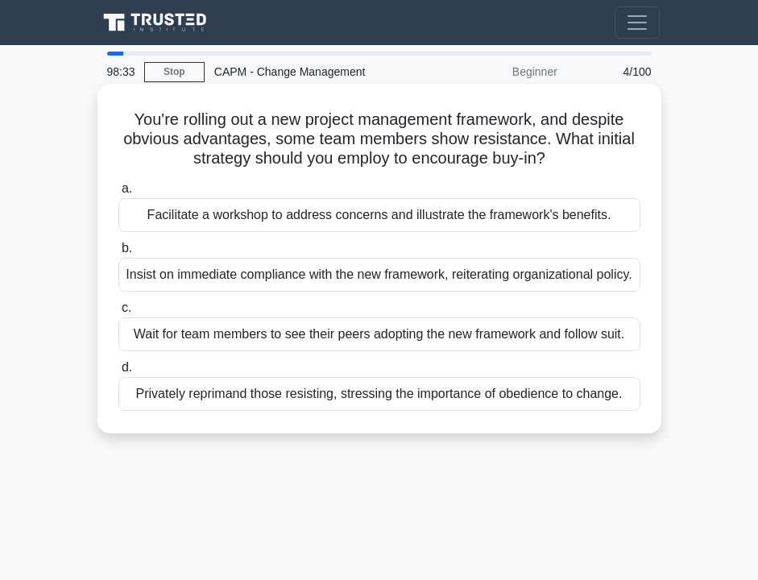
click at [291, 216] on div "Facilitate a workshop to address concerns and illustrate the framework's benefi…" at bounding box center [379, 215] width 522 height 34
click at [118, 194] on input "a. Facilitate a workshop to address concerns and illustrate the framework's ben…" at bounding box center [118, 189] width 0 height 10
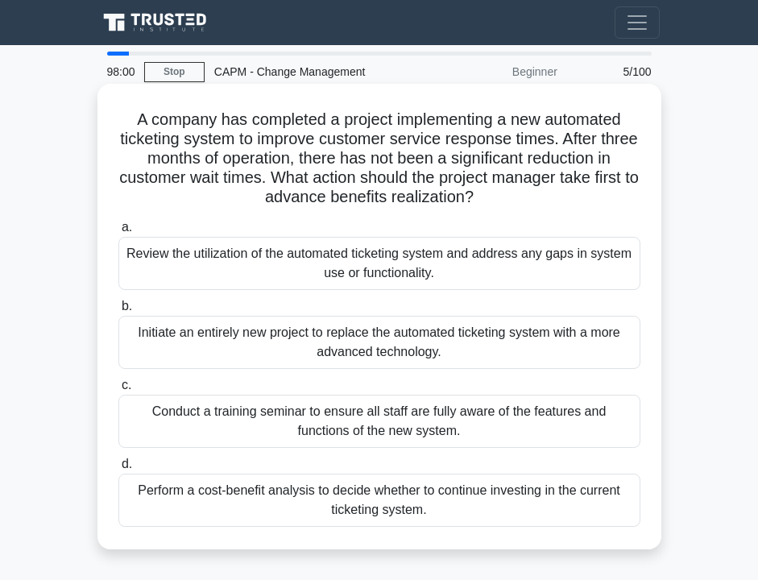
click at [454, 154] on h5 "A company has completed a project implementing a new automated ticketing system…" at bounding box center [379, 158] width 525 height 98
click at [473, 164] on h5 "A company has completed a project implementing a new automated ticketing system…" at bounding box center [379, 158] width 525 height 98
click at [362, 198] on h5 "A company has completed a project implementing a new automated ticketing system…" at bounding box center [379, 158] width 525 height 98
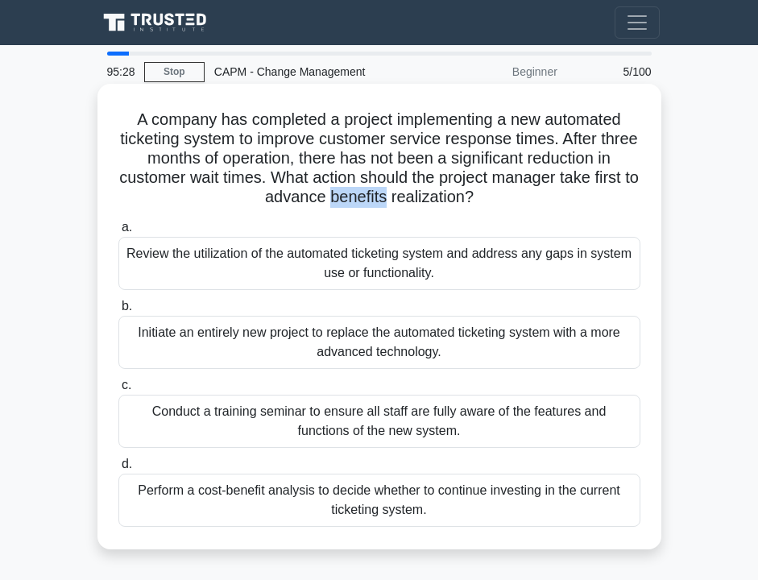
click at [335, 516] on div "Perform a cost-benefit analysis to decide whether to continue investing in the …" at bounding box center [379, 499] width 522 height 53
click at [118, 469] on input "d. Perform a cost-benefit analysis to decide whether to continue investing in t…" at bounding box center [118, 464] width 0 height 10
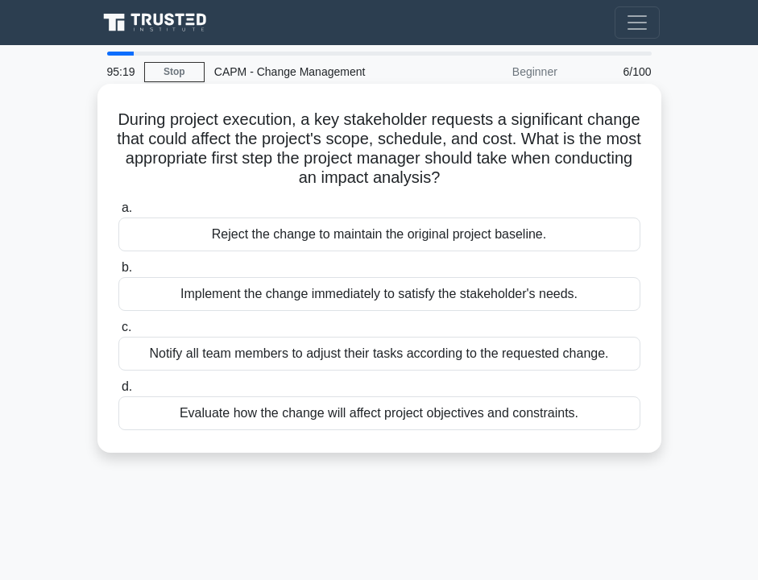
click at [280, 412] on div "Evaluate how the change will affect project objectives and constraints." at bounding box center [379, 413] width 522 height 34
click at [118, 392] on input "d. Evaluate how the change will affect project objectives and constraints." at bounding box center [118, 387] width 0 height 10
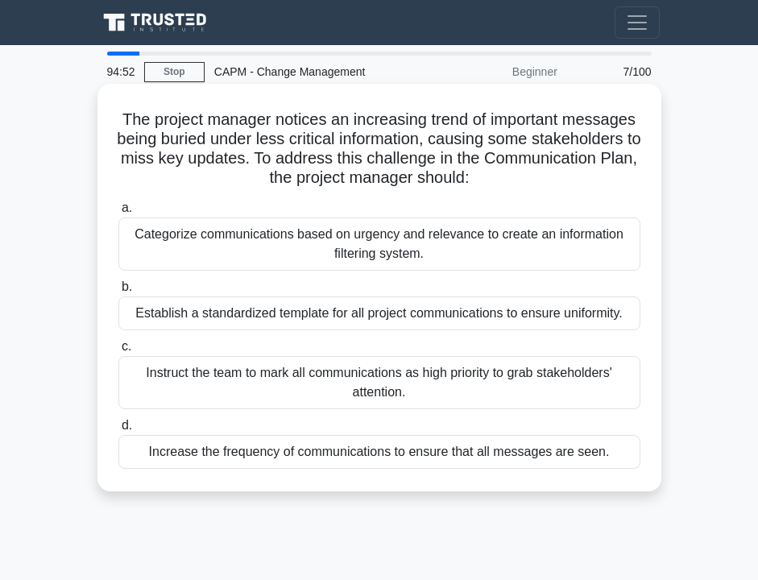
click at [279, 263] on div "Categorize communications based on urgency and relevance to create an informati…" at bounding box center [379, 243] width 522 height 53
click at [118, 213] on input "a. Categorize communications based on urgency and relevance to create an inform…" at bounding box center [118, 208] width 0 height 10
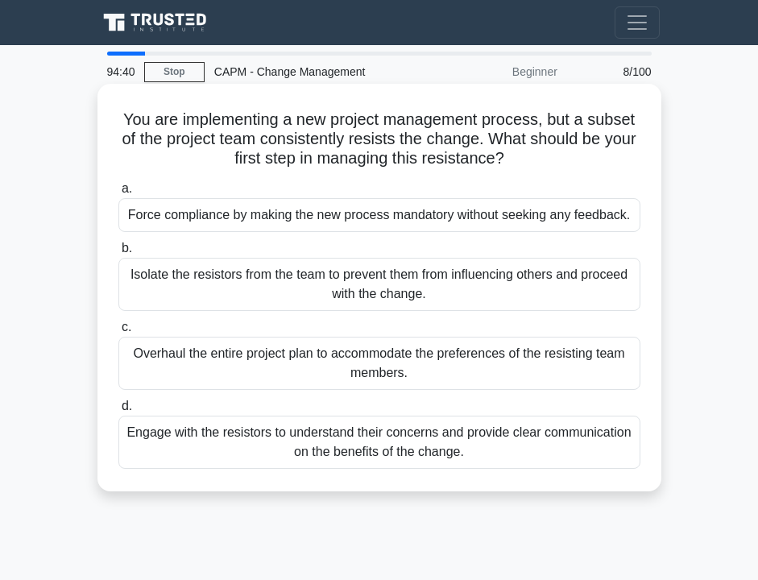
click at [266, 465] on div "Engage with the resistors to understand their concerns and provide clear commun…" at bounding box center [379, 441] width 522 height 53
click at [118, 411] on input "d. Engage with the resistors to understand their concerns and provide clear com…" at bounding box center [118, 406] width 0 height 10
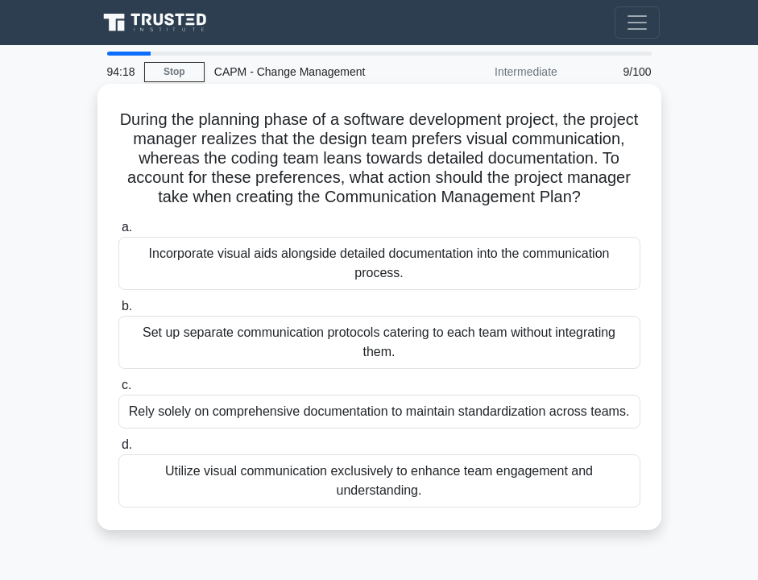
click at [268, 275] on div "Incorporate visual aids alongside detailed documentation into the communication…" at bounding box center [379, 263] width 522 height 53
click at [118, 233] on input "a. Incorporate visual aids alongside detailed documentation into the communicat…" at bounding box center [118, 227] width 0 height 10
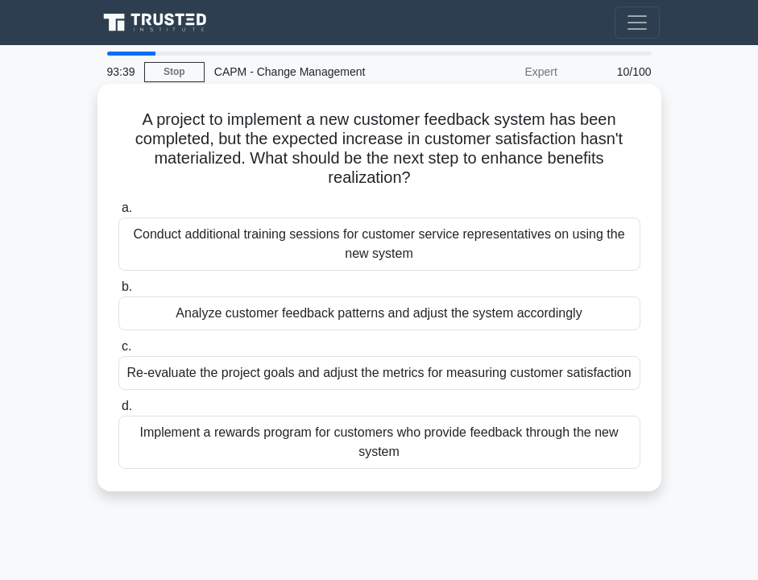
click at [270, 473] on div "A project to implement a new customer feedback system has been completed, but t…" at bounding box center [379, 287] width 551 height 395
click at [268, 437] on div "Implement a rewards program for customers who provide feedback through the new …" at bounding box center [379, 441] width 522 height 53
click at [118, 411] on input "d. Implement a rewards program for customers who provide feedback through the n…" at bounding box center [118, 406] width 0 height 10
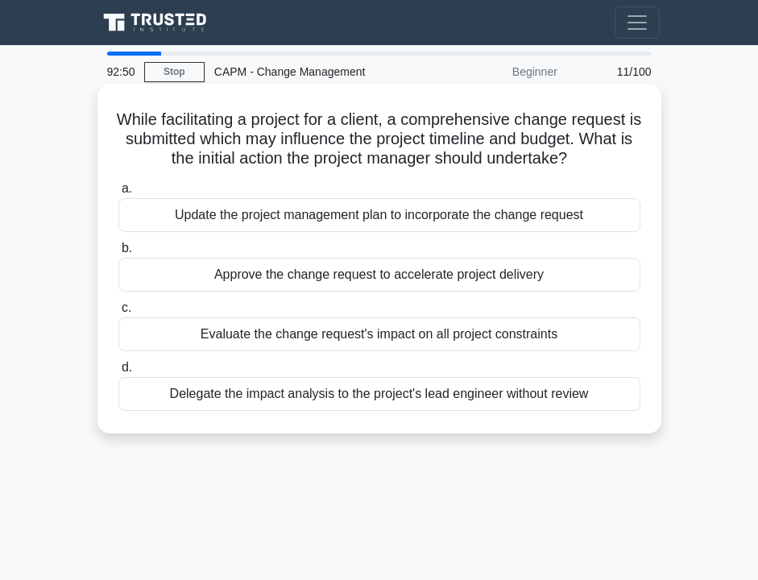
click at [233, 345] on div "Evaluate the change request's impact on all project constraints" at bounding box center [379, 334] width 522 height 34
click at [118, 313] on input "c. Evaluate the change request's impact on all project constraints" at bounding box center [118, 308] width 0 height 10
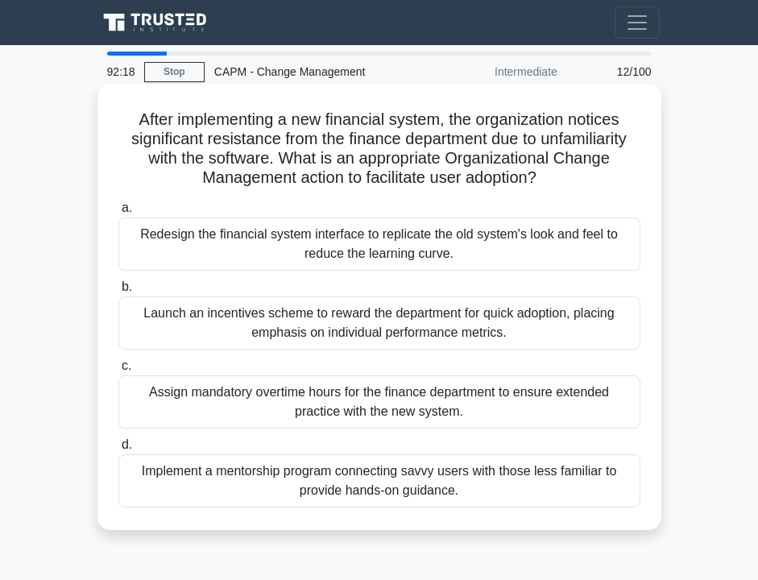
click at [247, 486] on div "Implement a mentorship program connecting savvy users with those less familiar …" at bounding box center [379, 480] width 522 height 53
click at [118, 450] on input "d. Implement a mentorship program connecting savvy users with those less famili…" at bounding box center [118, 445] width 0 height 10
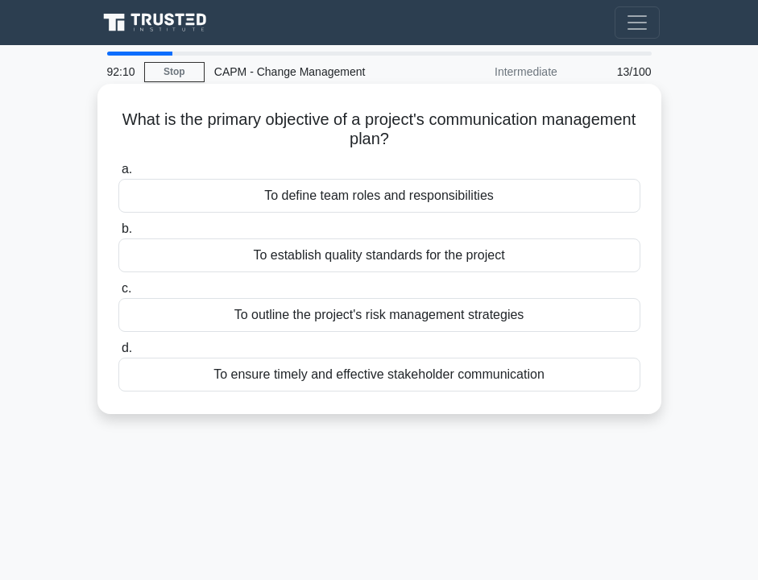
click at [275, 375] on div "To ensure timely and effective stakeholder communication" at bounding box center [379, 374] width 522 height 34
click at [118, 353] on input "d. To ensure timely and effective stakeholder communication" at bounding box center [118, 348] width 0 height 10
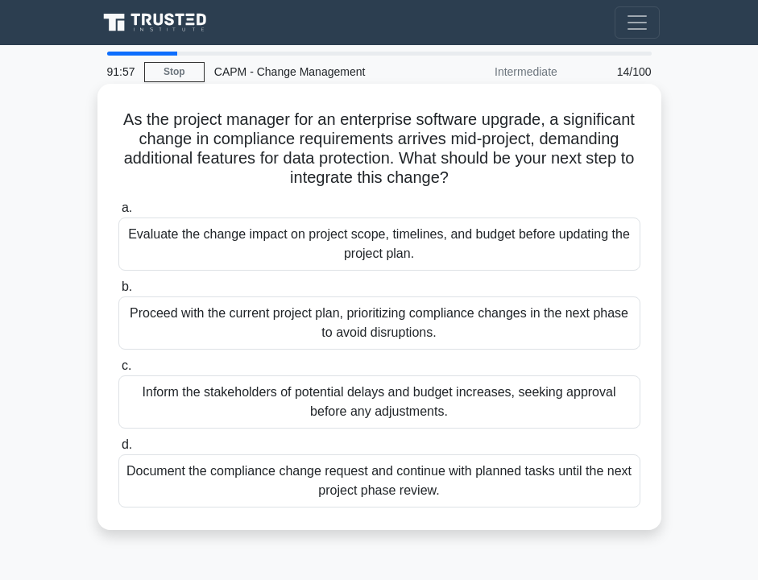
click at [249, 233] on div "Evaluate the change impact on project scope, timelines, and budget before updat…" at bounding box center [379, 243] width 522 height 53
click at [118, 213] on input "a. Evaluate the change impact on project scope, timelines, and budget before up…" at bounding box center [118, 208] width 0 height 10
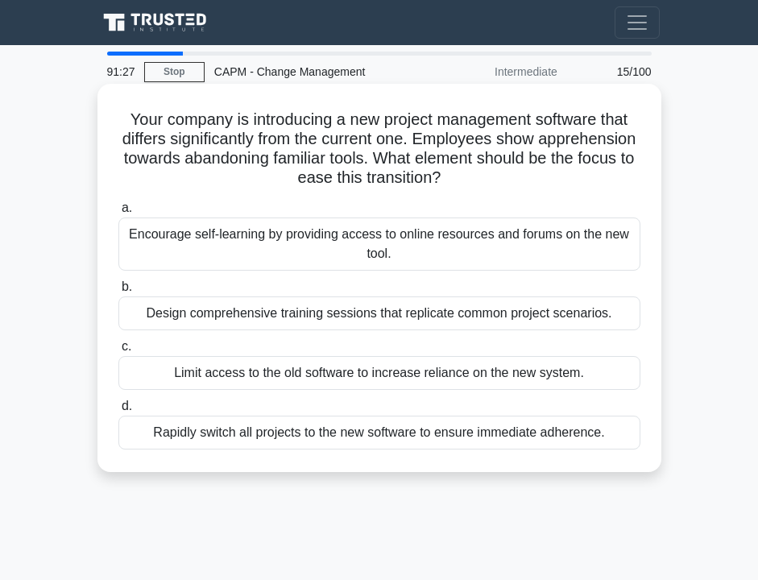
click at [416, 257] on div "Encourage self-learning by providing access to online resources and forums on t…" at bounding box center [379, 243] width 522 height 53
click at [118, 213] on input "a. Encourage self-learning by providing access to online resources and forums o…" at bounding box center [118, 208] width 0 height 10
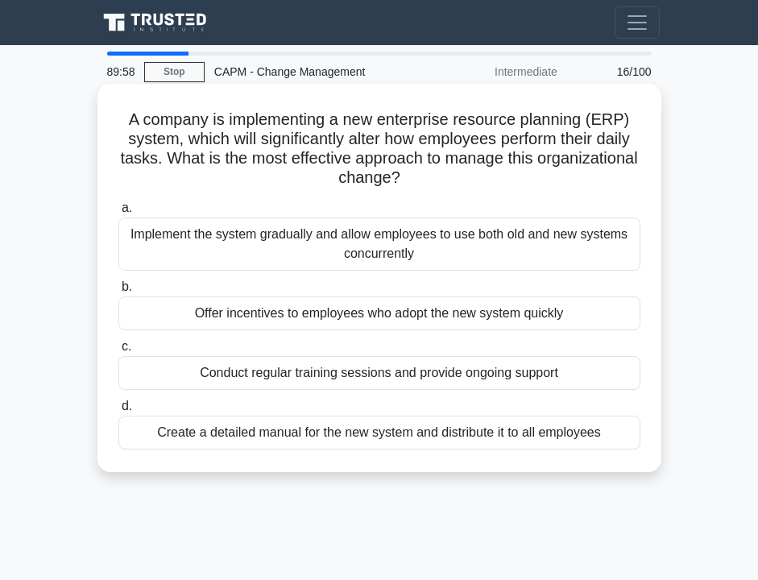
click at [374, 246] on div "Implement the system gradually and allow employees to use both old and new syst…" at bounding box center [379, 243] width 522 height 53
click at [118, 213] on input "a. Implement the system gradually and allow employees to use both old and new s…" at bounding box center [118, 208] width 0 height 10
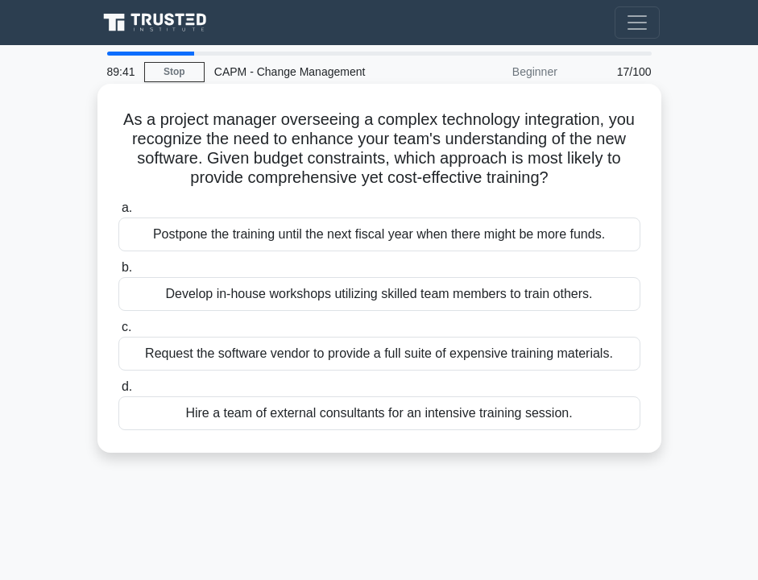
click at [432, 301] on div "Develop in-house workshops utilizing skilled team members to train others." at bounding box center [379, 294] width 522 height 34
click at [118, 273] on input "b. Develop in-house workshops utilizing skilled team members to train others." at bounding box center [118, 267] width 0 height 10
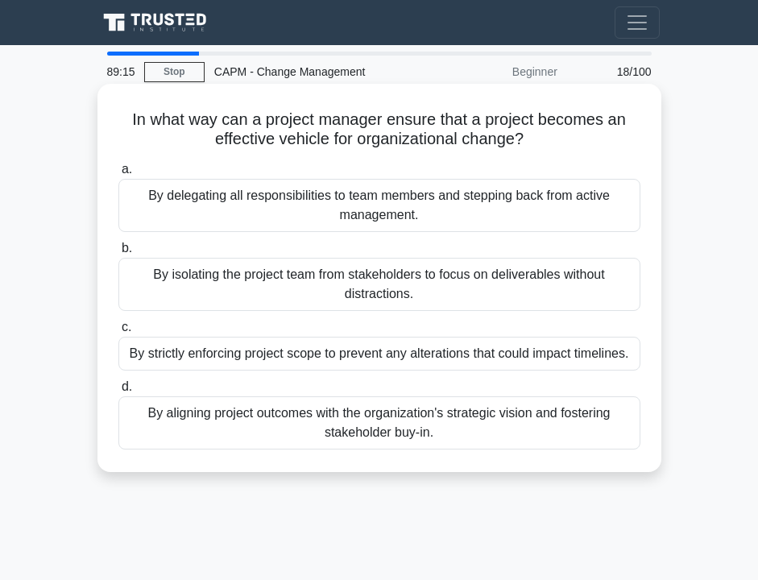
click at [407, 422] on div "By aligning project outcomes with the organization's strategic vision and foste…" at bounding box center [379, 422] width 522 height 53
click at [118, 392] on input "d. By aligning project outcomes with the organization's strategic vision and fo…" at bounding box center [118, 387] width 0 height 10
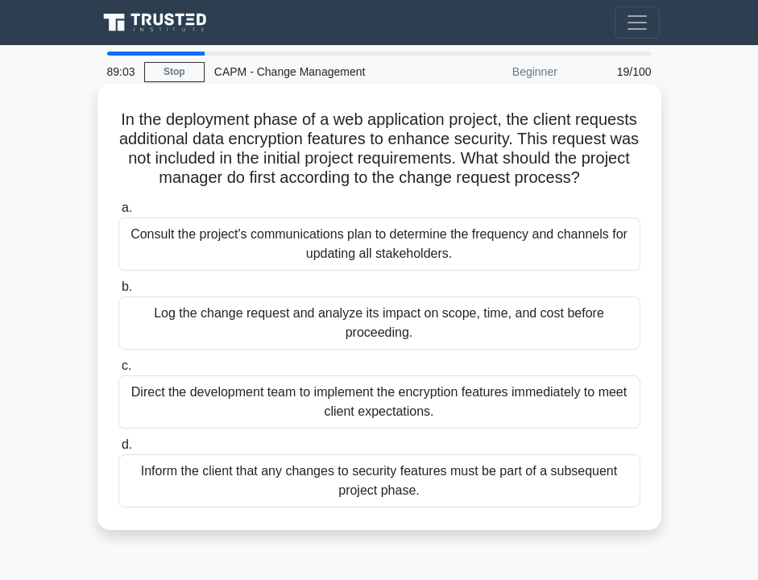
click at [341, 334] on div "Log the change request and analyze its impact on scope, time, and cost before p…" at bounding box center [379, 322] width 522 height 53
click at [118, 292] on input "b. Log the change request and analyze its impact on scope, time, and cost befor…" at bounding box center [118, 287] width 0 height 10
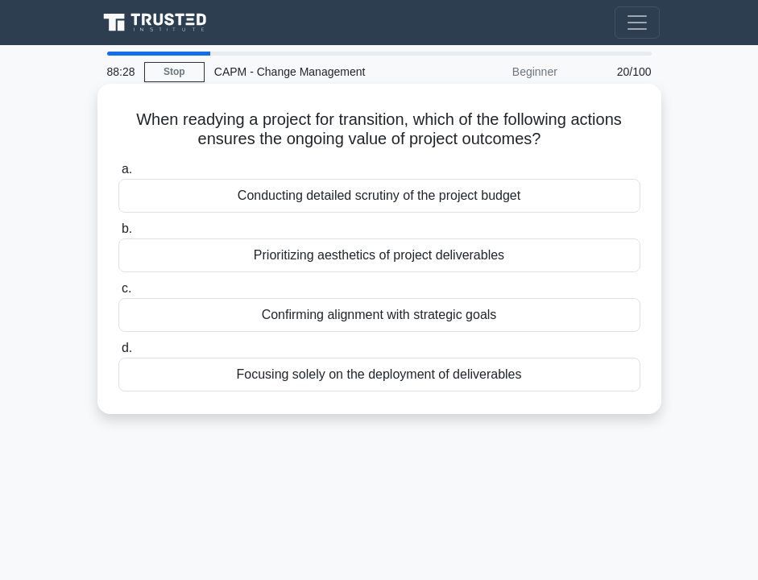
click at [345, 321] on div "Confirming alignment with strategic goals" at bounding box center [379, 315] width 522 height 34
click at [118, 294] on input "c. Confirming alignment with strategic goals" at bounding box center [118, 288] width 0 height 10
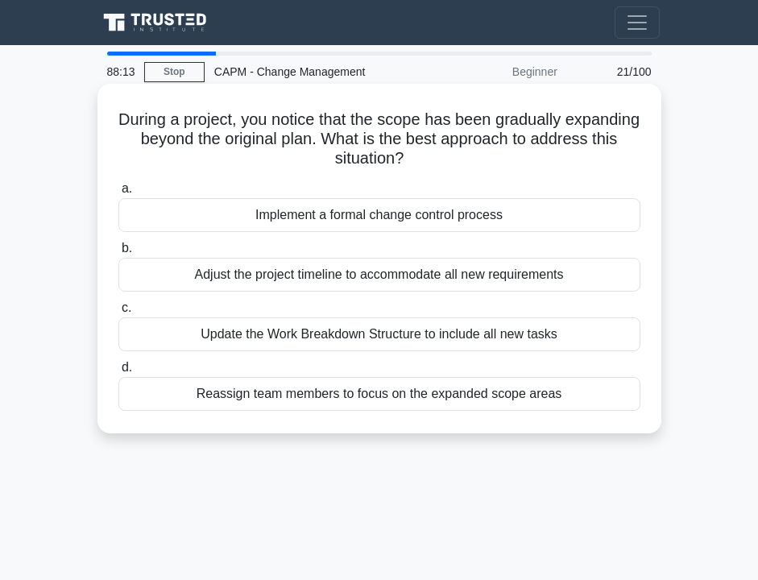
click at [302, 215] on div "Implement a formal change control process" at bounding box center [379, 215] width 522 height 34
click at [118, 194] on input "a. Implement a formal change control process" at bounding box center [118, 189] width 0 height 10
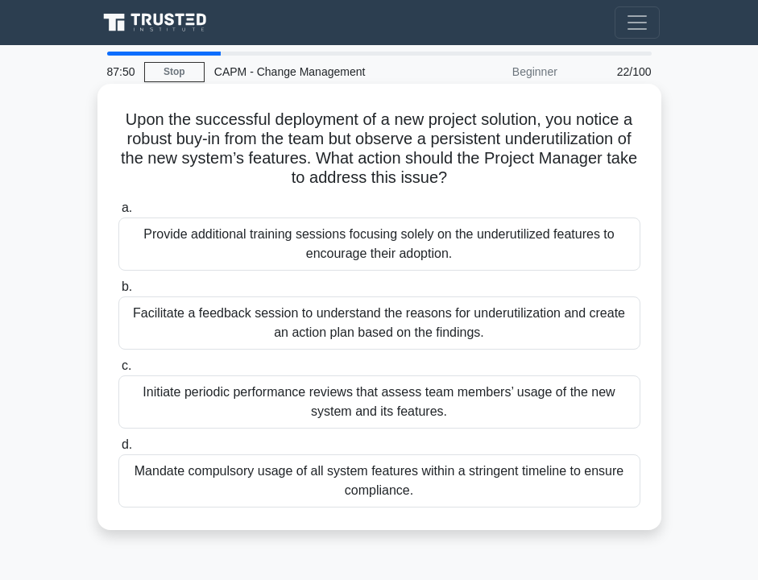
click at [318, 251] on div "Provide additional training sessions focusing solely on the underutilized featu…" at bounding box center [379, 243] width 522 height 53
click at [118, 213] on input "a. Provide additional training sessions focusing solely on the underutilized fe…" at bounding box center [118, 208] width 0 height 10
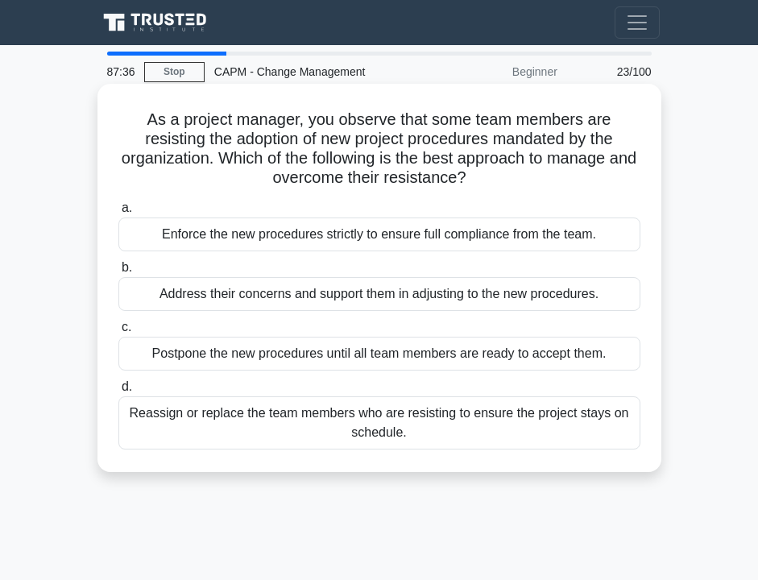
click at [316, 299] on div "Address their concerns and support them in adjusting to the new procedures." at bounding box center [379, 294] width 522 height 34
click at [118, 273] on input "b. Address their concerns and support them in adjusting to the new procedures." at bounding box center [118, 267] width 0 height 10
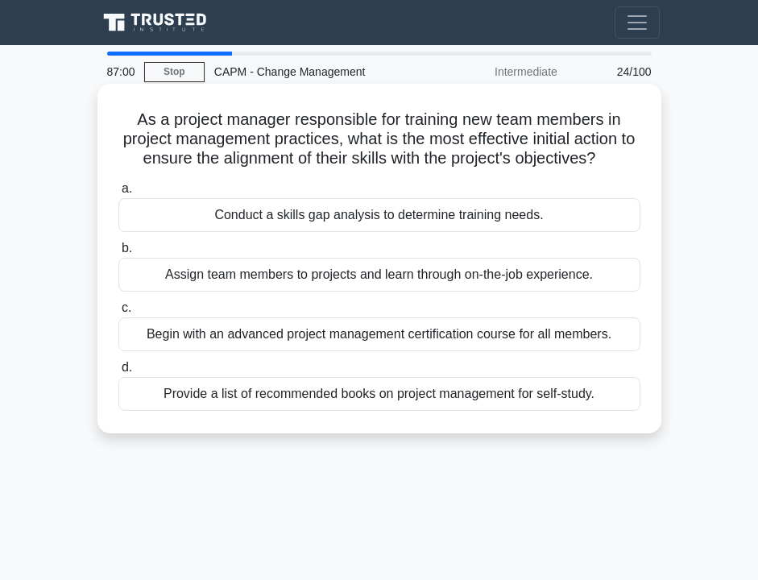
click at [324, 221] on div "Conduct a skills gap analysis to determine training needs." at bounding box center [379, 215] width 522 height 34
click at [118, 194] on input "a. Conduct a skills gap analysis to determine training needs." at bounding box center [118, 189] width 0 height 10
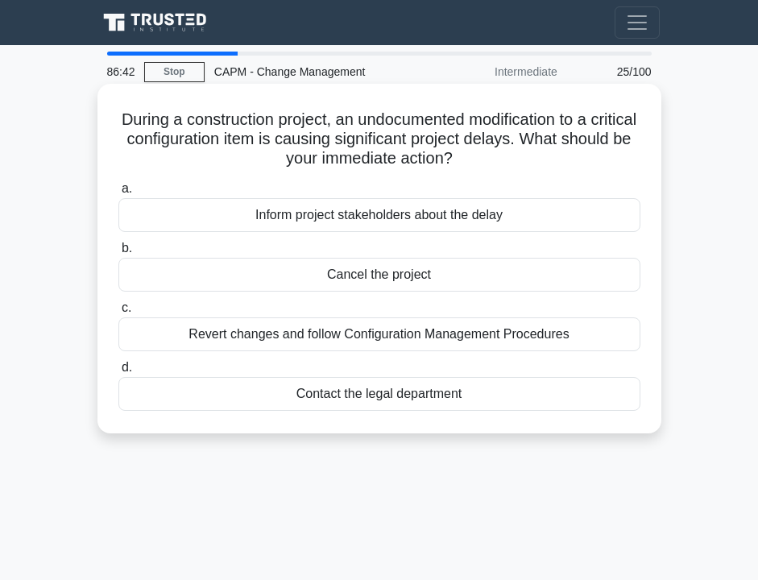
click at [301, 347] on div "Revert changes and follow Configuration Management Procedures" at bounding box center [379, 334] width 522 height 34
click at [118, 313] on input "c. Revert changes and follow Configuration Management Procedures" at bounding box center [118, 308] width 0 height 10
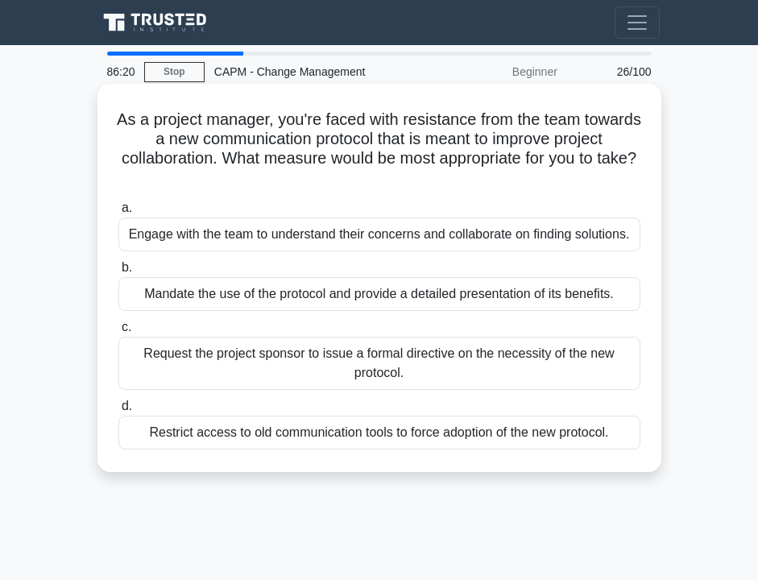
click at [299, 238] on div "Engage with the team to understand their concerns and collaborate on finding so…" at bounding box center [379, 234] width 522 height 34
click at [118, 213] on input "a. Engage with the team to understand their concerns and collaborate on finding…" at bounding box center [118, 208] width 0 height 10
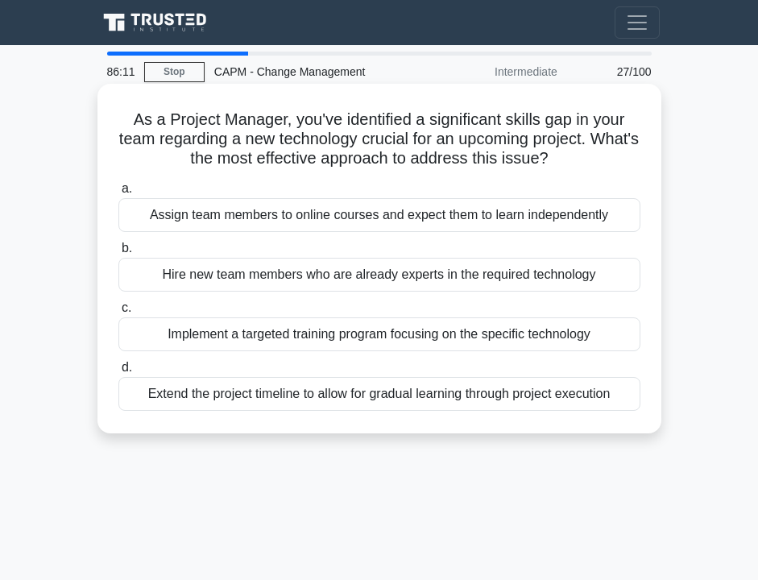
click at [317, 343] on div "Implement a targeted training program focusing on the specific technology" at bounding box center [379, 334] width 522 height 34
click at [118, 313] on input "c. Implement a targeted training program focusing on the specific technology" at bounding box center [118, 308] width 0 height 10
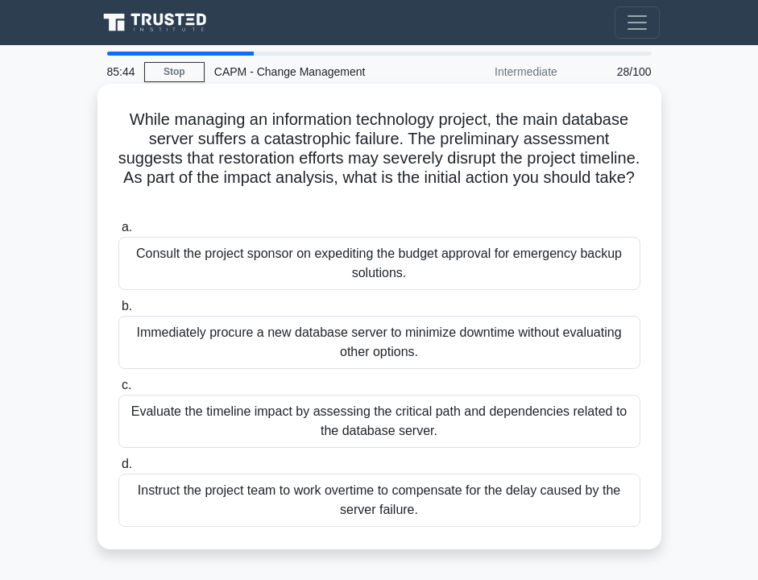
click at [314, 411] on div "Evaluate the timeline impact by assessing the critical path and dependencies re…" at bounding box center [379, 421] width 522 height 53
click at [118, 390] on input "c. Evaluate the timeline impact by assessing the critical path and dependencies…" at bounding box center [118, 385] width 0 height 10
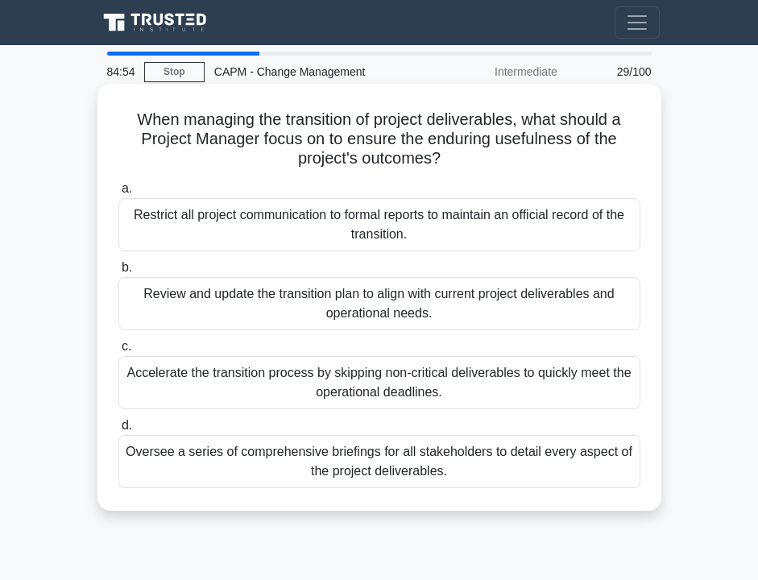
click at [252, 303] on div "Review and update the transition plan to align with current project deliverable…" at bounding box center [379, 303] width 522 height 53
click at [118, 273] on input "b. Review and update the transition plan to align with current project delivera…" at bounding box center [118, 267] width 0 height 10
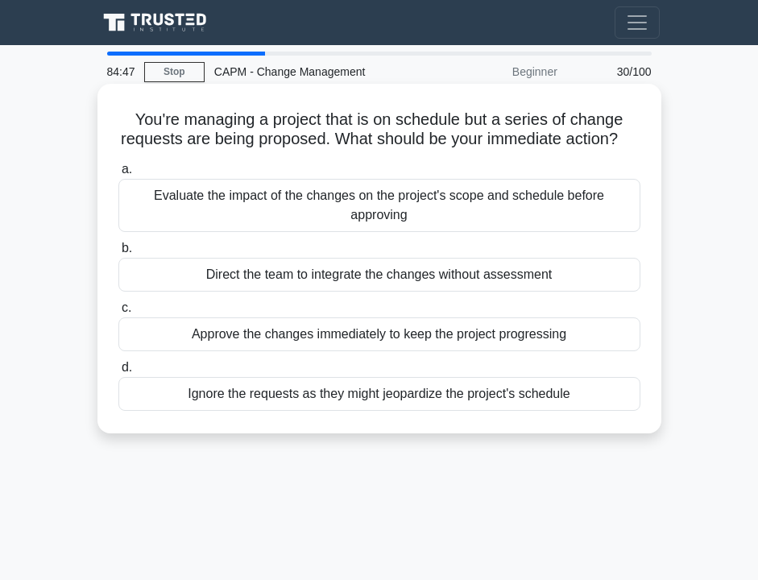
click at [261, 202] on div "Evaluate the impact of the changes on the project's scope and schedule before a…" at bounding box center [379, 205] width 522 height 53
click at [118, 175] on input "a. Evaluate the impact of the changes on the project's scope and schedule befor…" at bounding box center [118, 169] width 0 height 10
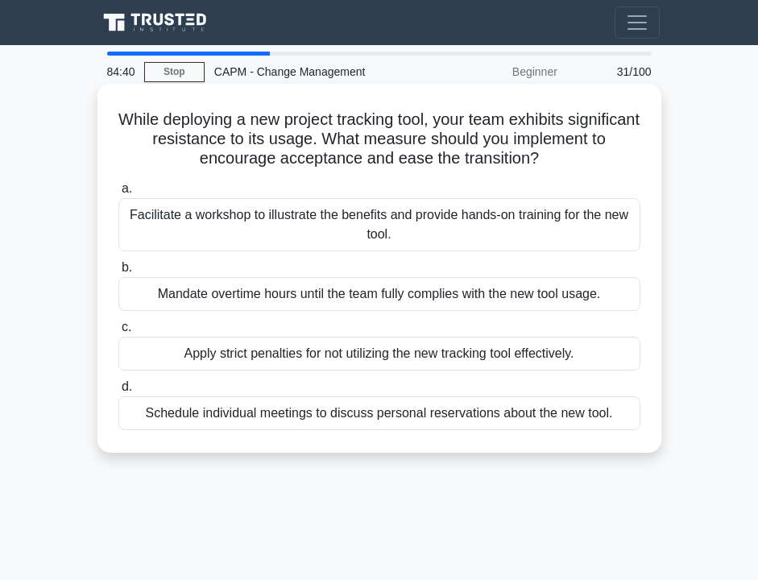
click at [277, 233] on div "Facilitate a workshop to illustrate the benefits and provide hands-on training …" at bounding box center [379, 224] width 522 height 53
click at [118, 194] on input "a. Facilitate a workshop to illustrate the benefits and provide hands-on traini…" at bounding box center [118, 189] width 0 height 10
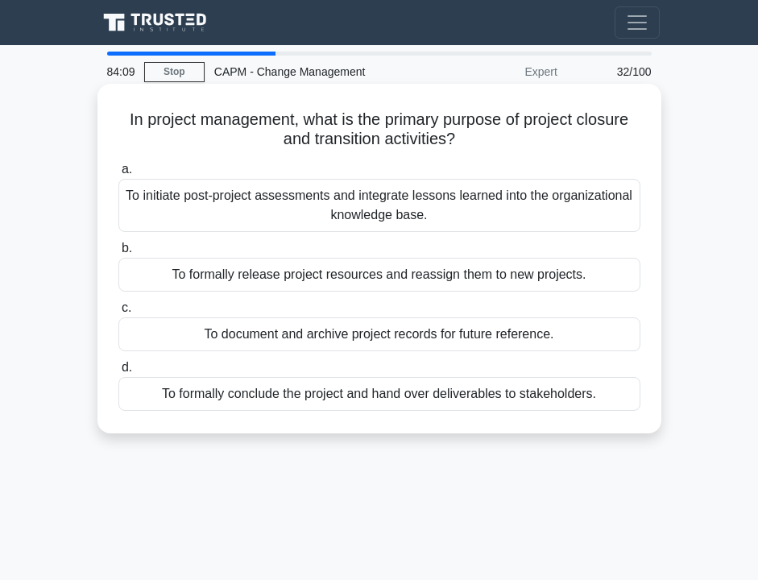
click at [300, 201] on div "To initiate post-project assessments and integrate lessons learned into the org…" at bounding box center [379, 205] width 522 height 53
click at [118, 175] on input "a. To initiate post-project assessments and integrate lessons learned into the …" at bounding box center [118, 169] width 0 height 10
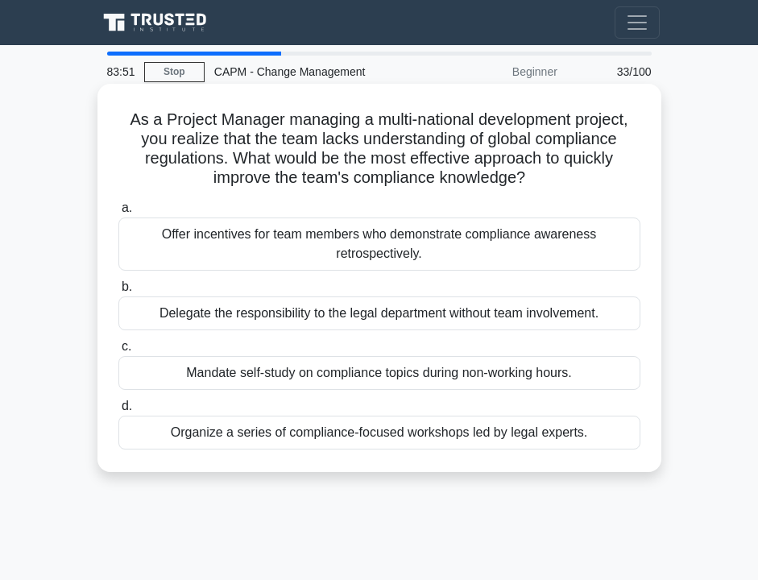
click at [245, 443] on div "Organize a series of compliance-focused workshops led by legal experts." at bounding box center [379, 432] width 522 height 34
click at [118, 411] on input "d. Organize a series of compliance-focused workshops led by legal experts." at bounding box center [118, 406] width 0 height 10
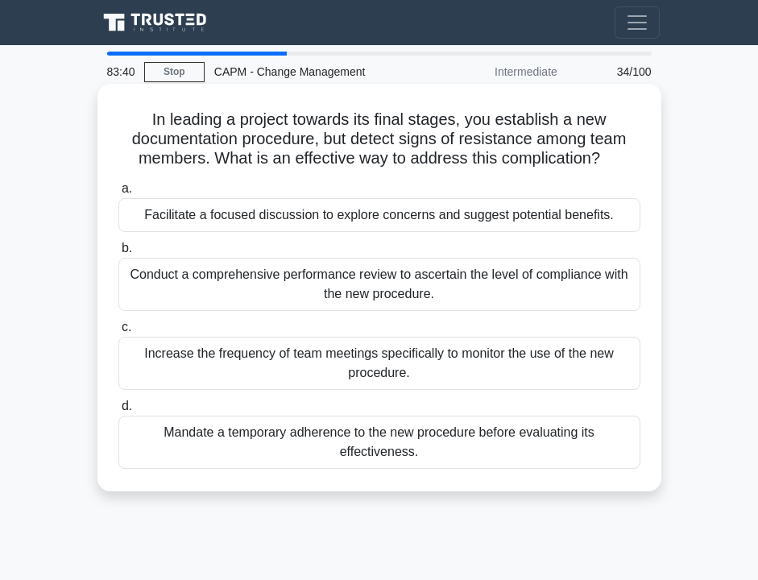
click at [257, 213] on div "Facilitate a focused discussion to explore concerns and suggest potential benef…" at bounding box center [379, 215] width 522 height 34
click at [118, 194] on input "a. Facilitate a focused discussion to explore concerns and suggest potential be…" at bounding box center [118, 189] width 0 height 10
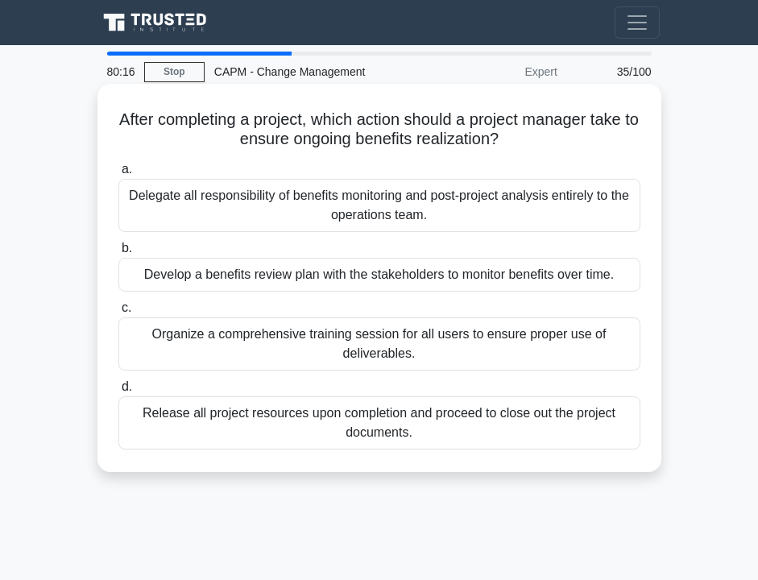
click at [225, 418] on div "Release all project resources upon completion and proceed to close out the proj…" at bounding box center [379, 422] width 522 height 53
click at [118, 392] on input "d. Release all project resources upon completion and proceed to close out the p…" at bounding box center [118, 387] width 0 height 10
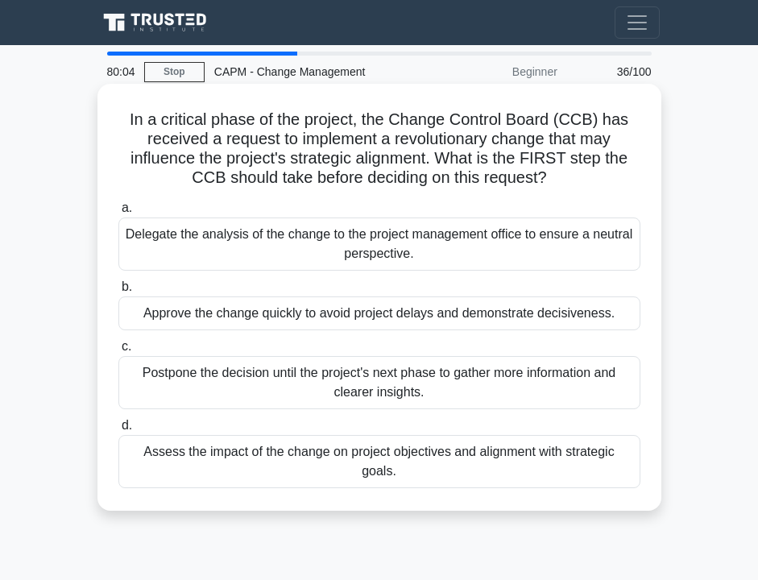
click at [242, 453] on div "Assess the impact of the change on project objectives and alignment with strate…" at bounding box center [379, 461] width 522 height 53
click at [118, 431] on input "d. Assess the impact of the change on project objectives and alignment with str…" at bounding box center [118, 425] width 0 height 10
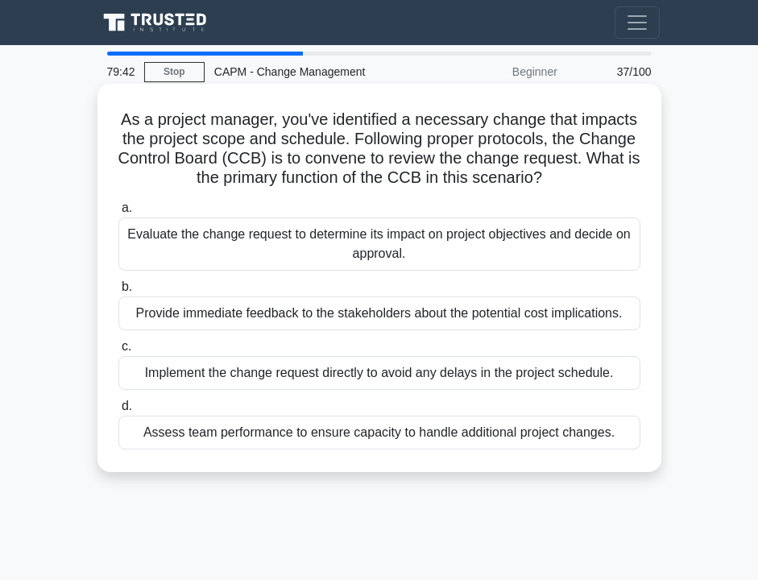
click at [233, 250] on div "Evaluate the change request to determine its impact on project objectives and d…" at bounding box center [379, 243] width 522 height 53
click at [118, 213] on input "a. Evaluate the change request to determine its impact on project objectives an…" at bounding box center [118, 208] width 0 height 10
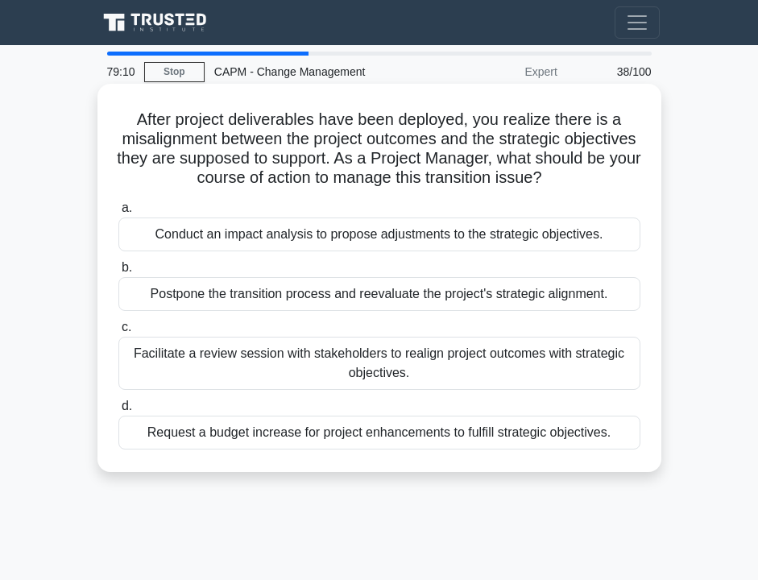
click at [259, 377] on div "Facilitate a review session with stakeholders to realign project outcomes with …" at bounding box center [379, 363] width 522 height 53
click at [118, 333] on input "c. Facilitate a review session with stakeholders to realign project outcomes wi…" at bounding box center [118, 327] width 0 height 10
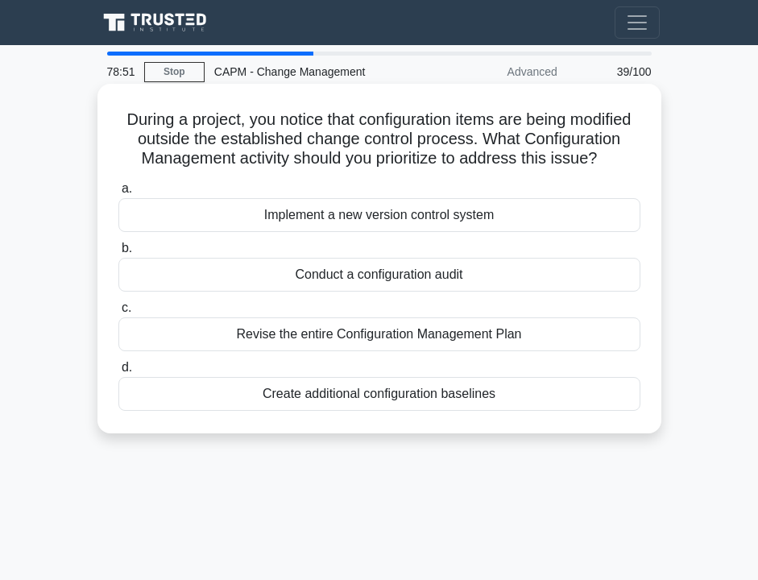
click at [307, 279] on div "Conduct a configuration audit" at bounding box center [379, 275] width 522 height 34
click at [118, 254] on input "b. Conduct a configuration audit" at bounding box center [118, 248] width 0 height 10
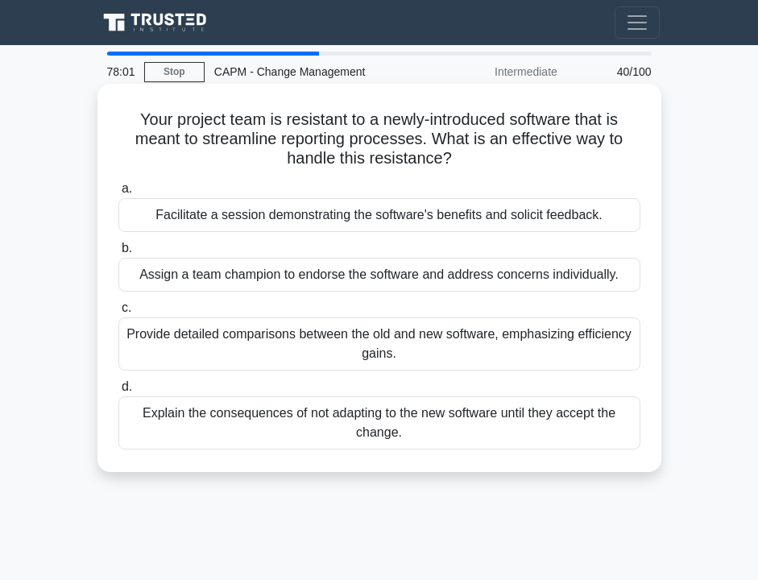
click at [289, 337] on div "Provide detailed comparisons between the old and new software, emphasizing effi…" at bounding box center [379, 343] width 522 height 53
click at [118, 313] on input "c. Provide detailed comparisons between the old and new software, emphasizing e…" at bounding box center [118, 308] width 0 height 10
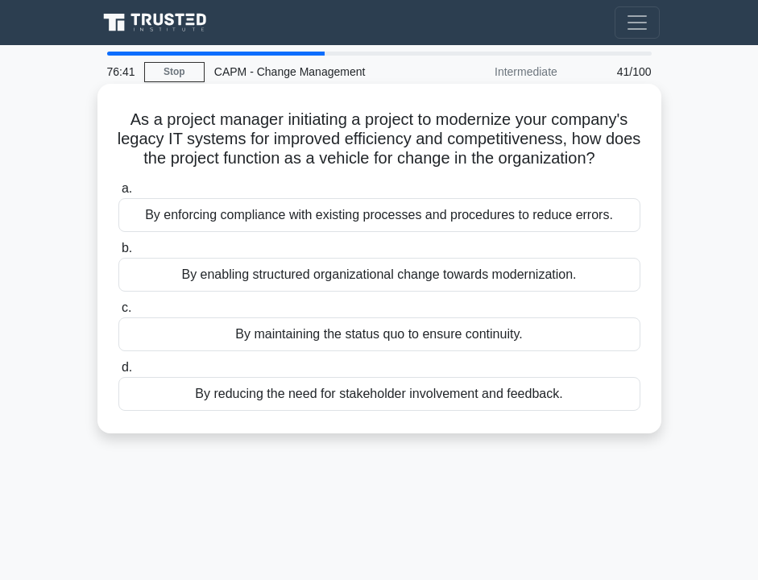
click at [243, 280] on div "By enabling structured organizational change towards modernization." at bounding box center [379, 275] width 522 height 34
click at [118, 254] on input "b. By enabling structured organizational change towards modernization." at bounding box center [118, 248] width 0 height 10
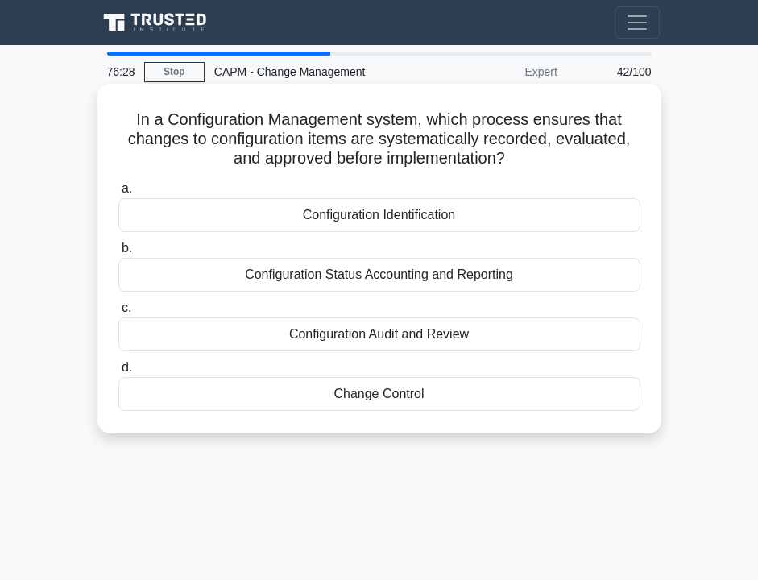
click at [242, 273] on div "Configuration Status Accounting and Reporting" at bounding box center [379, 275] width 522 height 34
click at [118, 254] on input "b. Configuration Status Accounting and Reporting" at bounding box center [118, 248] width 0 height 10
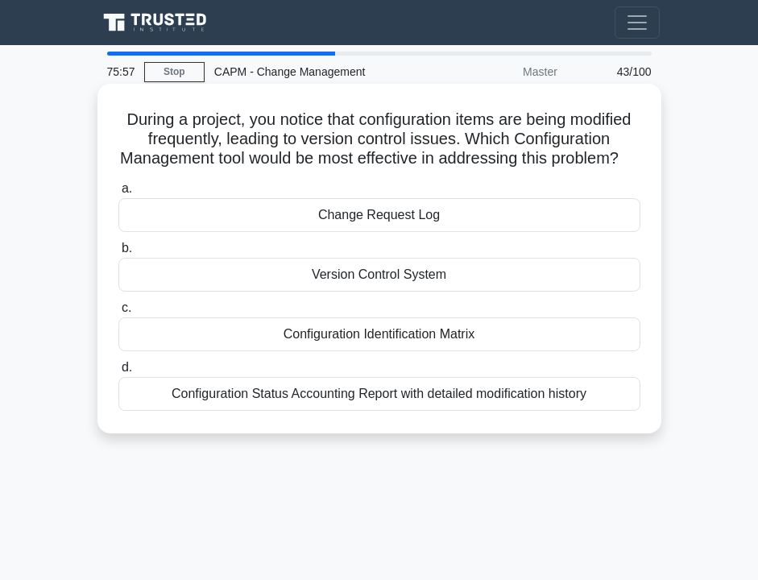
click at [365, 391] on div "Configuration Status Accounting Report with detailed modification history" at bounding box center [379, 394] width 522 height 34
click at [118, 373] on input "d. Configuration Status Accounting Report with detailed modification history" at bounding box center [118, 367] width 0 height 10
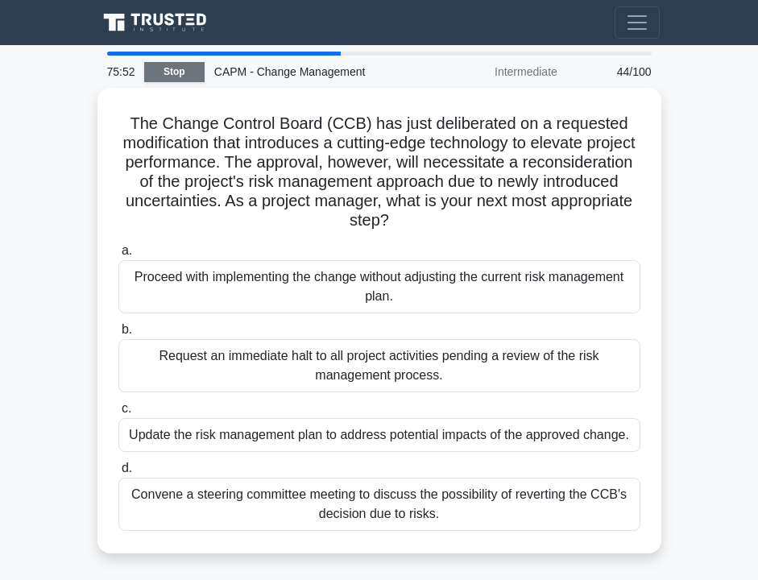
click at [181, 77] on link "Stop" at bounding box center [174, 72] width 60 height 20
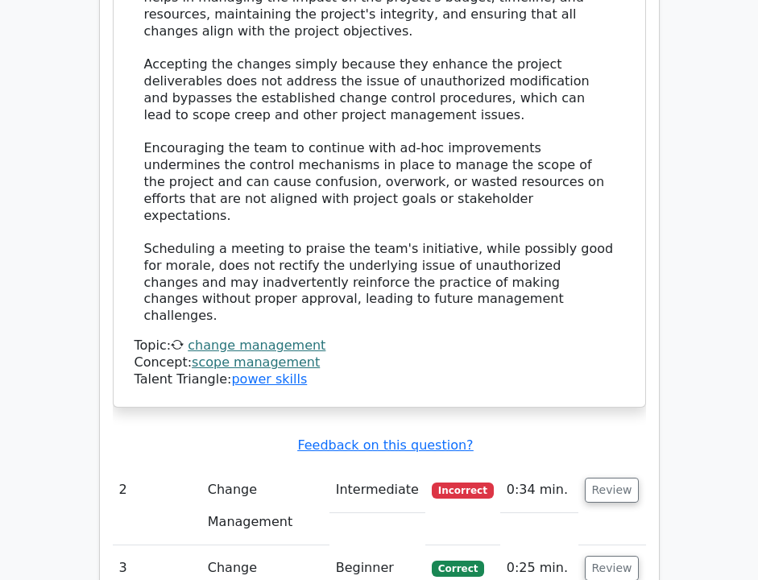
scroll to position [1959, 0]
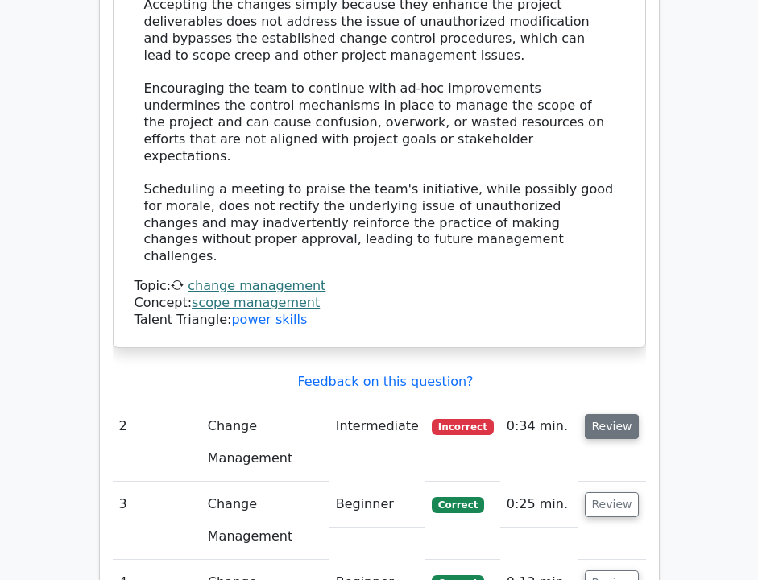
click at [614, 414] on button "Review" at bounding box center [612, 426] width 55 height 25
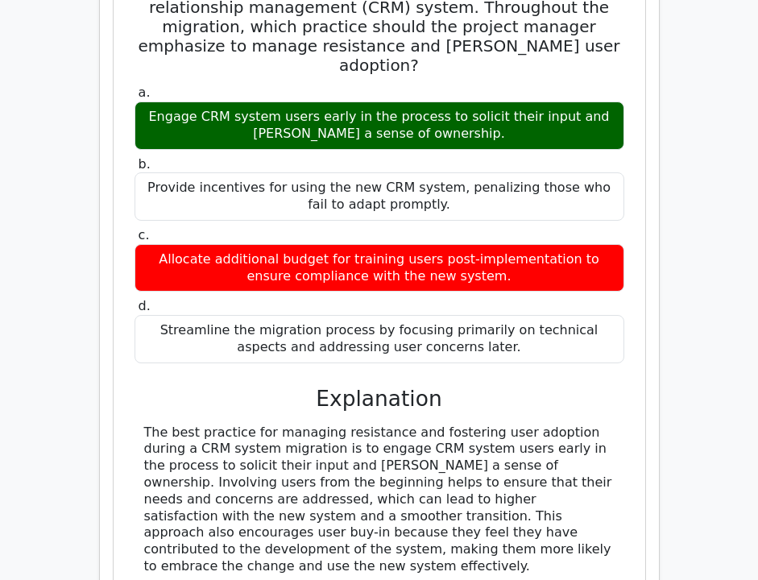
scroll to position [2743, 0]
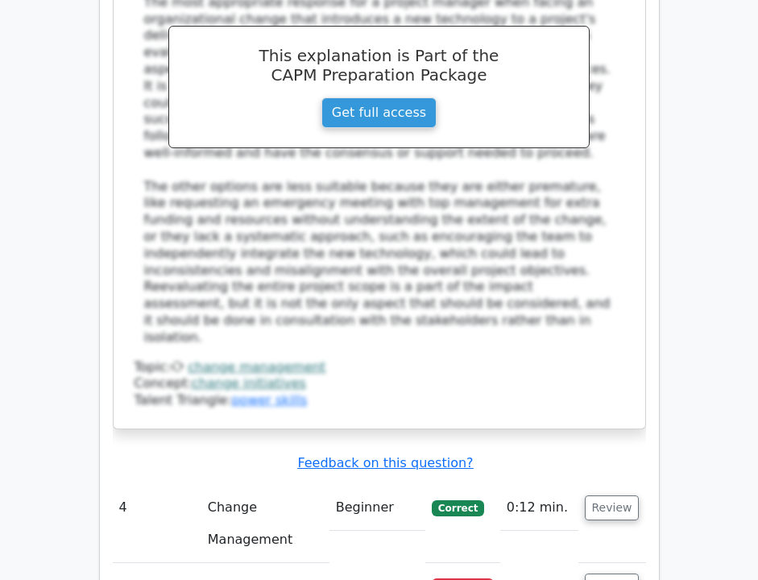
scroll to position [3955, 0]
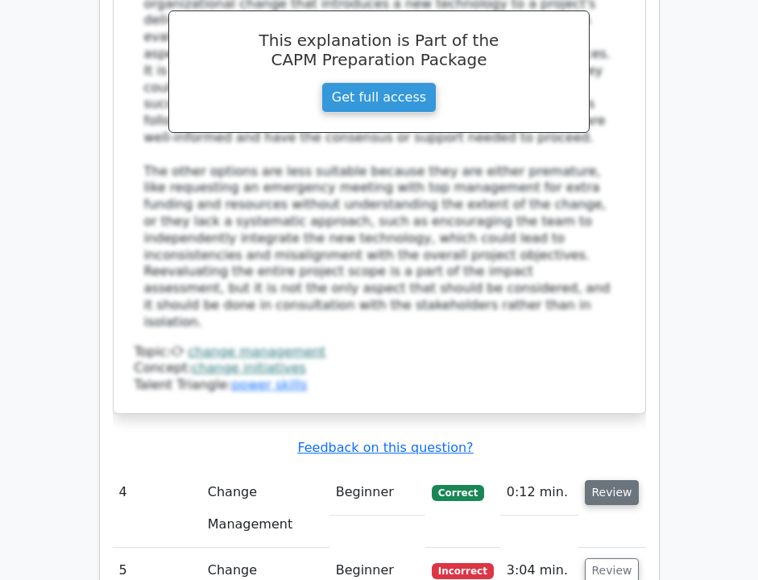
click at [609, 480] on button "Review" at bounding box center [612, 492] width 55 height 25
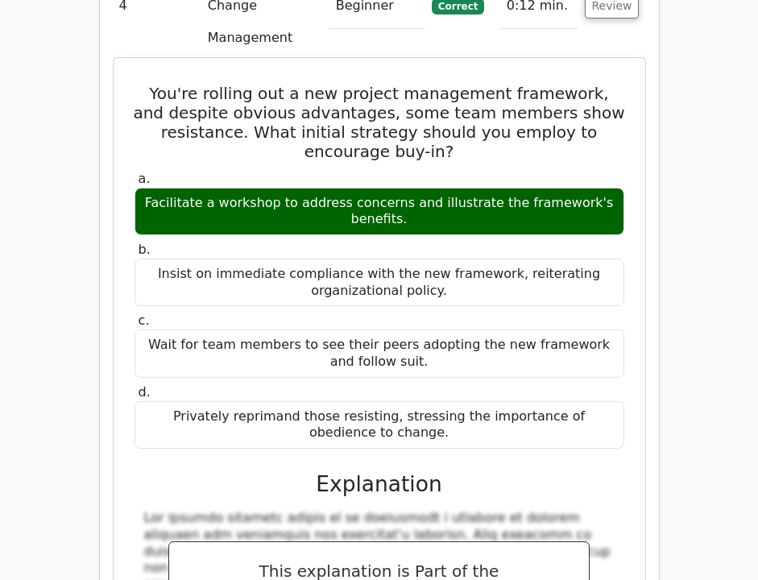
scroll to position [4516, 0]
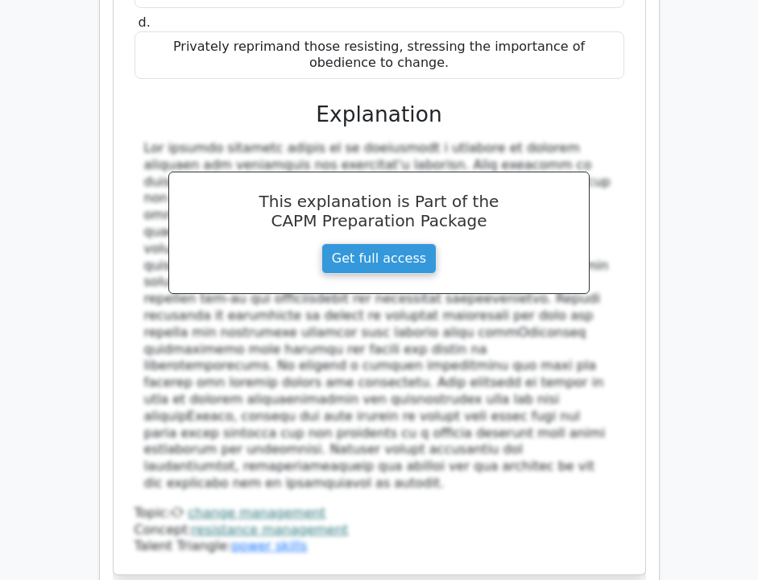
scroll to position [4827, 0]
